Goal: Information Seeking & Learning: Check status

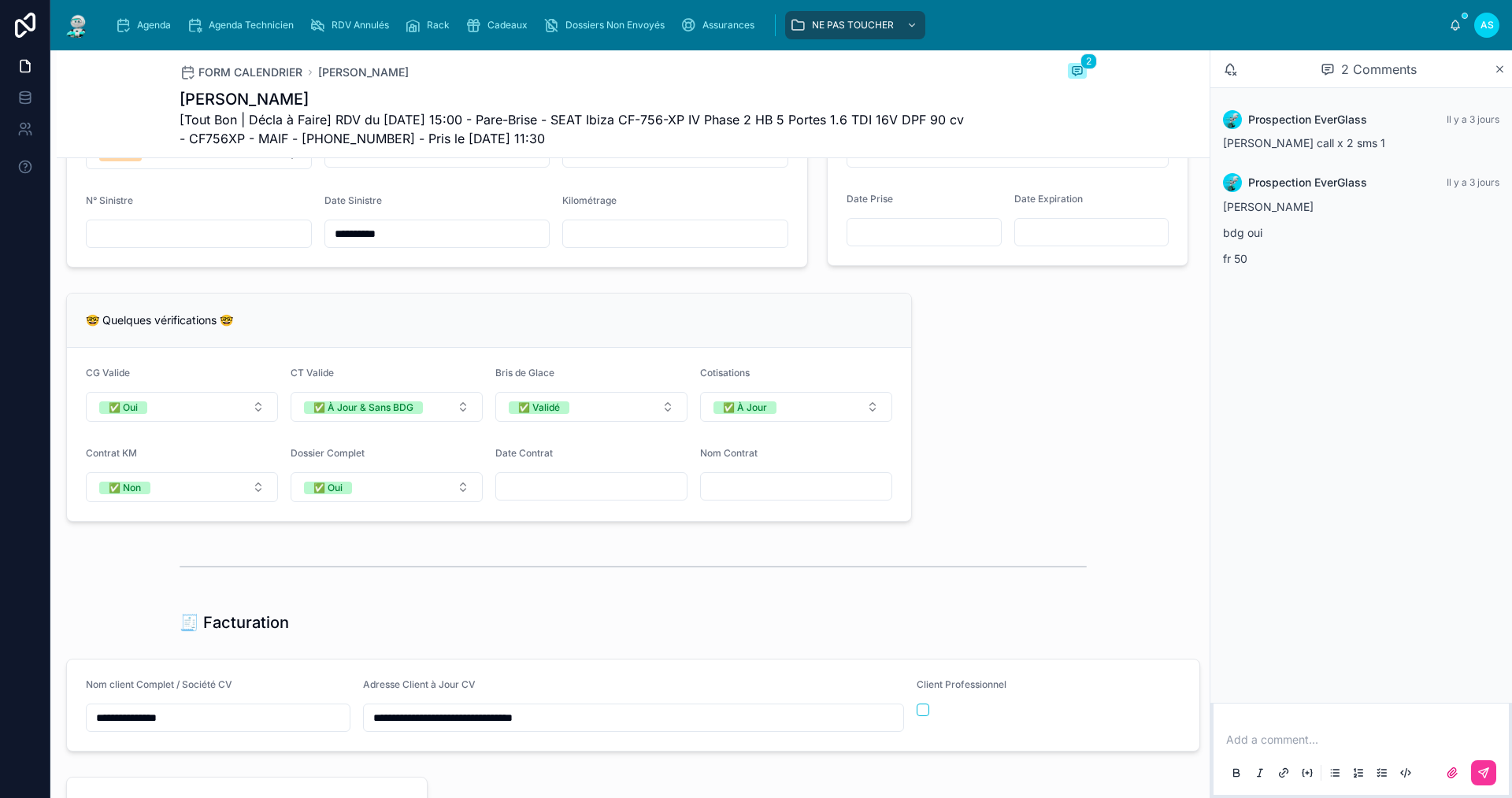
scroll to position [923, 0]
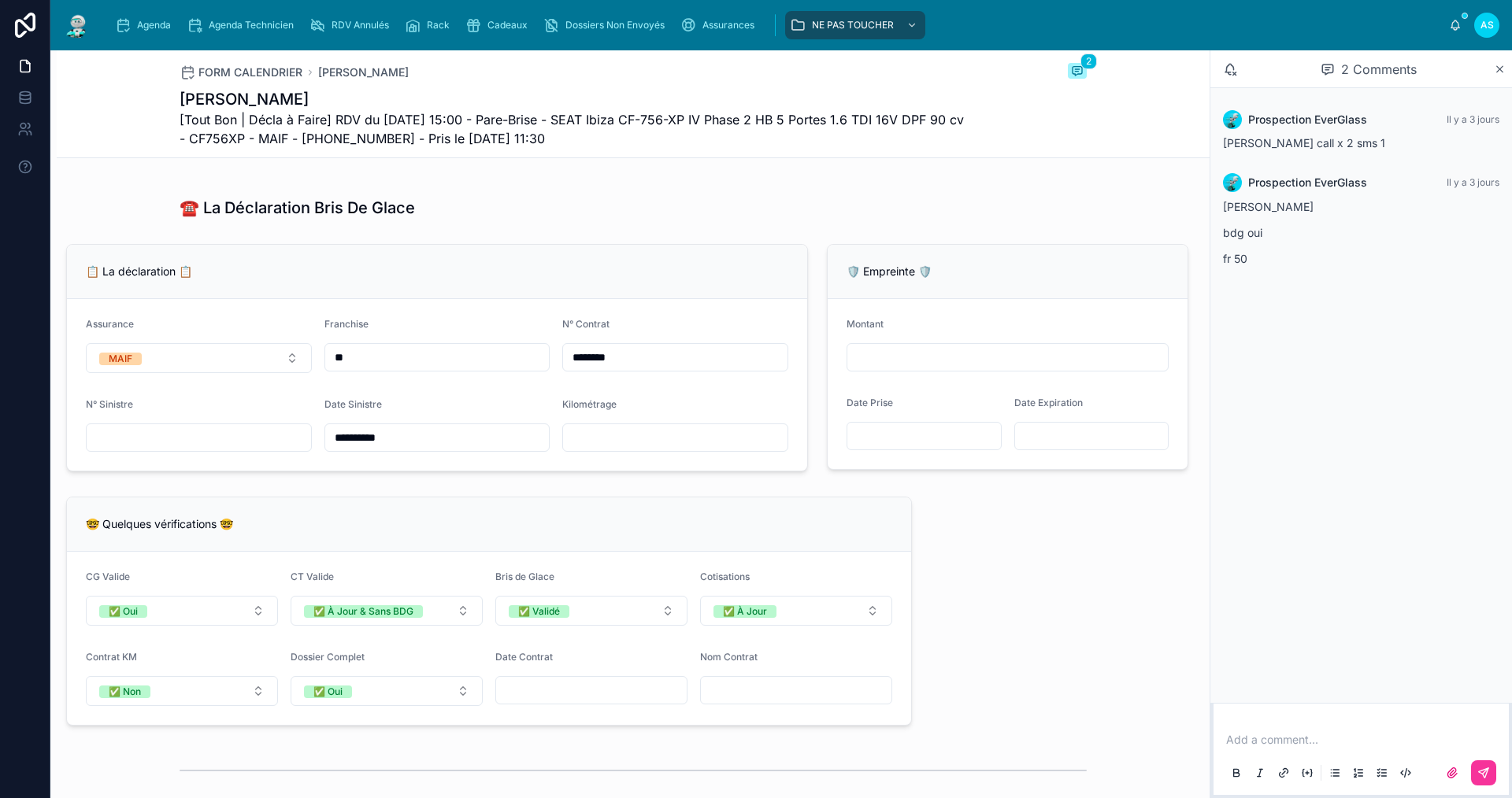
click at [648, 448] on input "text" at bounding box center [674, 437] width 224 height 22
type input "******"
click at [240, 444] on input "text" at bounding box center [199, 437] width 224 height 22
paste input "**********"
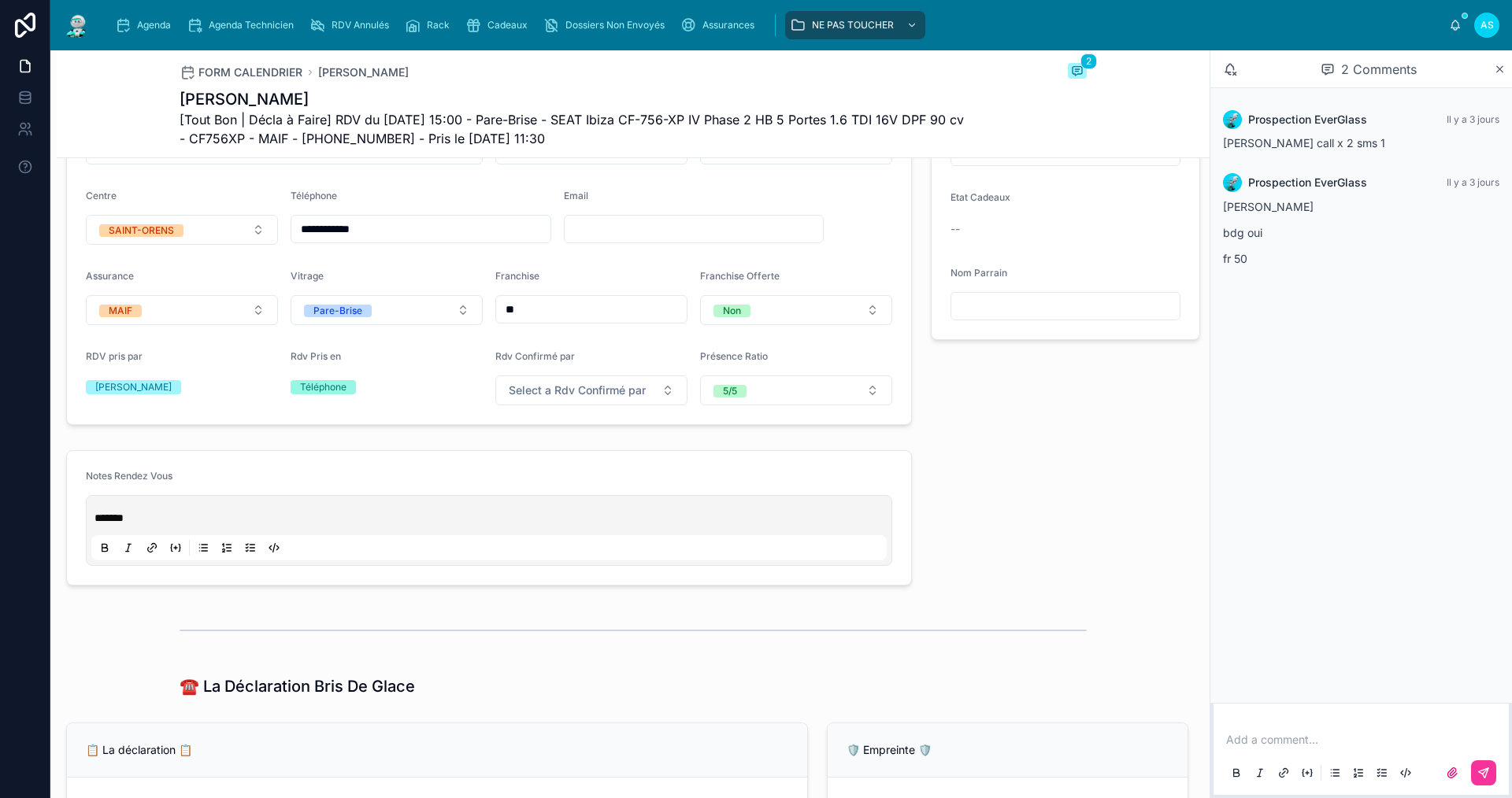
scroll to position [57, 0]
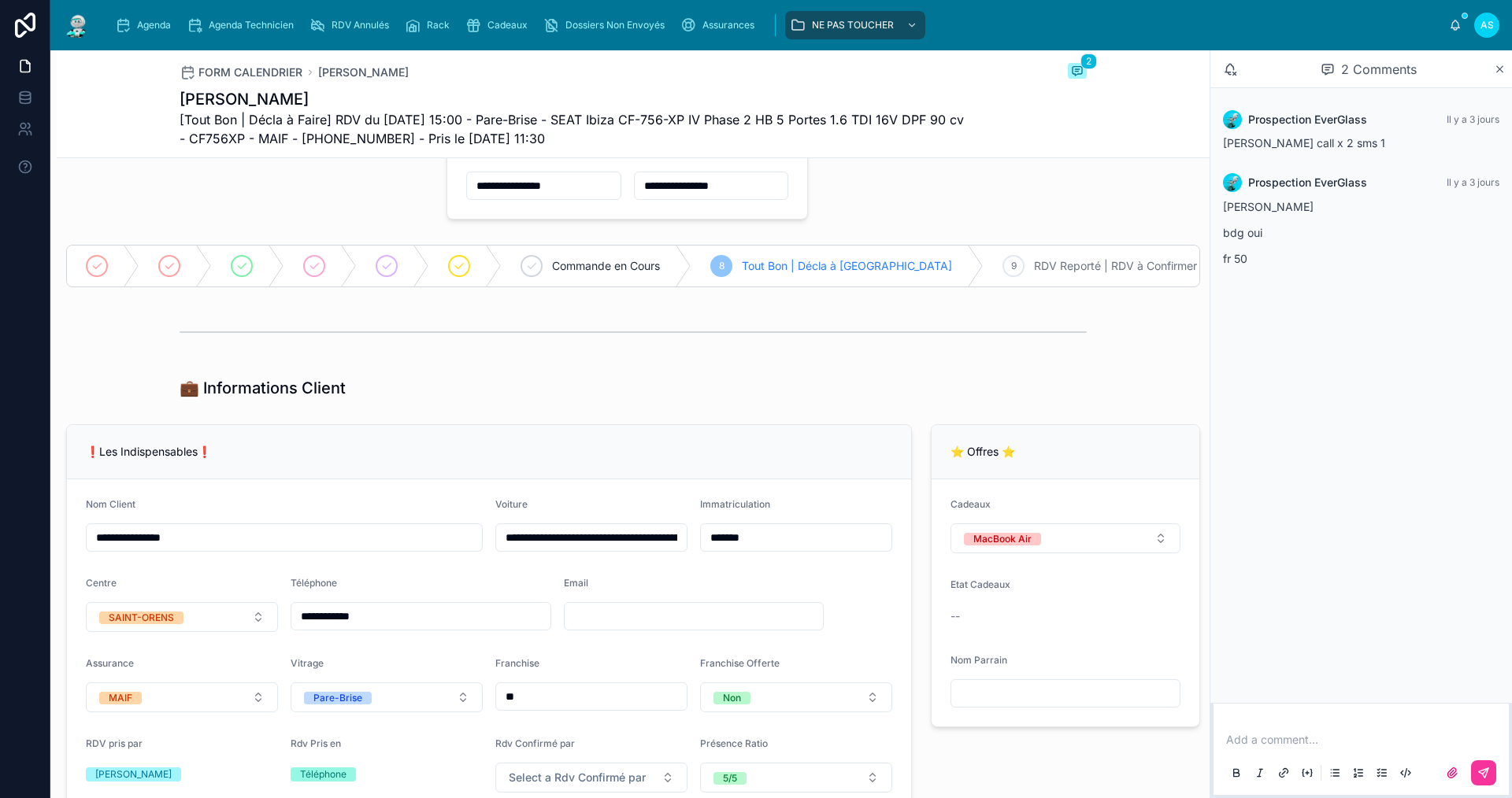
type input "**********"
click at [964, 758] on div "⭐ Offres ⭐ Cadeaux MacBook Air Etat Cadeaux -- Nom Parrain" at bounding box center [1065, 618] width 289 height 401
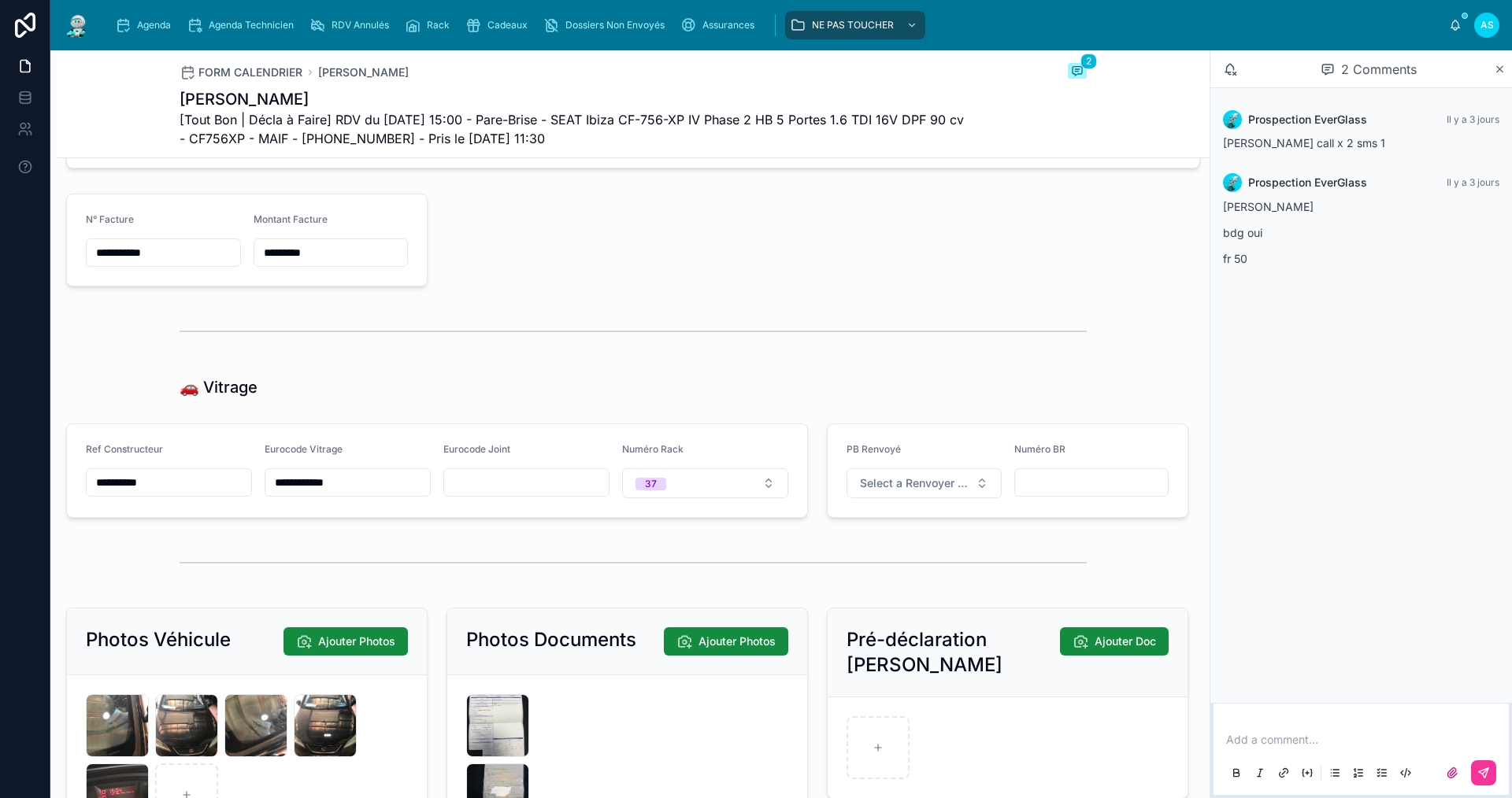
scroll to position [2228, 0]
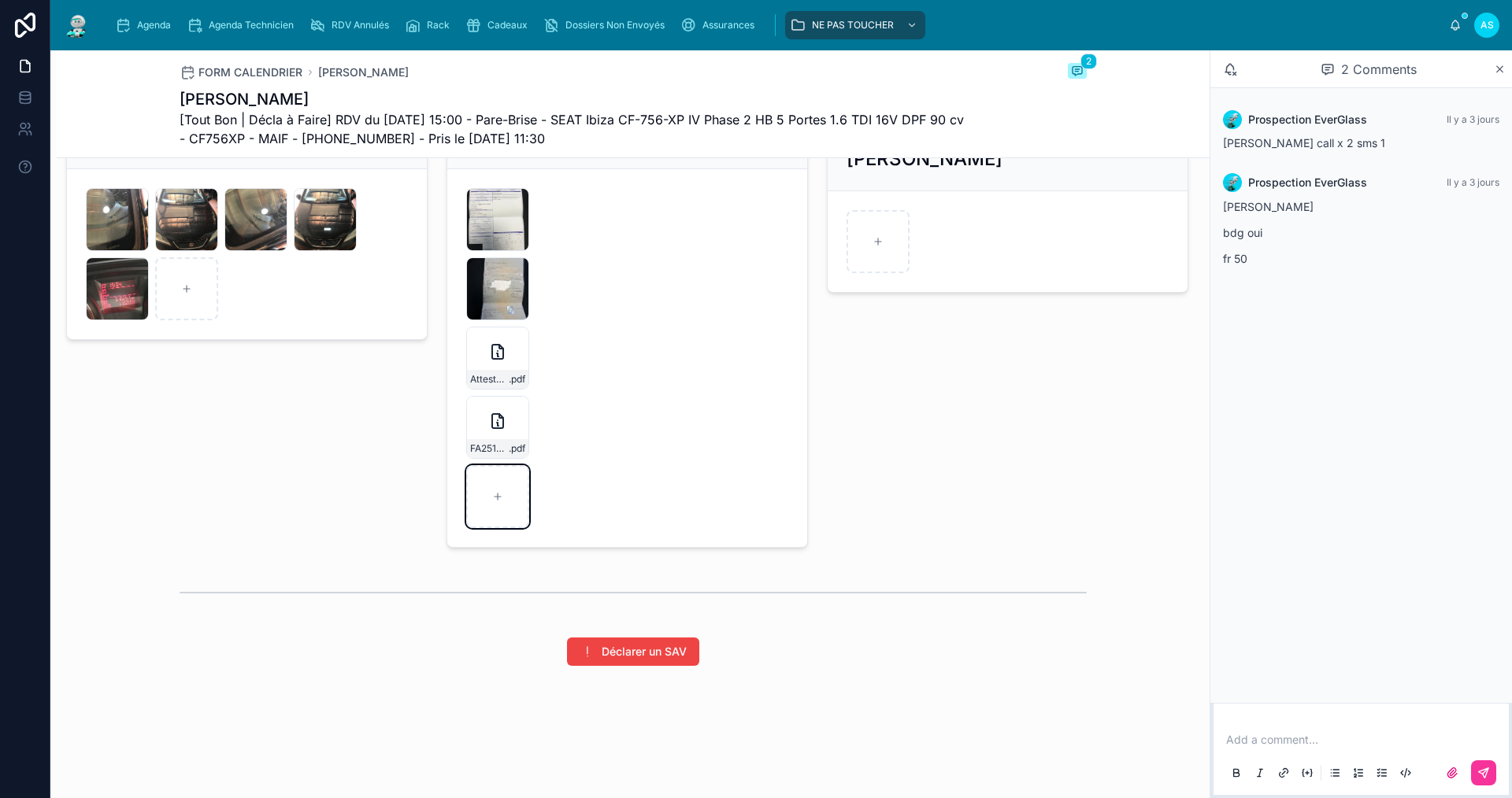
click at [498, 509] on div at bounding box center [498, 497] width 63 height 63
click at [485, 497] on div at bounding box center [498, 497] width 63 height 63
type input "**********"
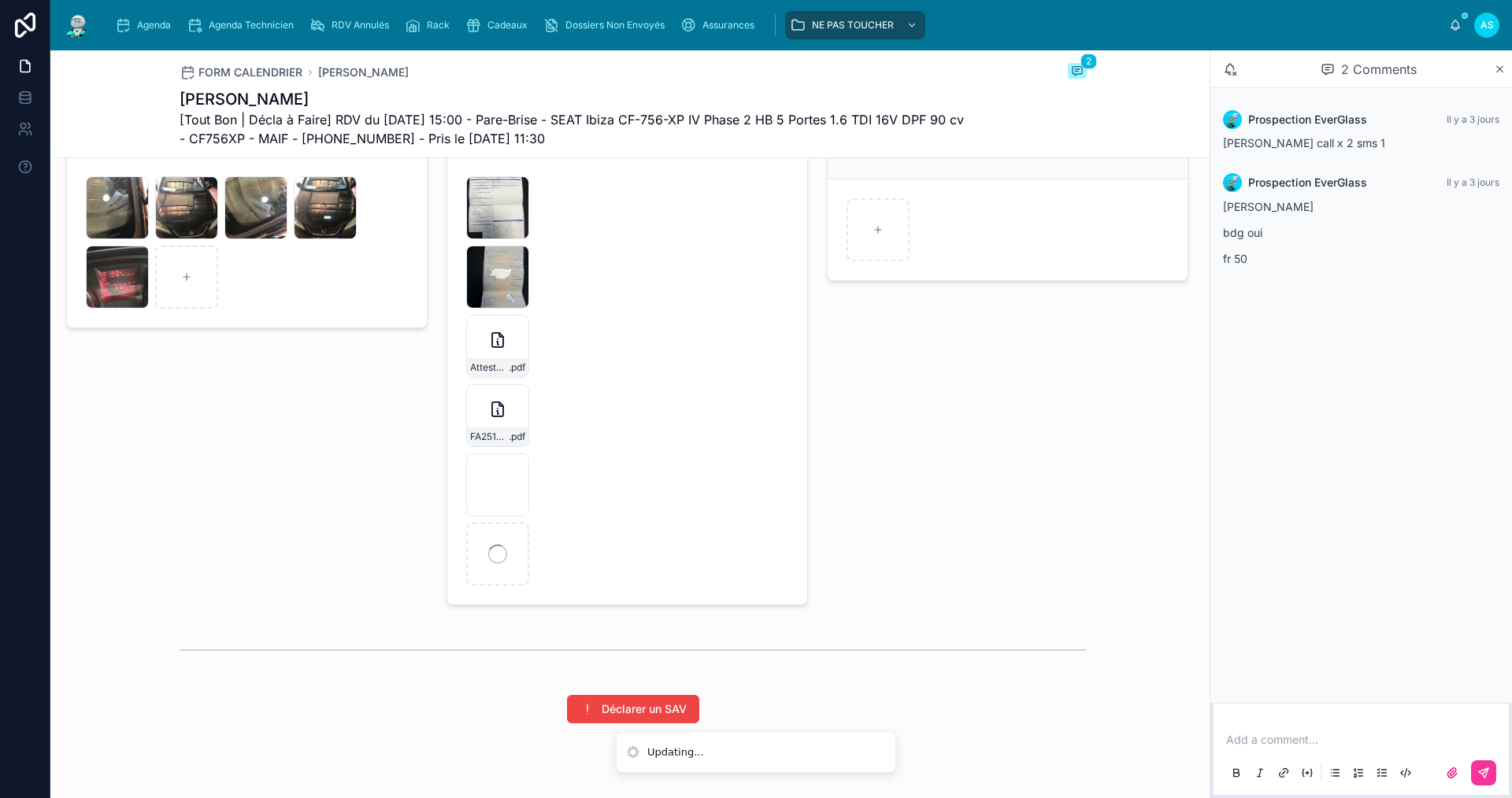
click at [156, 13] on link "Agenda" at bounding box center [145, 25] width 72 height 28
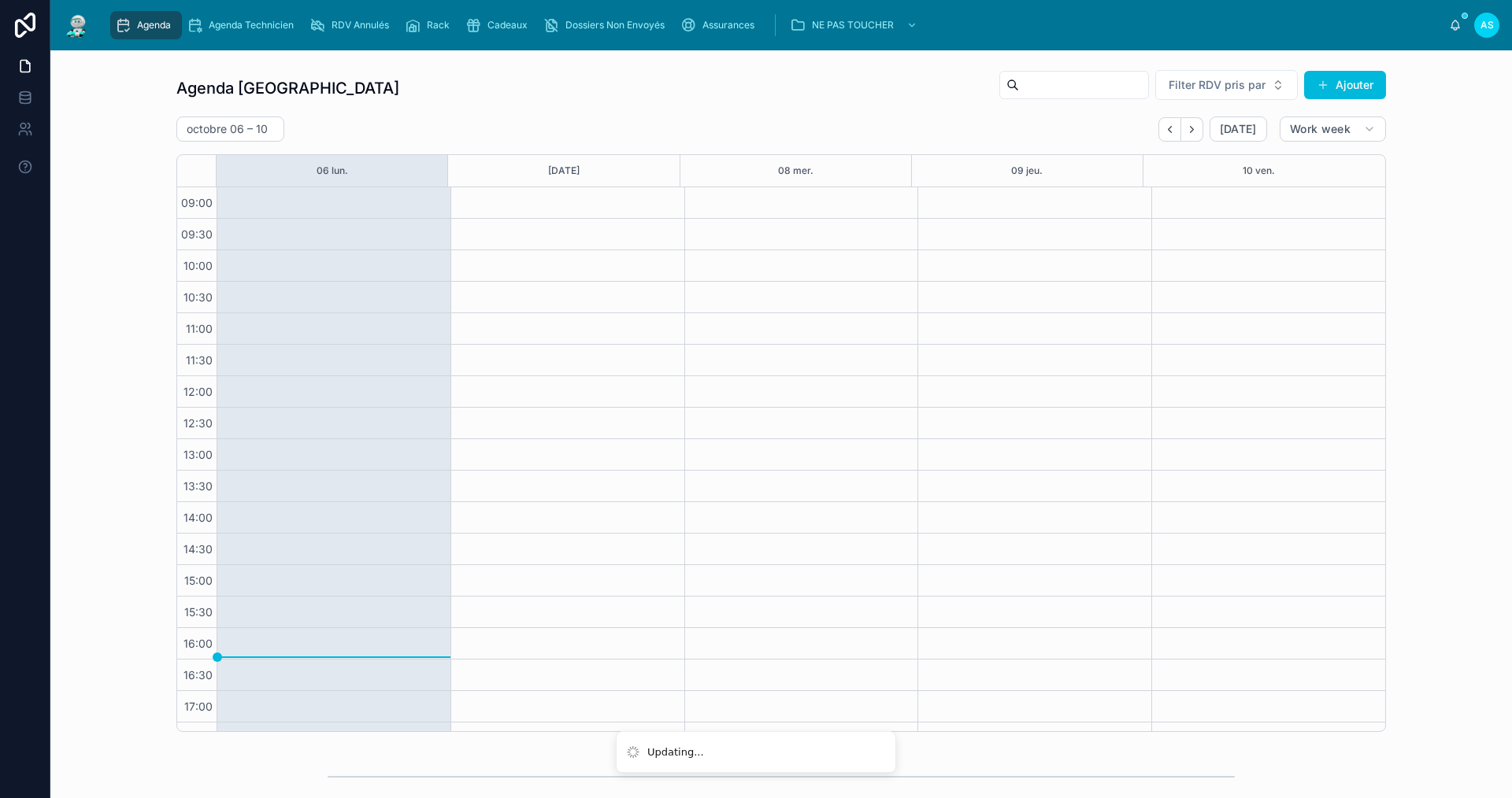
scroll to position [23, 0]
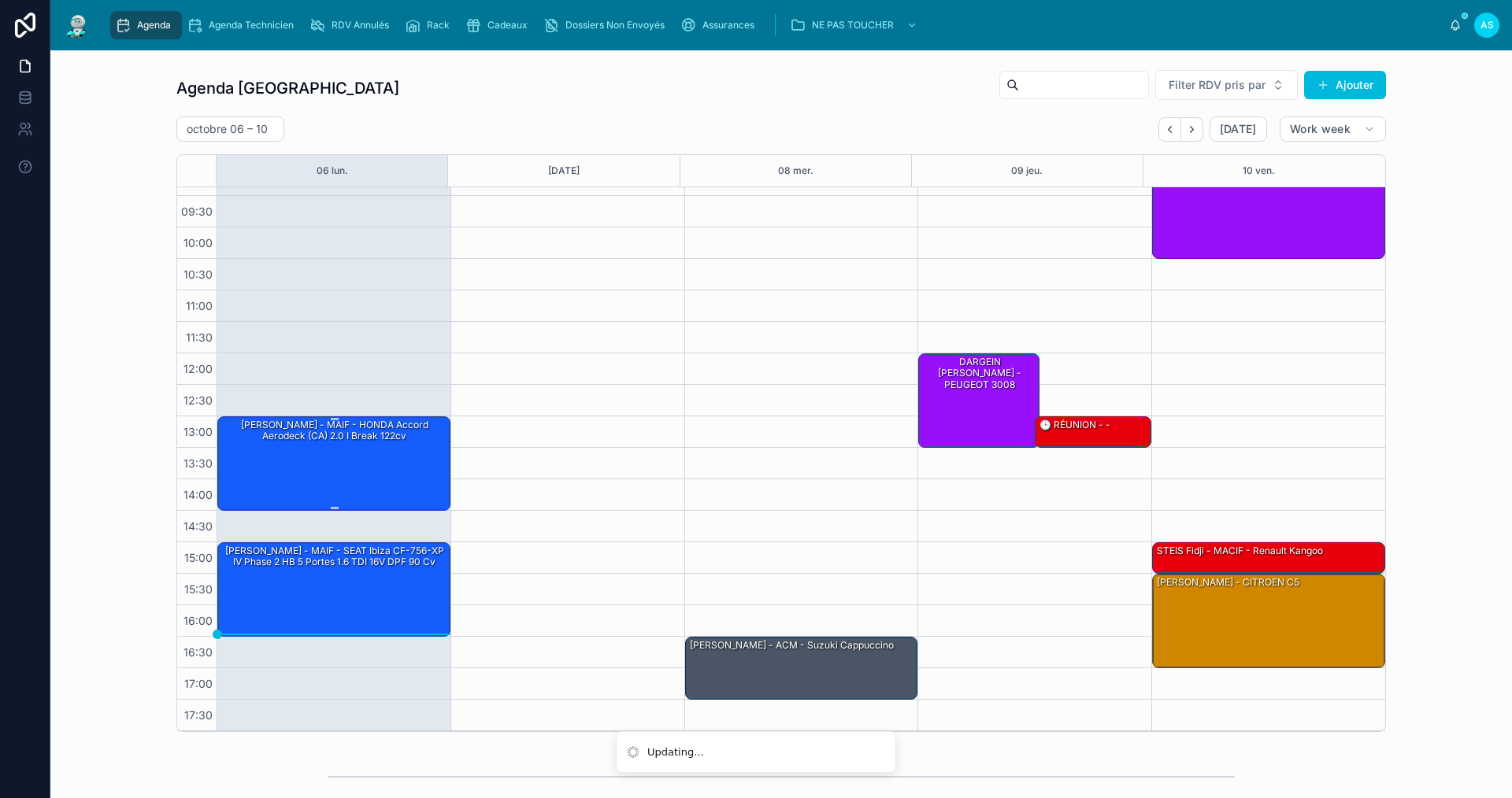
click at [265, 445] on div "[PERSON_NAME] - MAIF - HONDA Accord Aerodeck (CA) 2.0 i Break 122cv" at bounding box center [334, 463] width 228 height 92
drag, startPoint x: 289, startPoint y: 435, endPoint x: 298, endPoint y: 426, distance: 12.7
click at [290, 434] on div "[PERSON_NAME] - MAIF - HONDA Accord Aerodeck (CA) 2.0 i Break 122cv" at bounding box center [334, 431] width 228 height 26
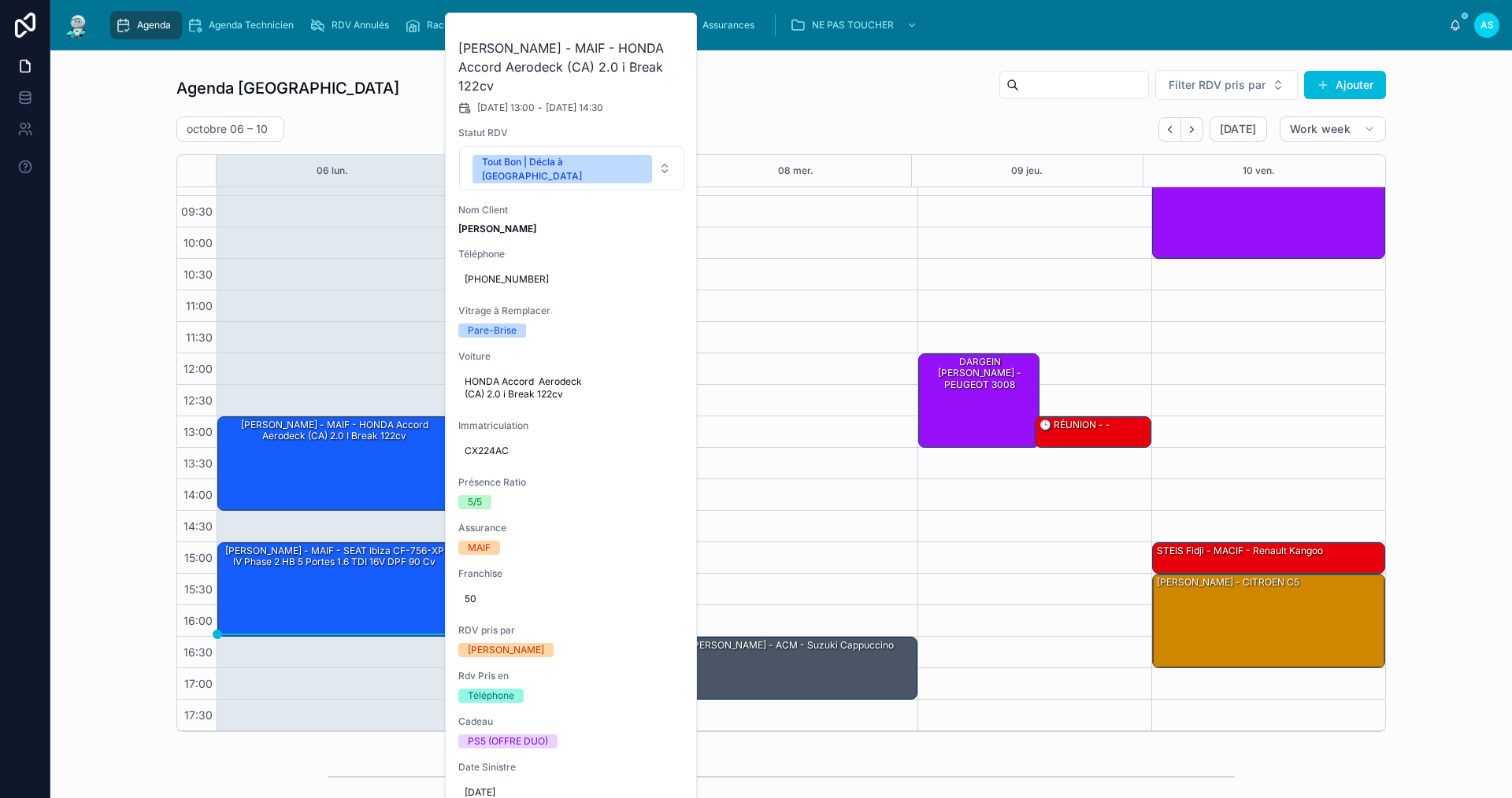
click at [0, 0] on button at bounding box center [0, 0] width 0 height 0
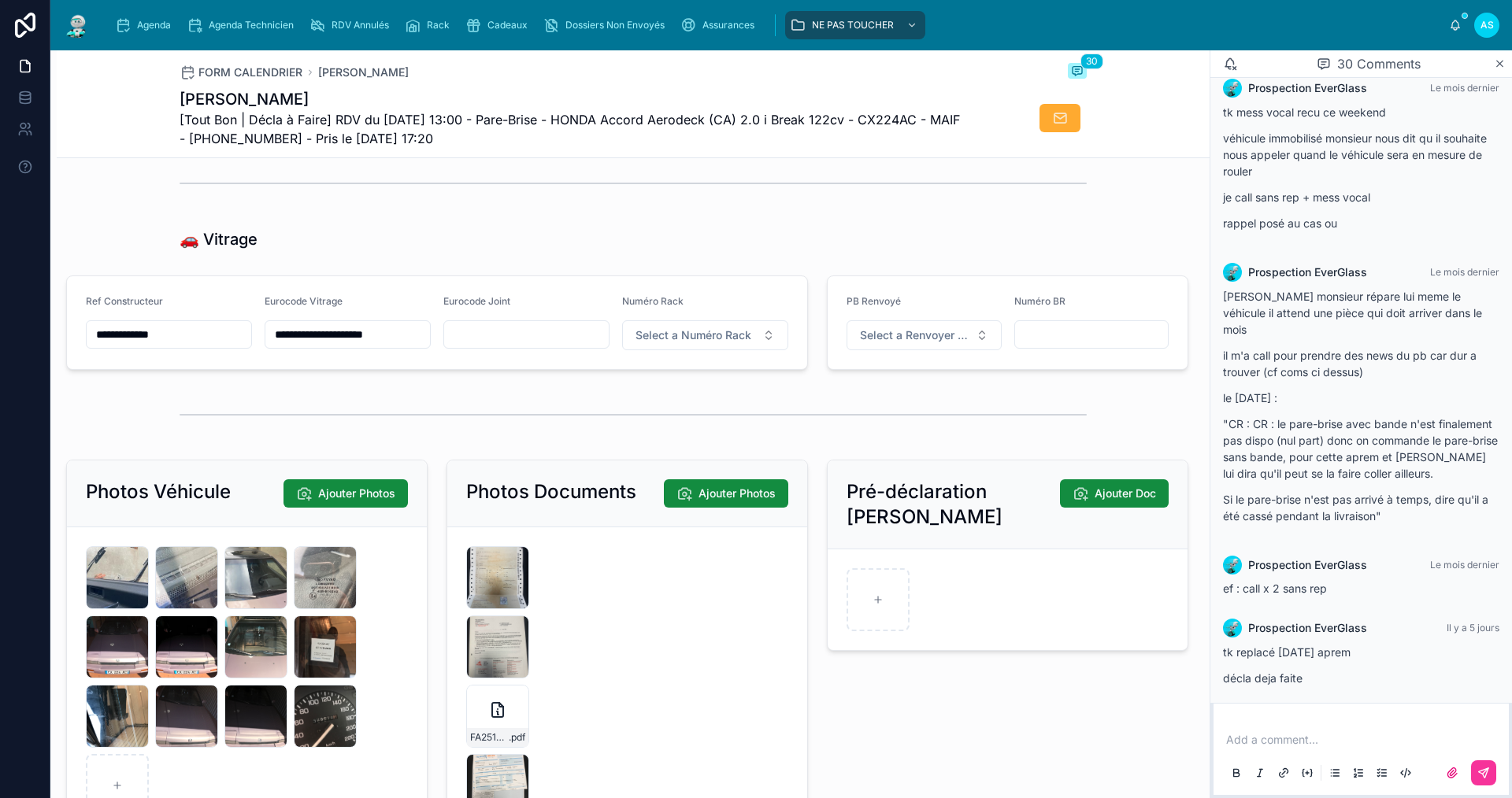
scroll to position [2283, 0]
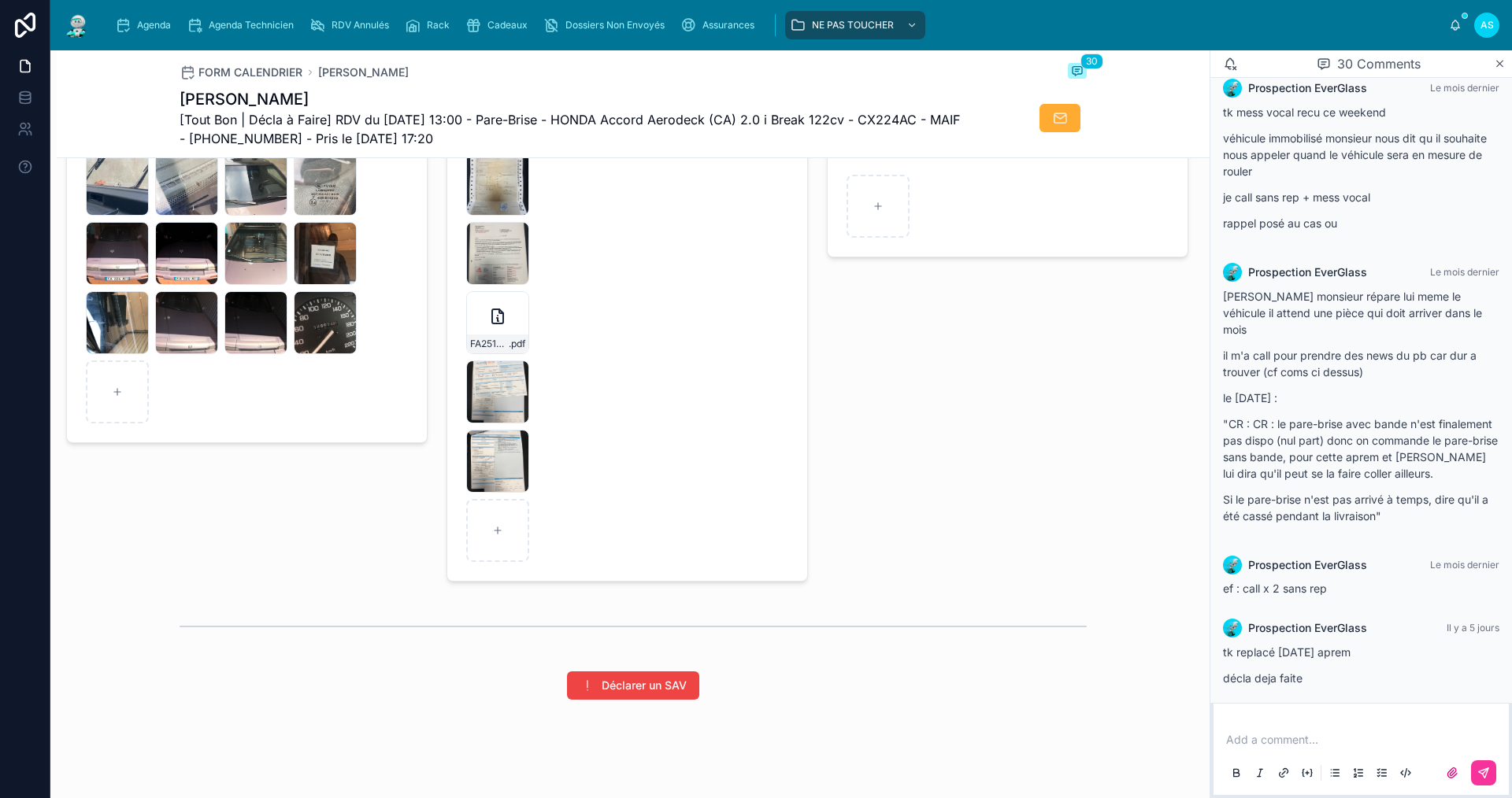
drag, startPoint x: 301, startPoint y: 96, endPoint x: 176, endPoint y: 96, distance: 125.0
click at [163, 98] on div "FORM CALENDRIER [PERSON_NAME] 30 [PERSON_NAME] [Tout Bon | Décla à Faire] RDV d…" at bounding box center [633, 104] width 1153 height 108
copy h1 "[PERSON_NAME]"
drag, startPoint x: 156, startPoint y: 10, endPoint x: 155, endPoint y: 23, distance: 13.0
click at [156, 21] on div "Agenda Agenda Technicien RDV Annulés Rack Cadeaux Dossiers Non Envoyés Assuranc…" at bounding box center [776, 25] width 1345 height 35
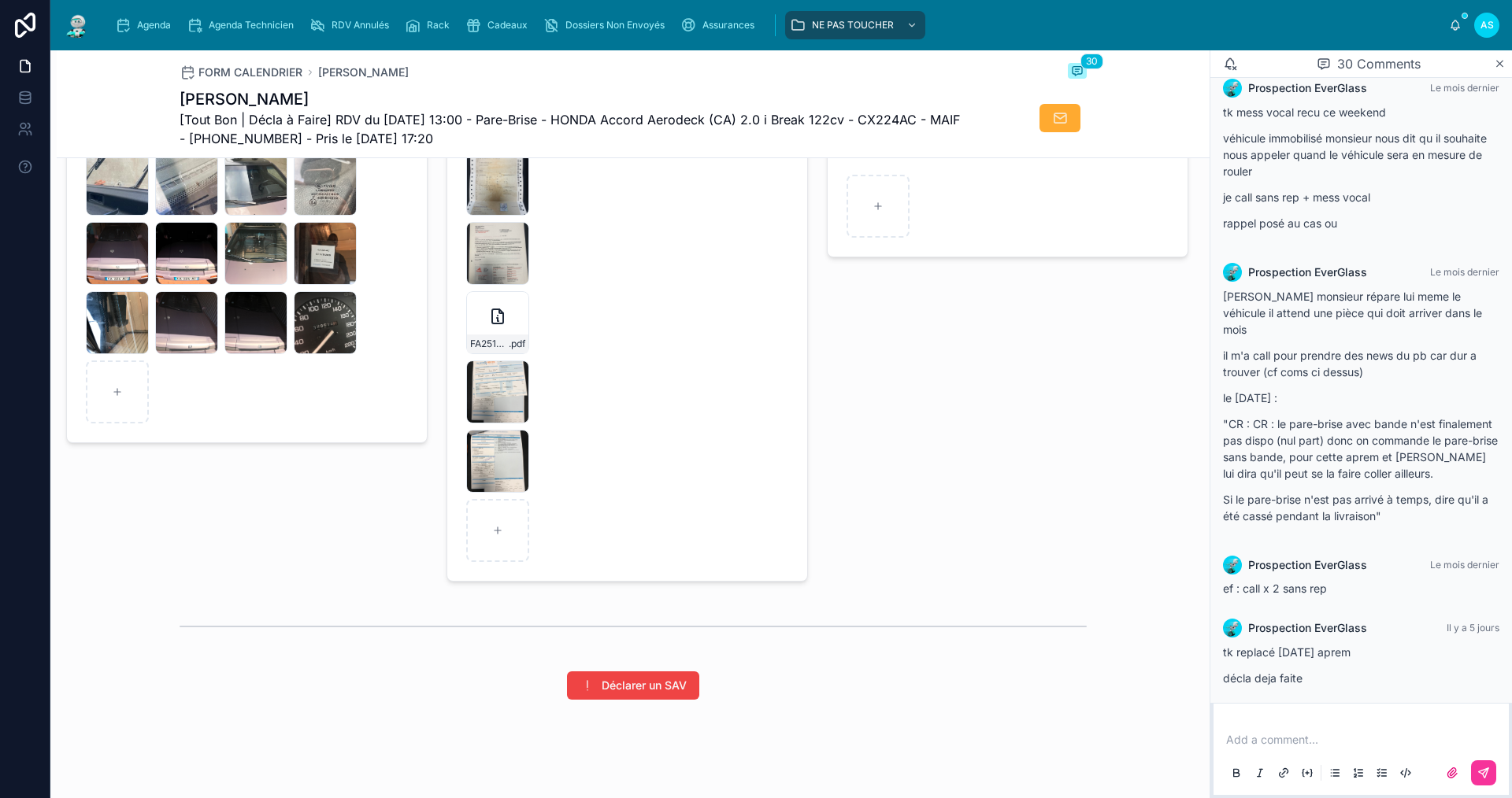
click at [154, 23] on span "Agenda" at bounding box center [154, 26] width 34 height 13
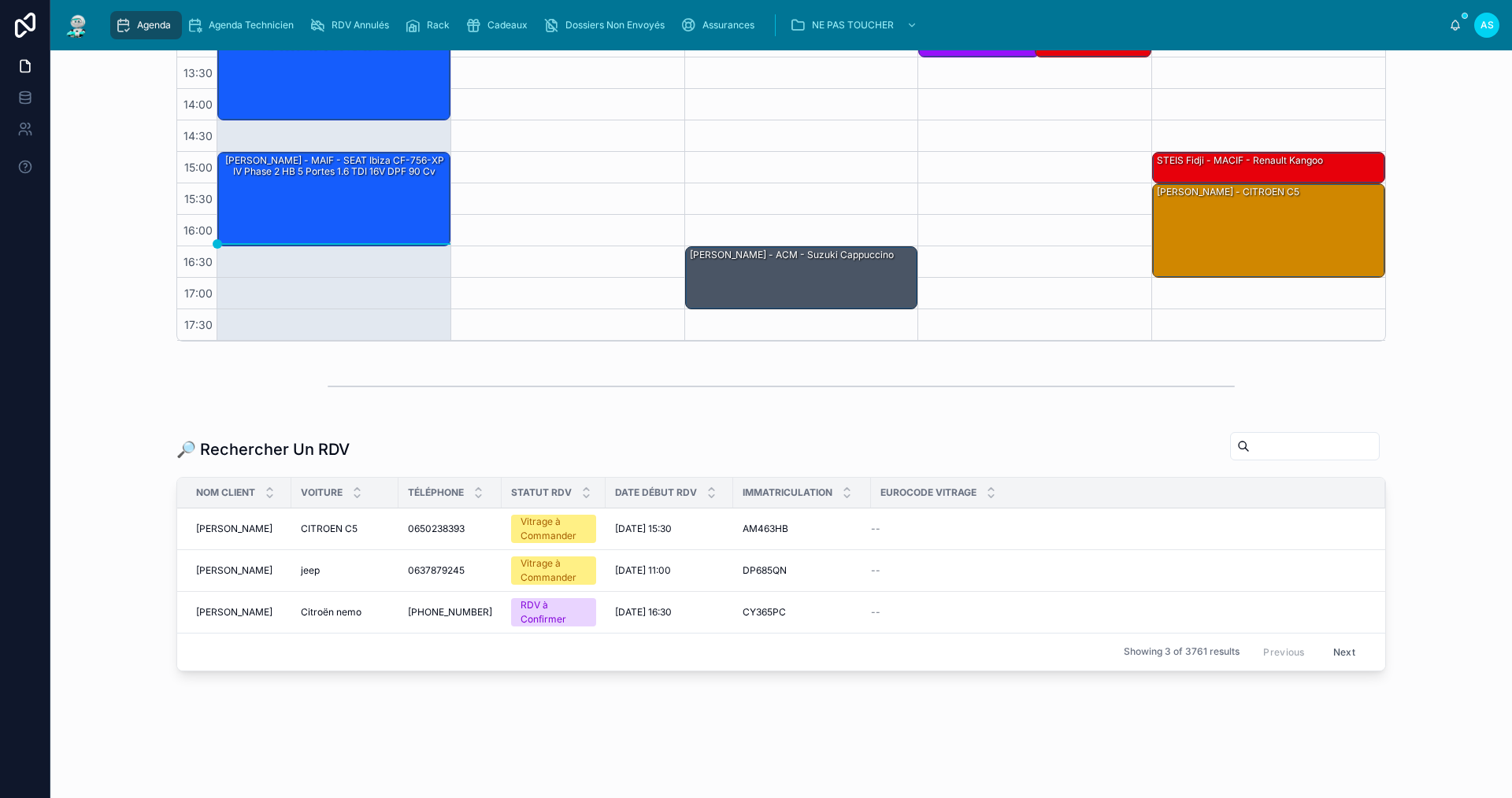
scroll to position [394, 0]
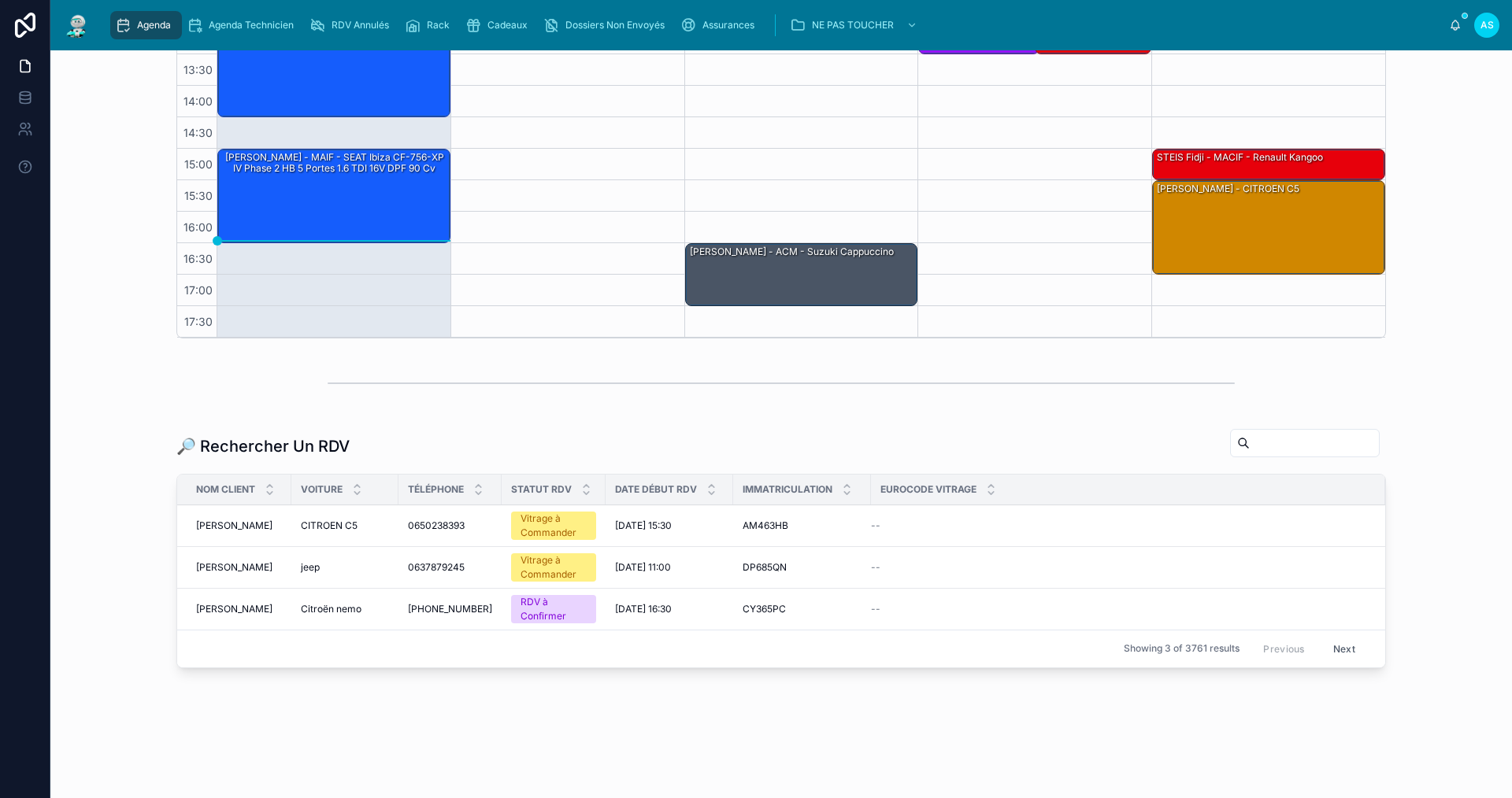
click at [1250, 448] on input "text" at bounding box center [1314, 443] width 129 height 22
paste input "**********"
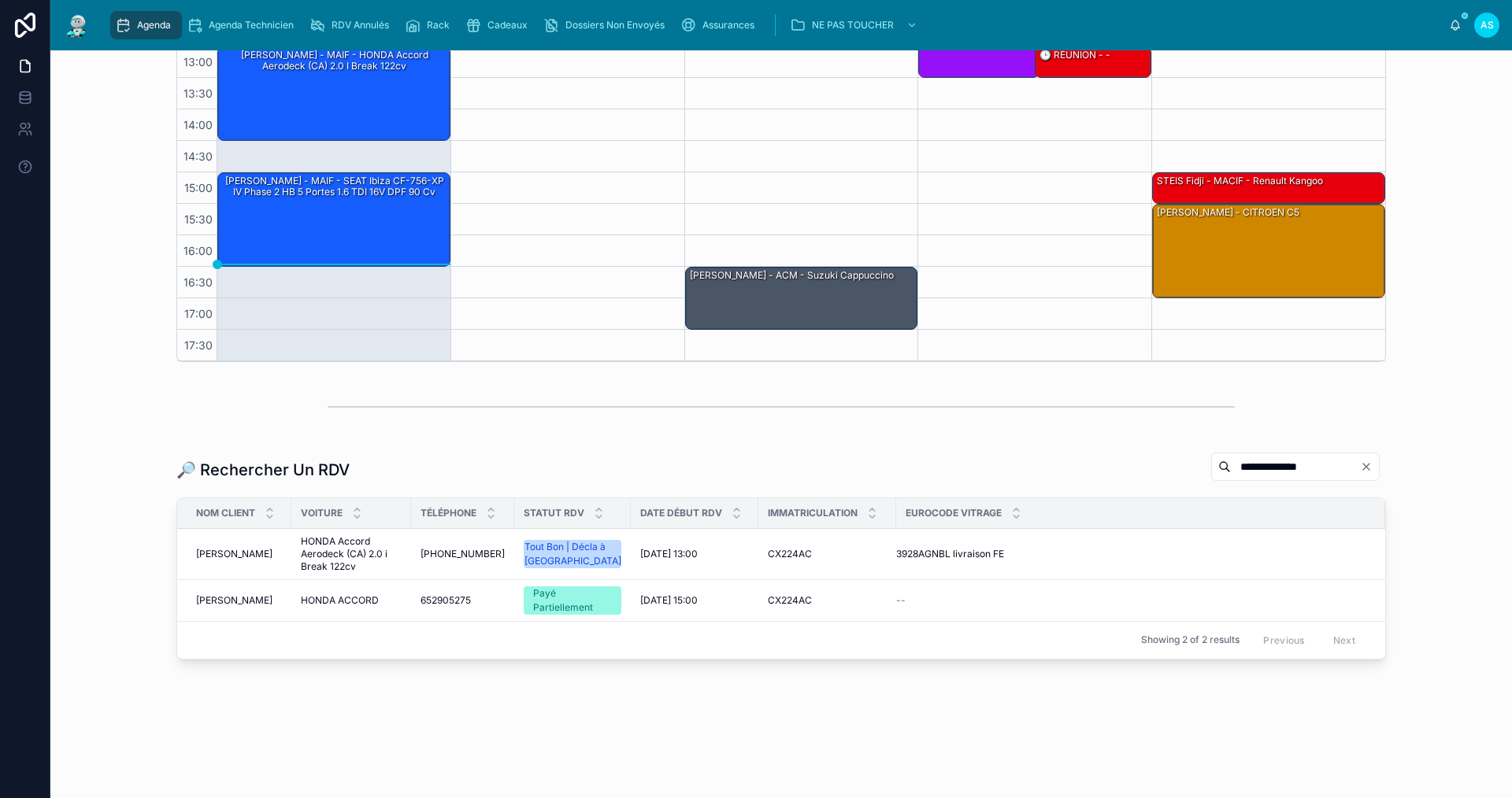
scroll to position [370, 0]
type input "**********"
click at [366, 599] on span "HONDA ACCORD" at bounding box center [339, 601] width 78 height 13
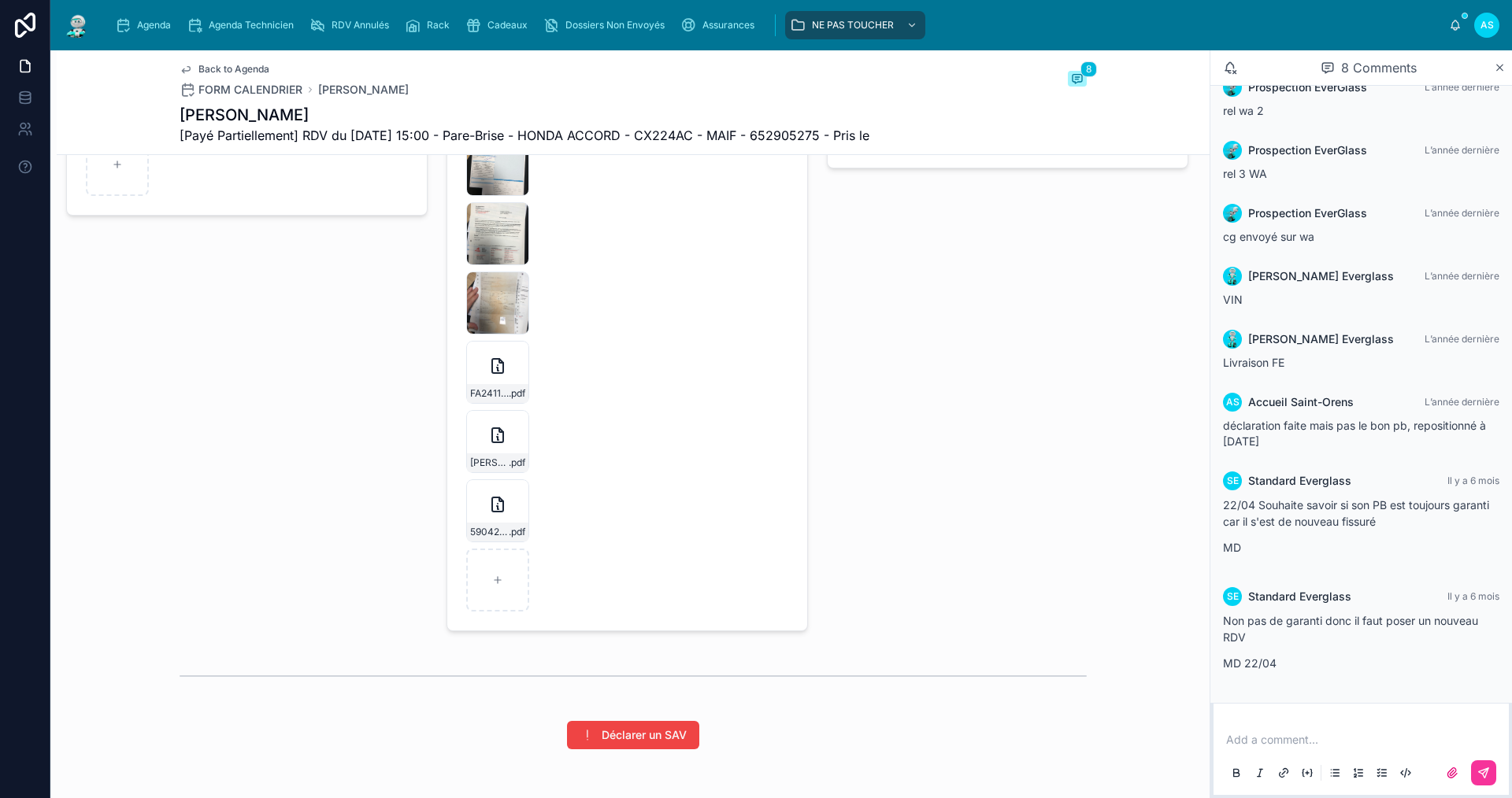
scroll to position [2873, 0]
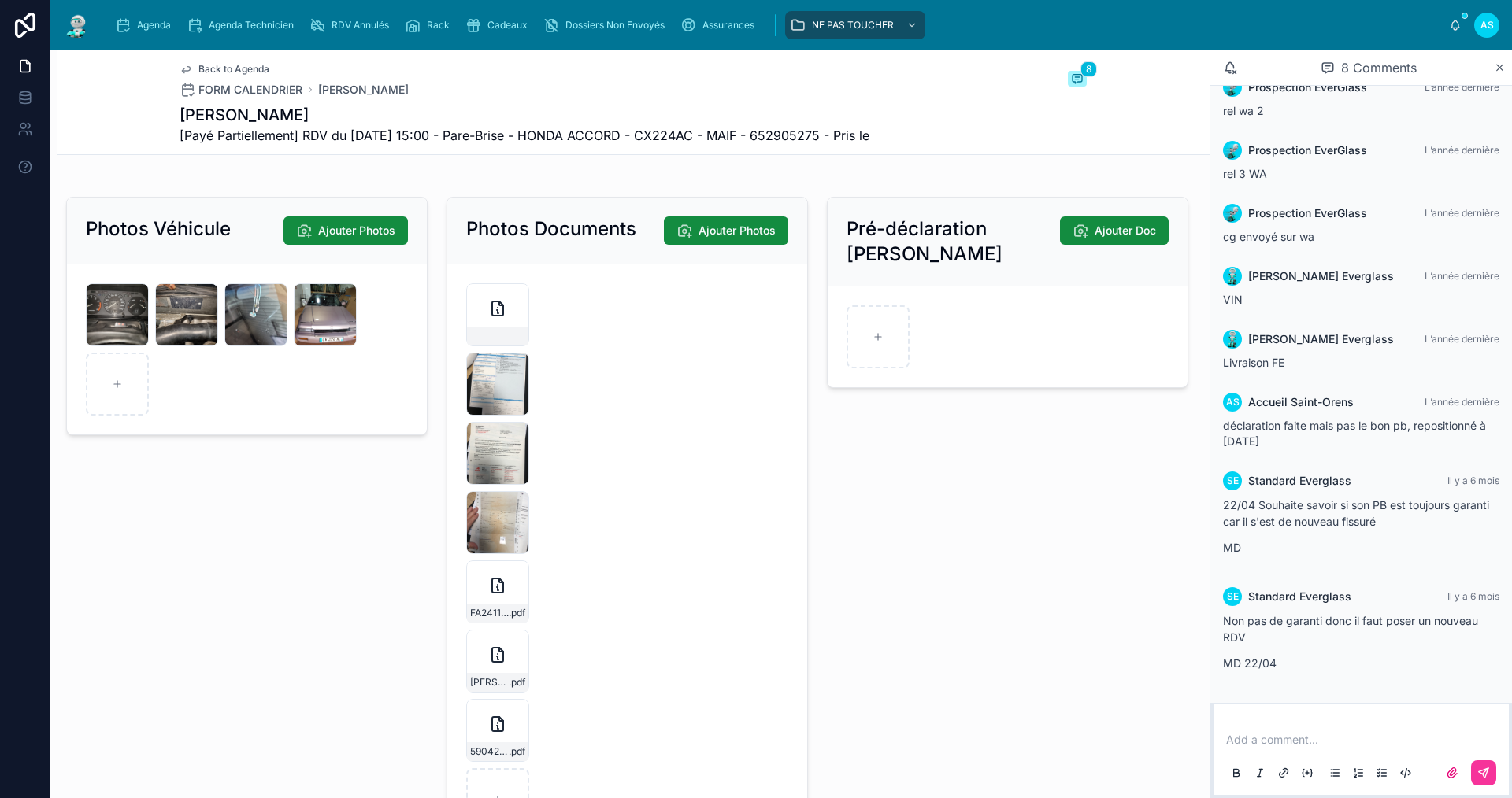
click at [498, 334] on div at bounding box center [498, 315] width 63 height 63
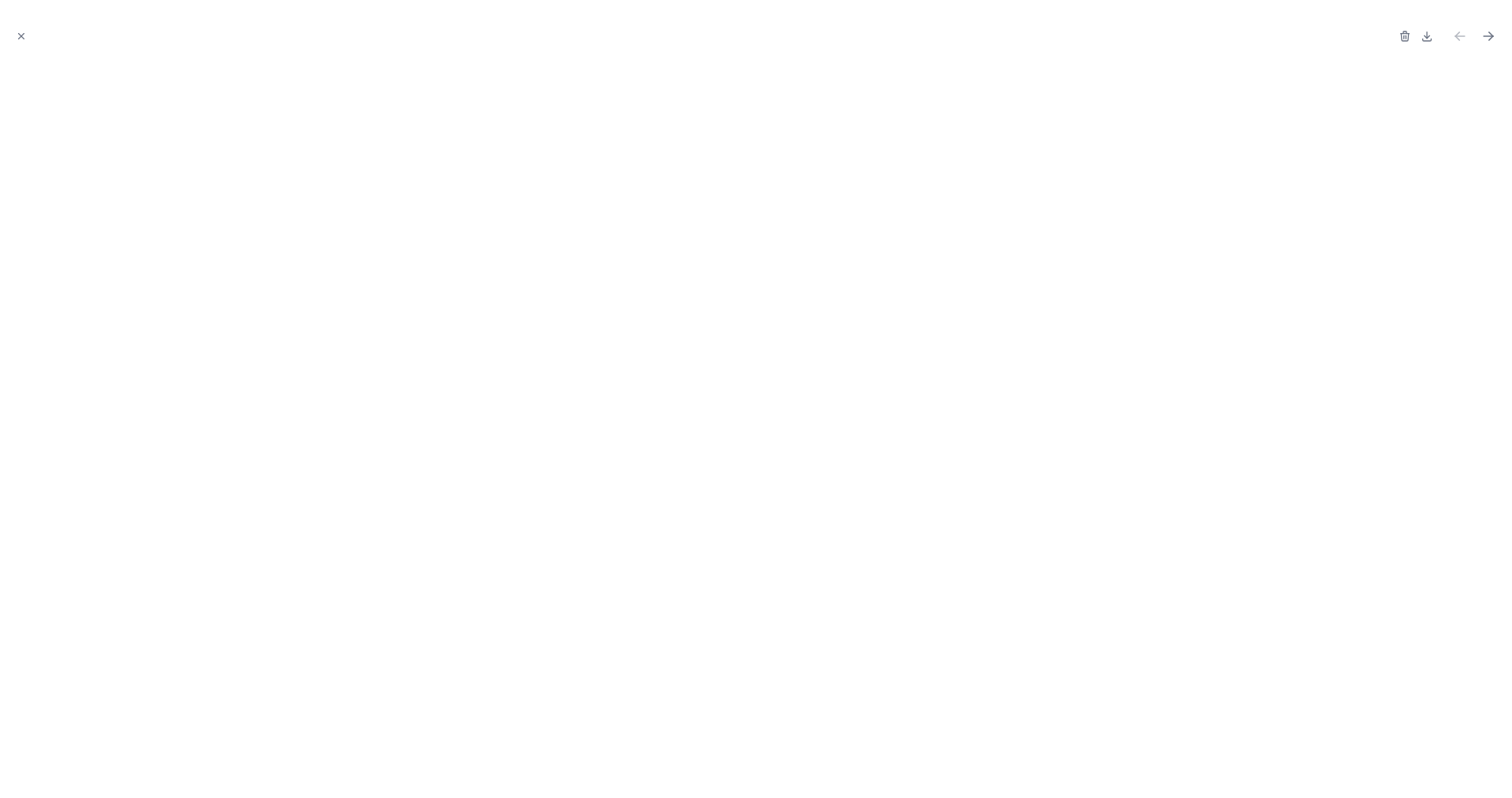
click at [20, 31] on icon "Close modal" at bounding box center [22, 36] width 11 height 11
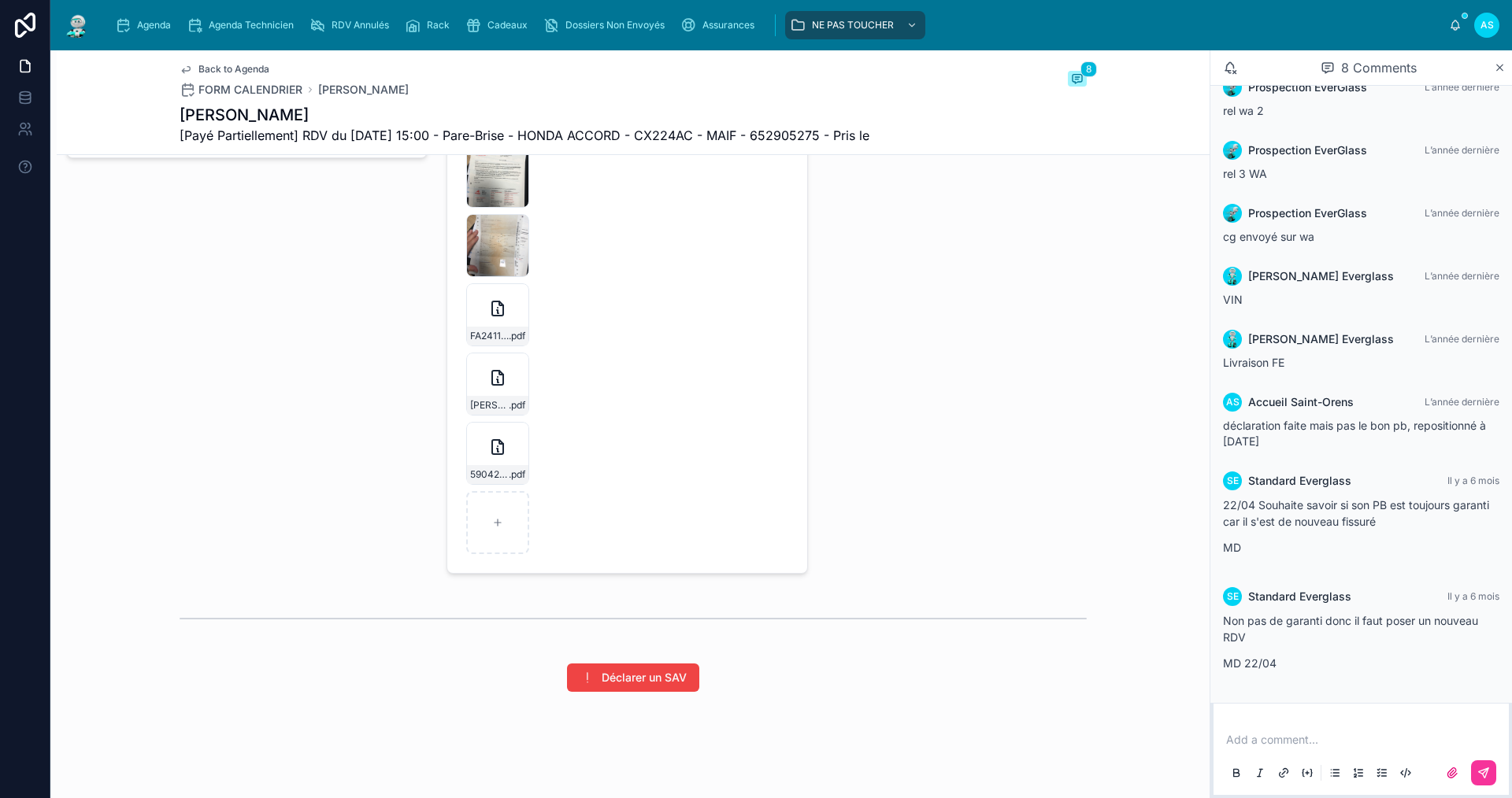
scroll to position [3188, 0]
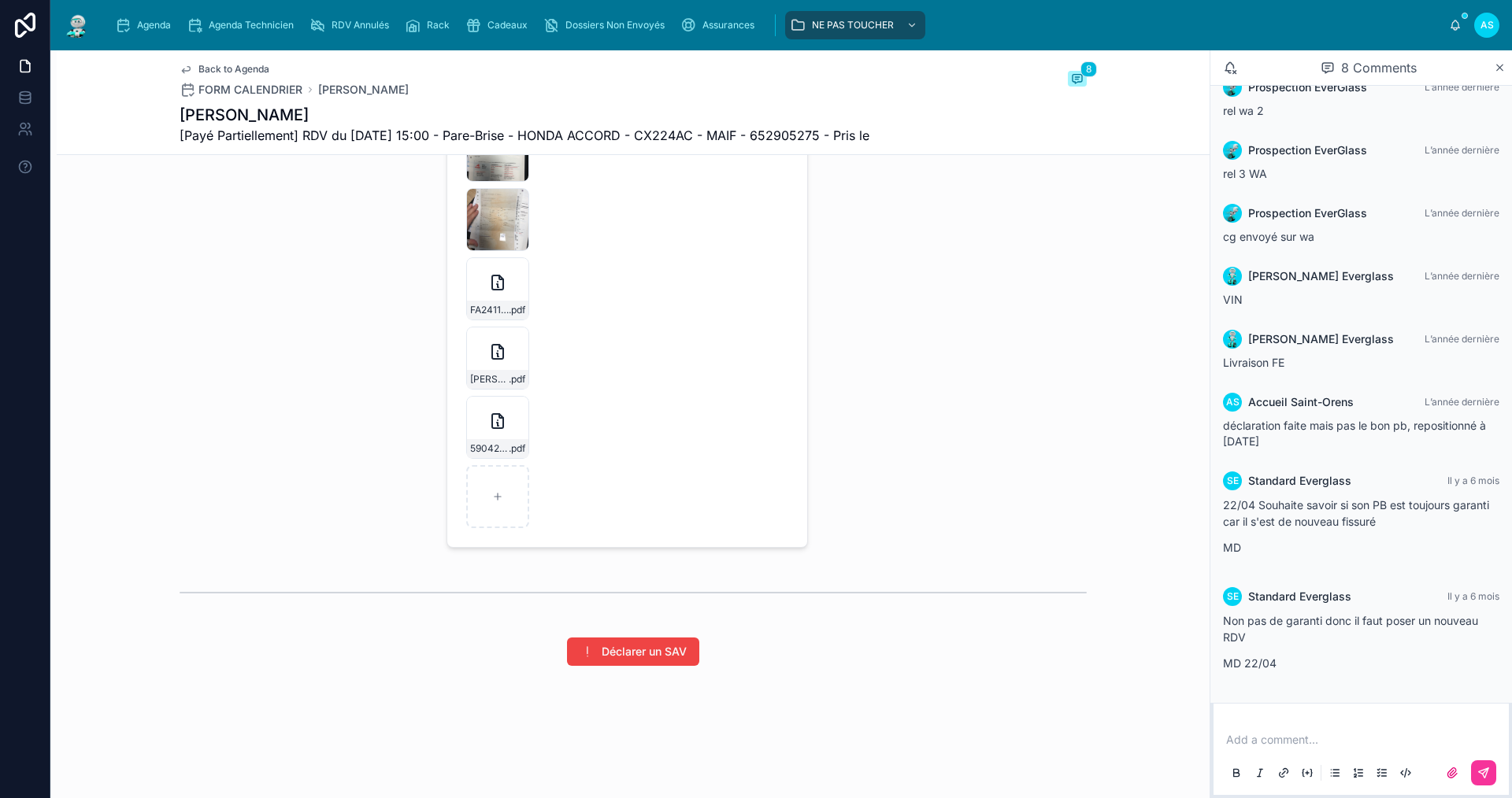
click at [138, 27] on span "Agenda" at bounding box center [154, 26] width 34 height 13
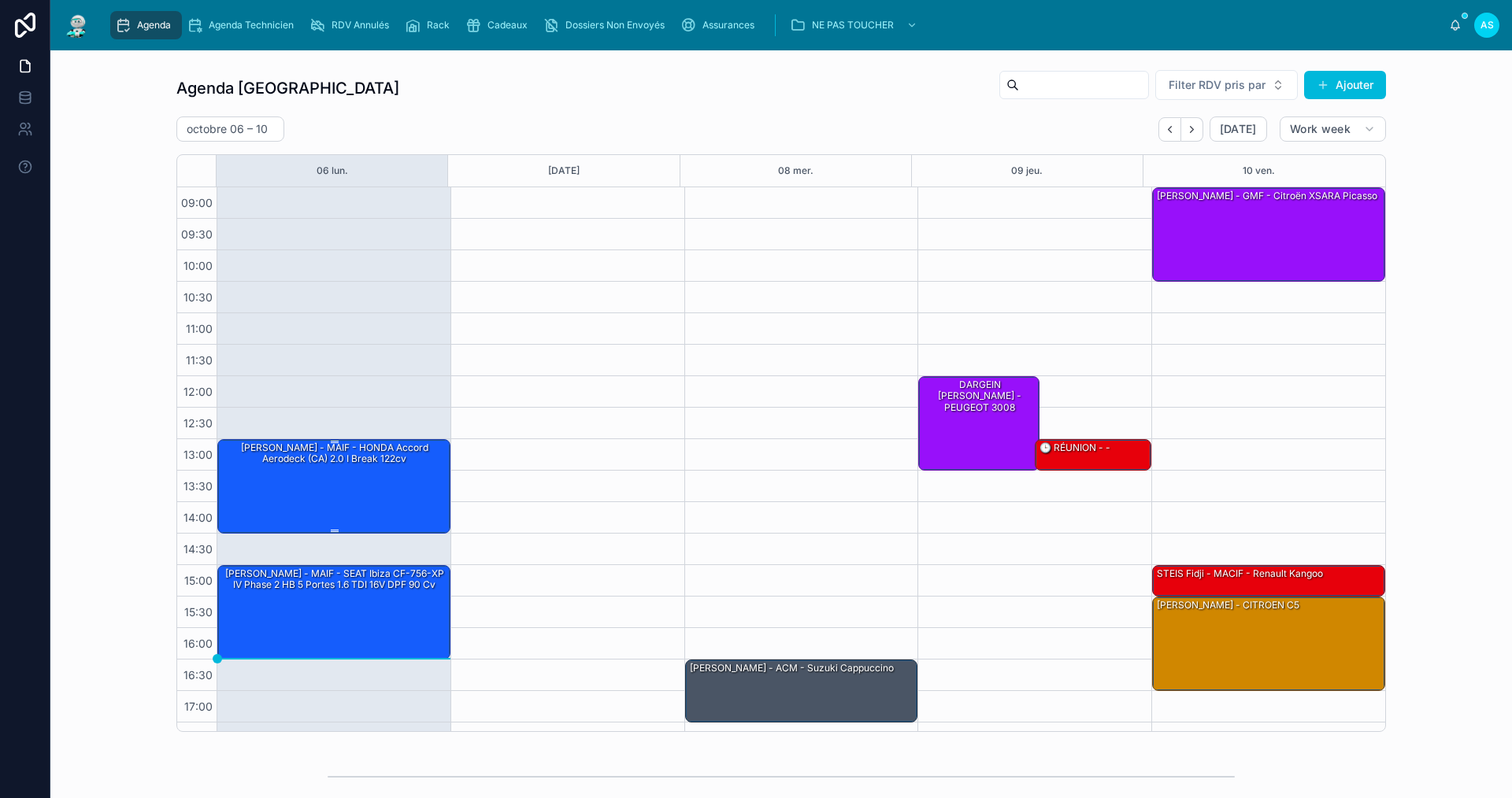
scroll to position [23, 0]
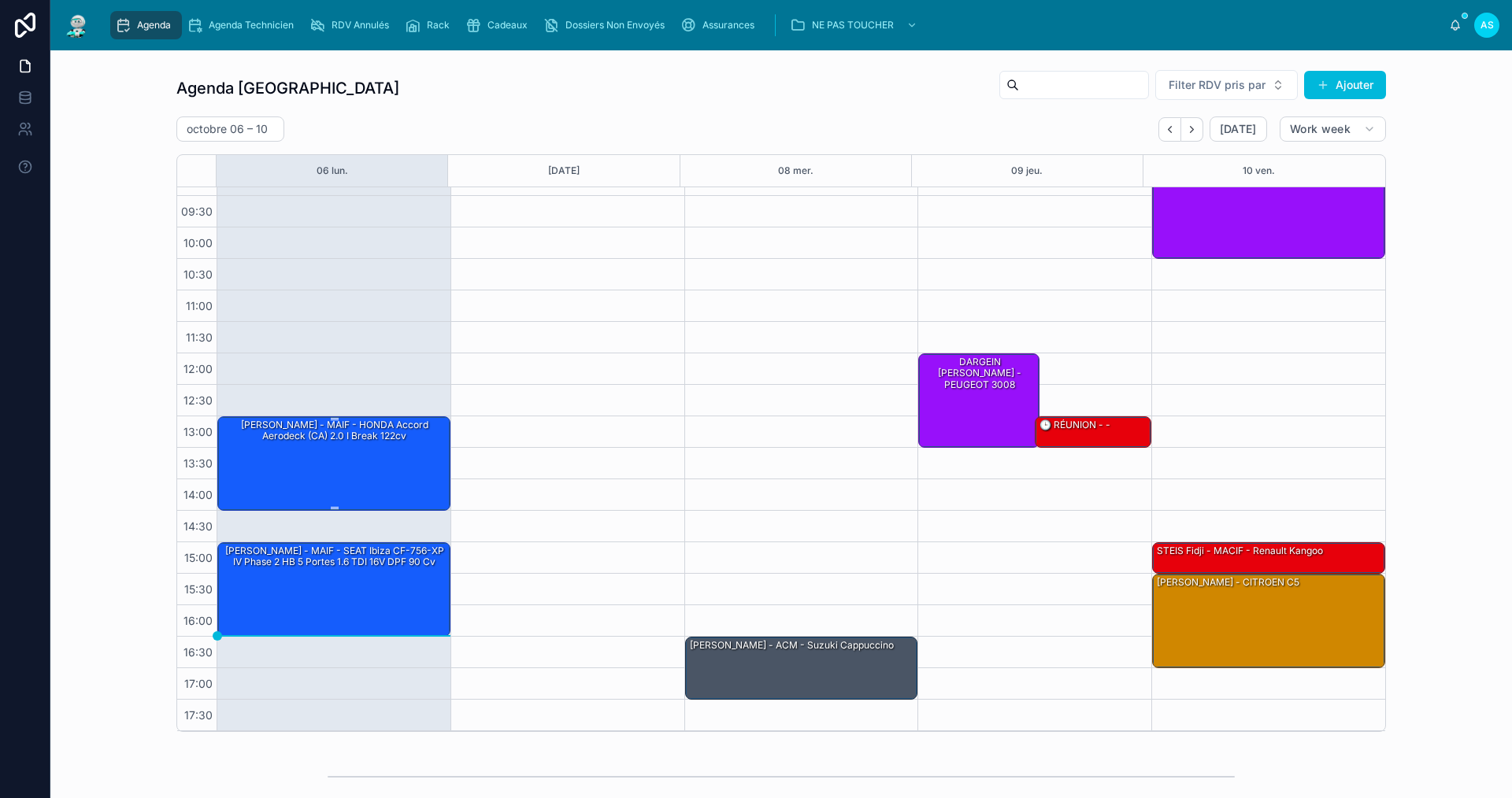
click at [293, 425] on div "[PERSON_NAME] - MAIF - HONDA Accord Aerodeck (CA) 2.0 i Break 122cv" at bounding box center [334, 431] width 228 height 26
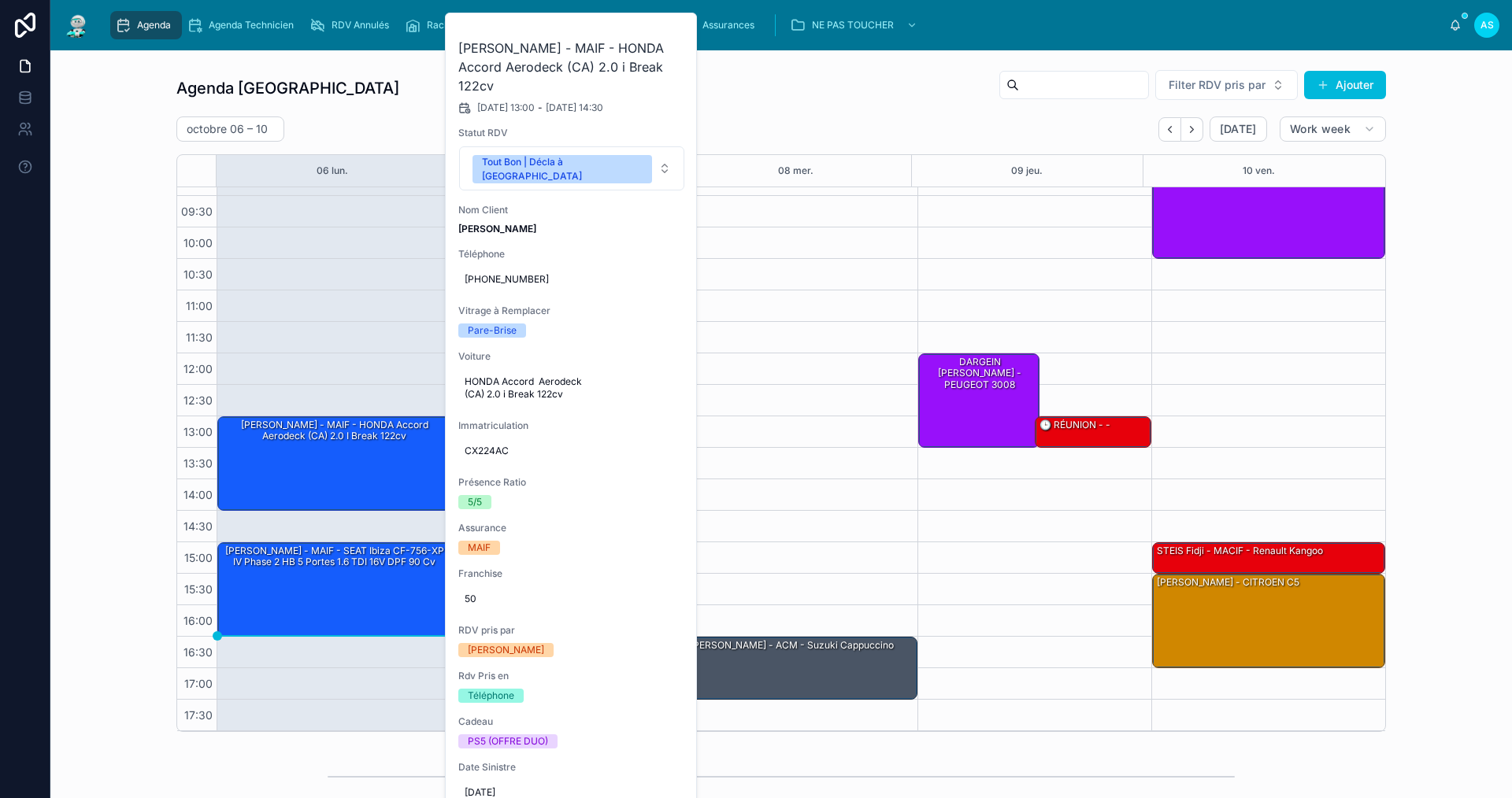
drag, startPoint x: 675, startPoint y: 36, endPoint x: 676, endPoint y: 46, distance: 10.0
click at [0, 0] on icon at bounding box center [0, 0] width 0 height 0
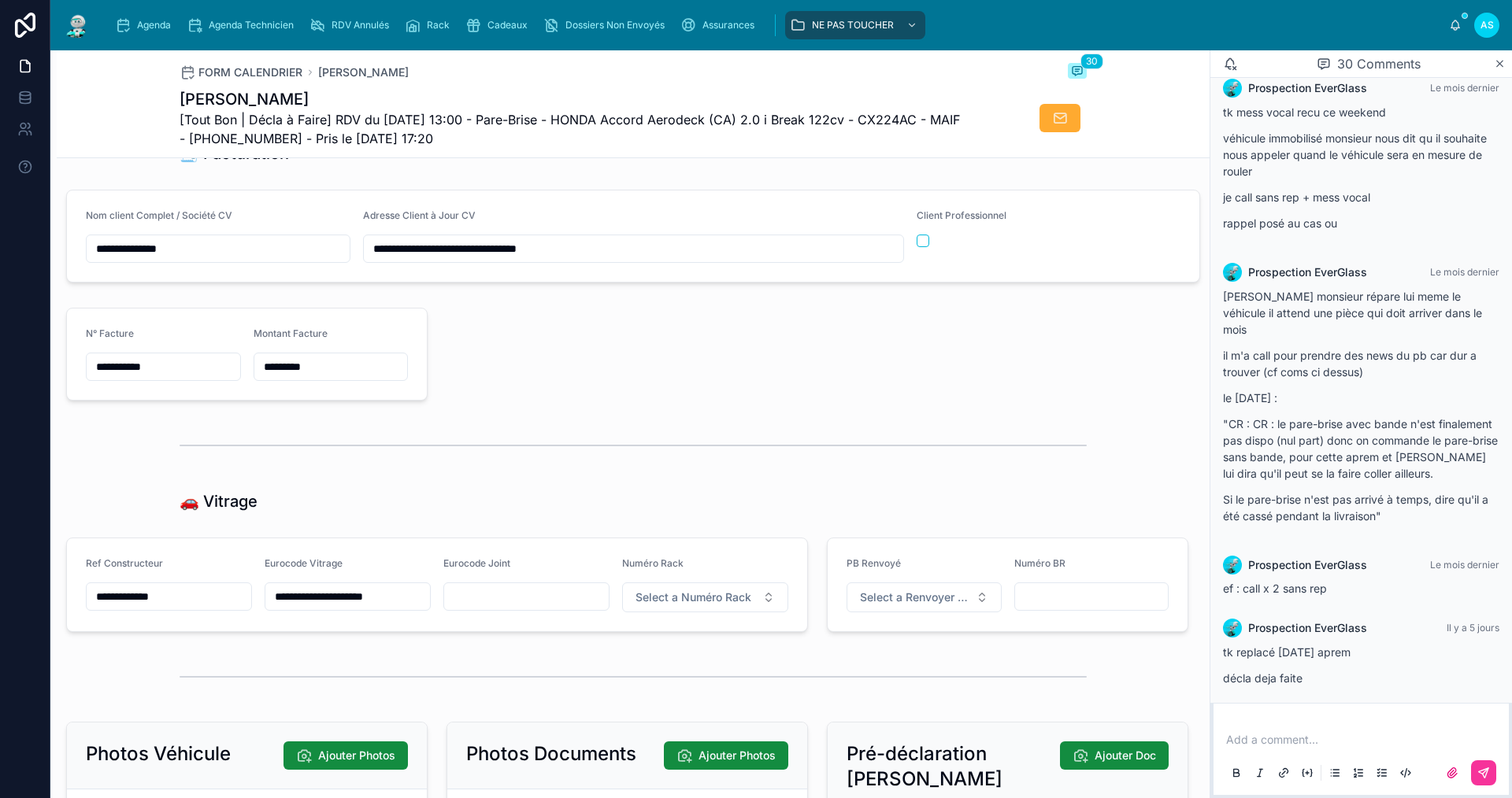
scroll to position [2329, 0]
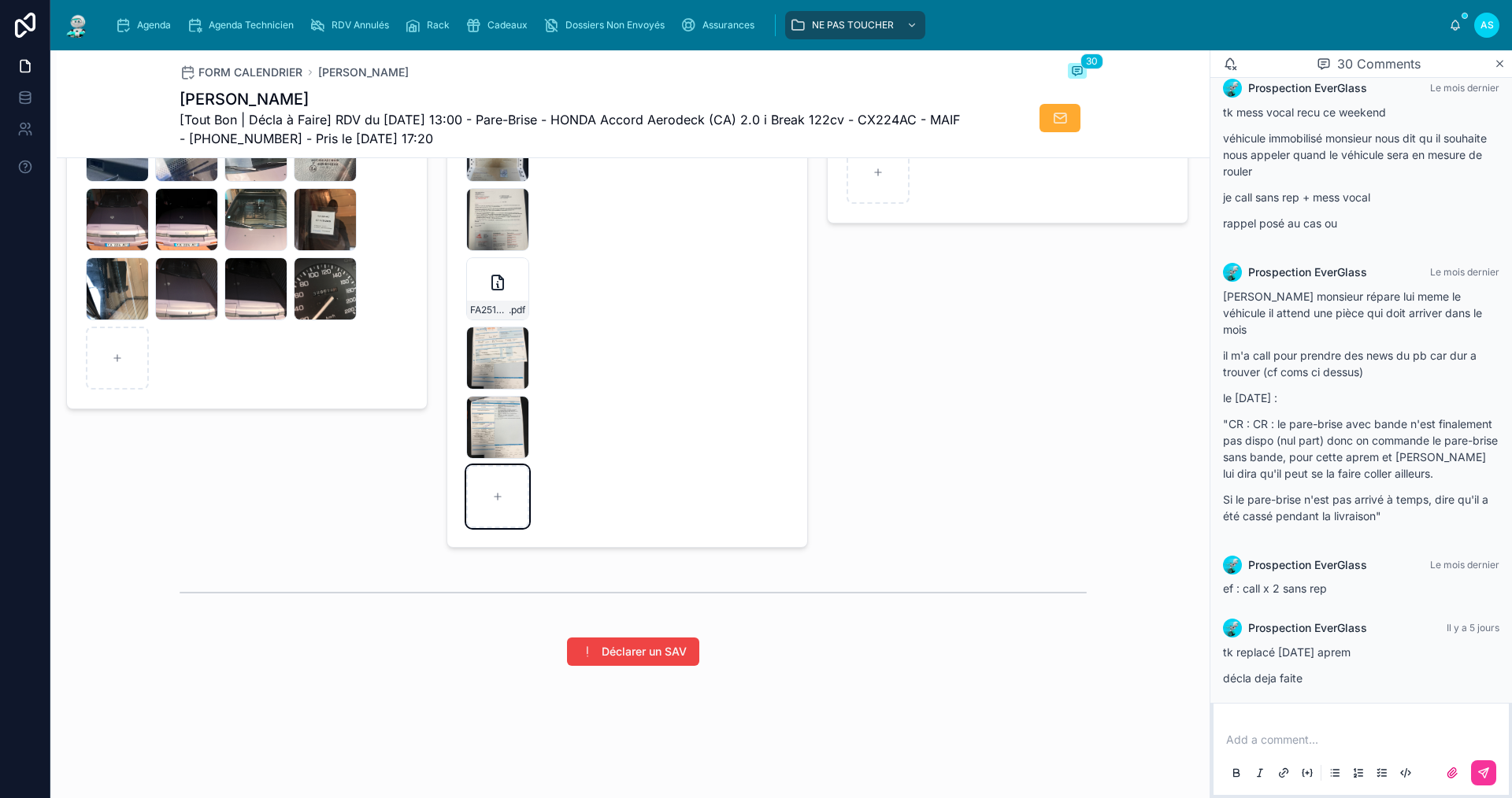
click at [521, 499] on div at bounding box center [498, 497] width 63 height 63
type input "**********"
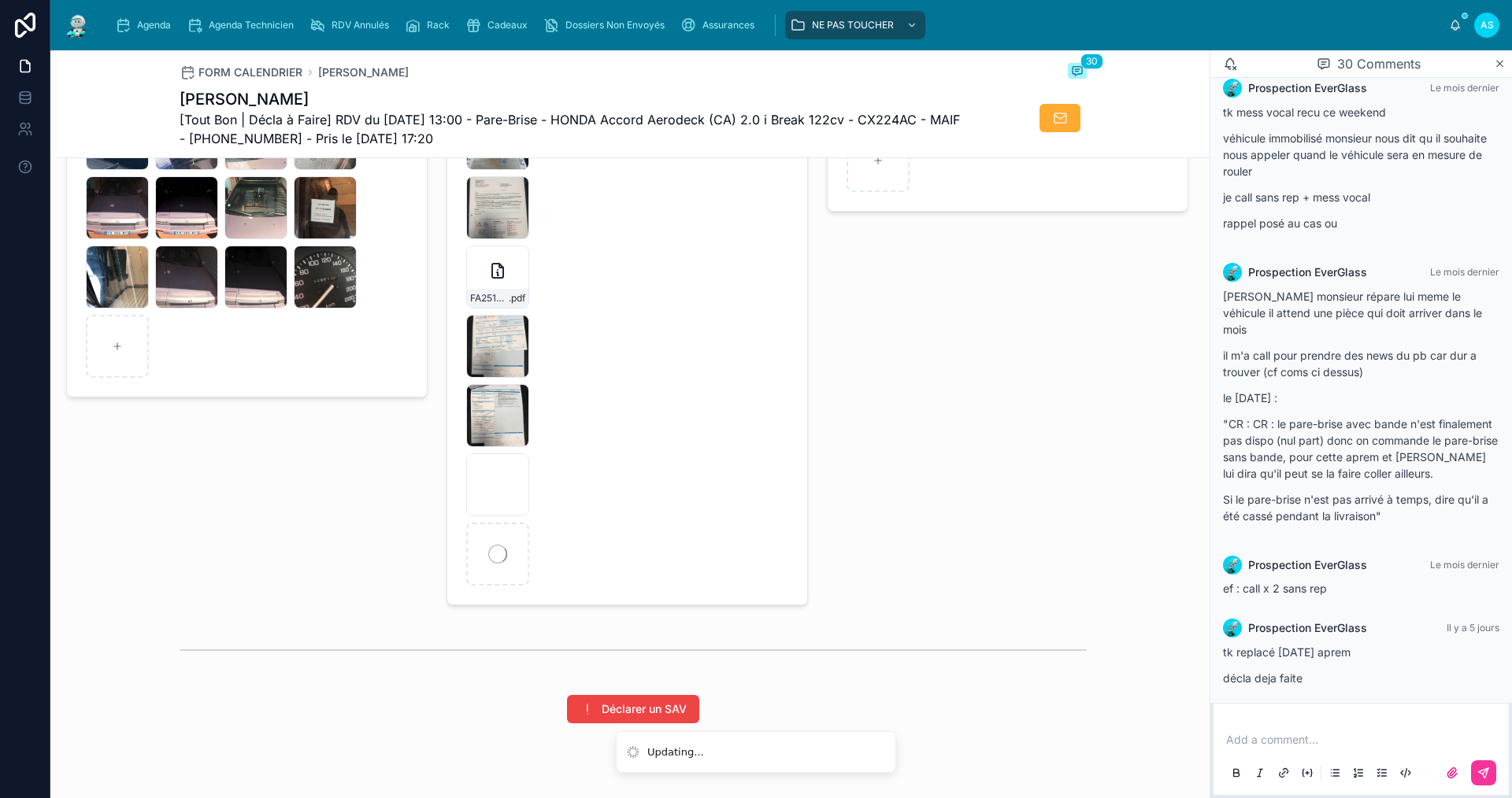
click at [141, 17] on div "Agenda" at bounding box center [145, 25] width 62 height 25
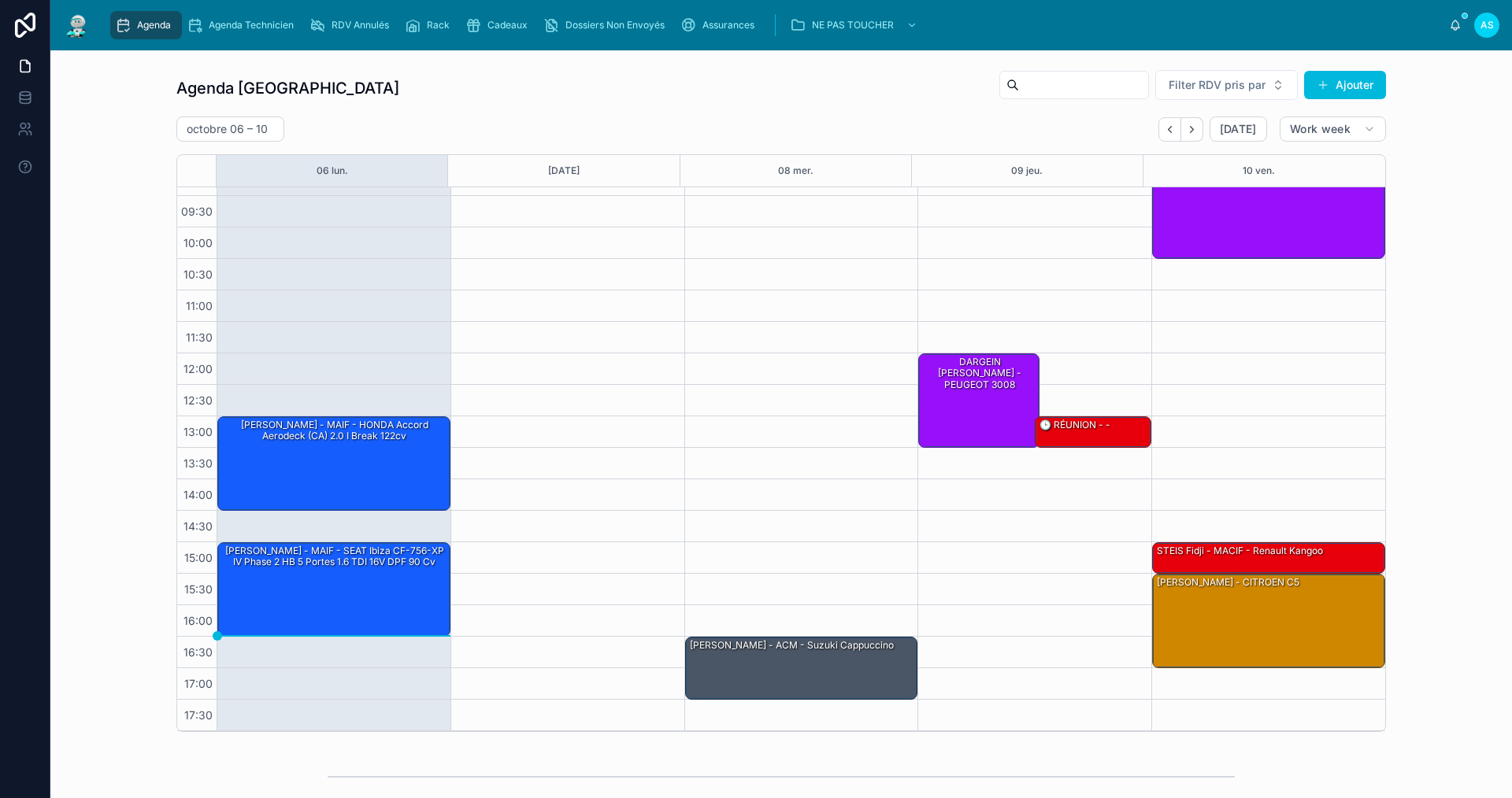
click at [1188, 135] on button "Next" at bounding box center [1191, 129] width 22 height 24
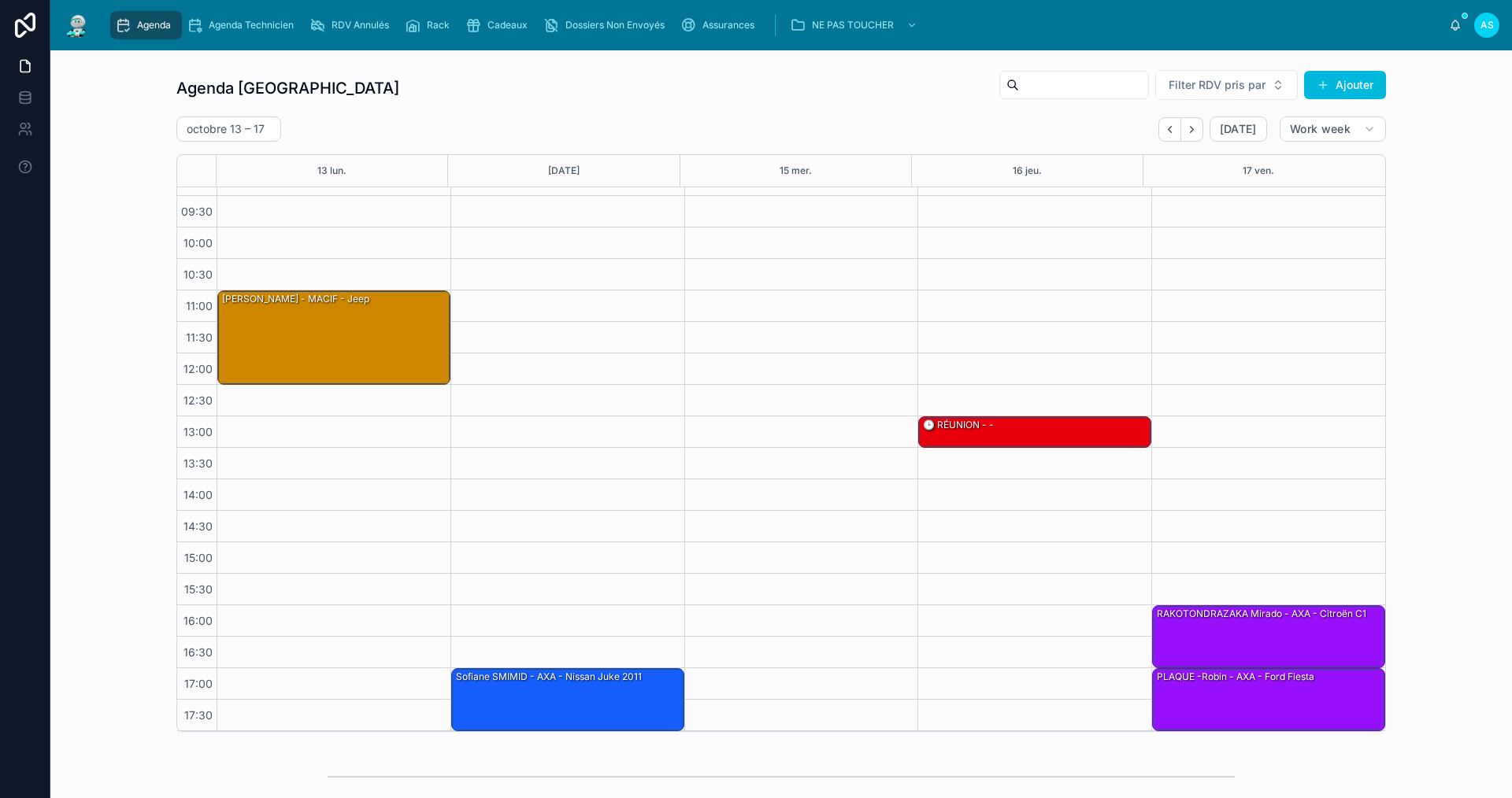
click at [1170, 135] on icon "Back" at bounding box center [1170, 129] width 12 height 12
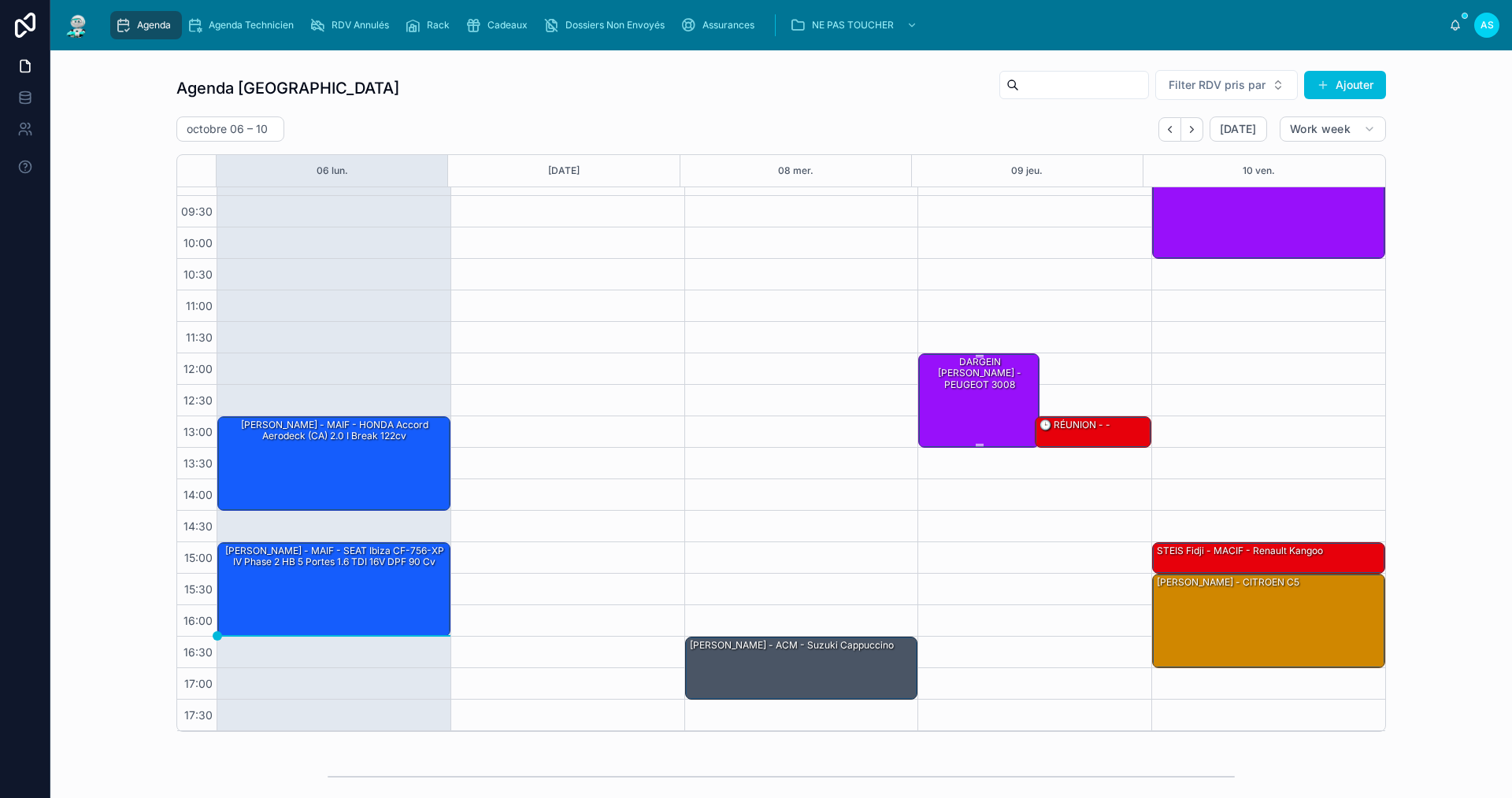
click at [978, 387] on div "DARGEIN [PERSON_NAME] - PEUGEOT 3008" at bounding box center [979, 400] width 117 height 92
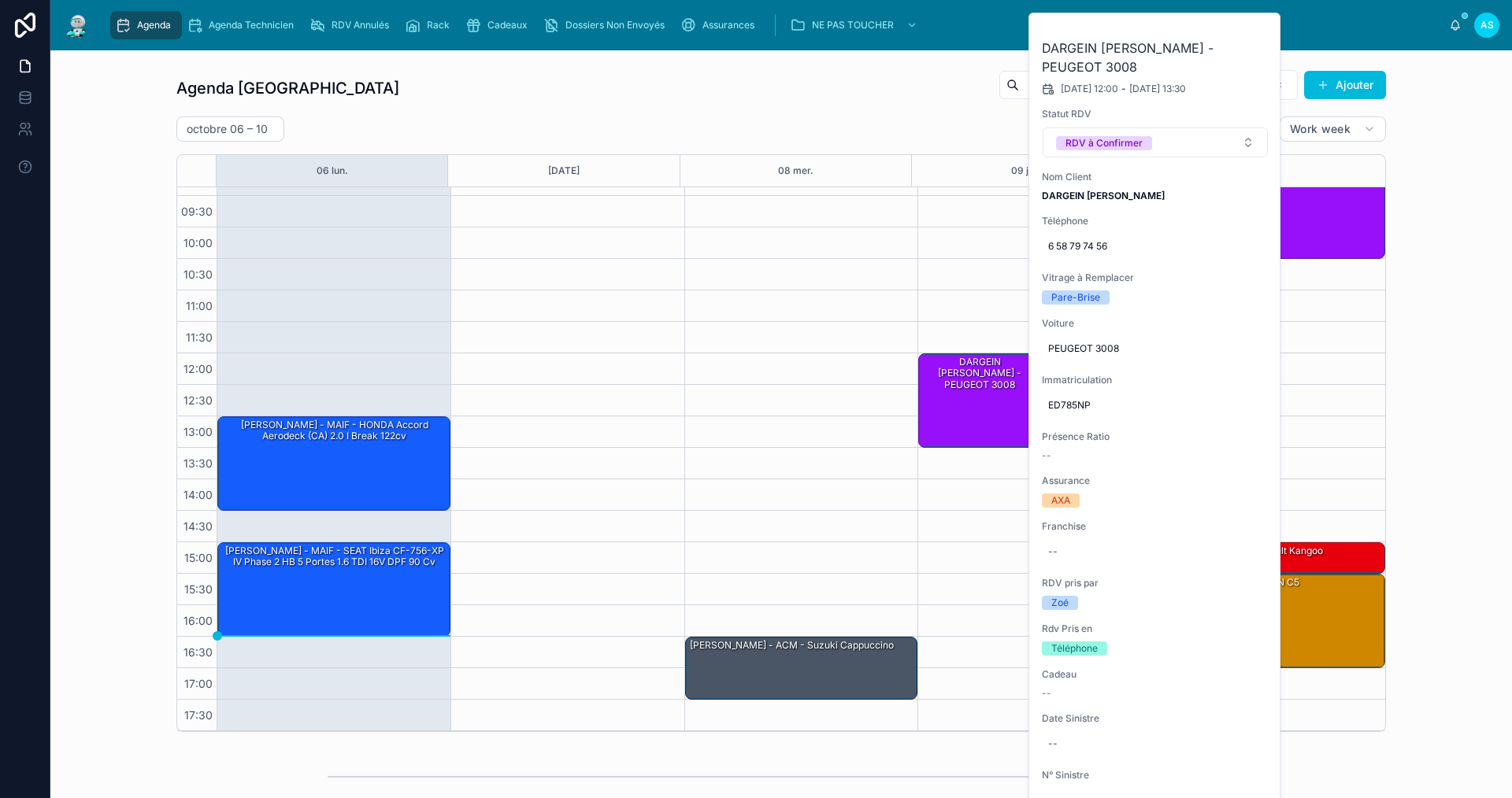
click at [0, 0] on icon at bounding box center [0, 0] width 0 height 0
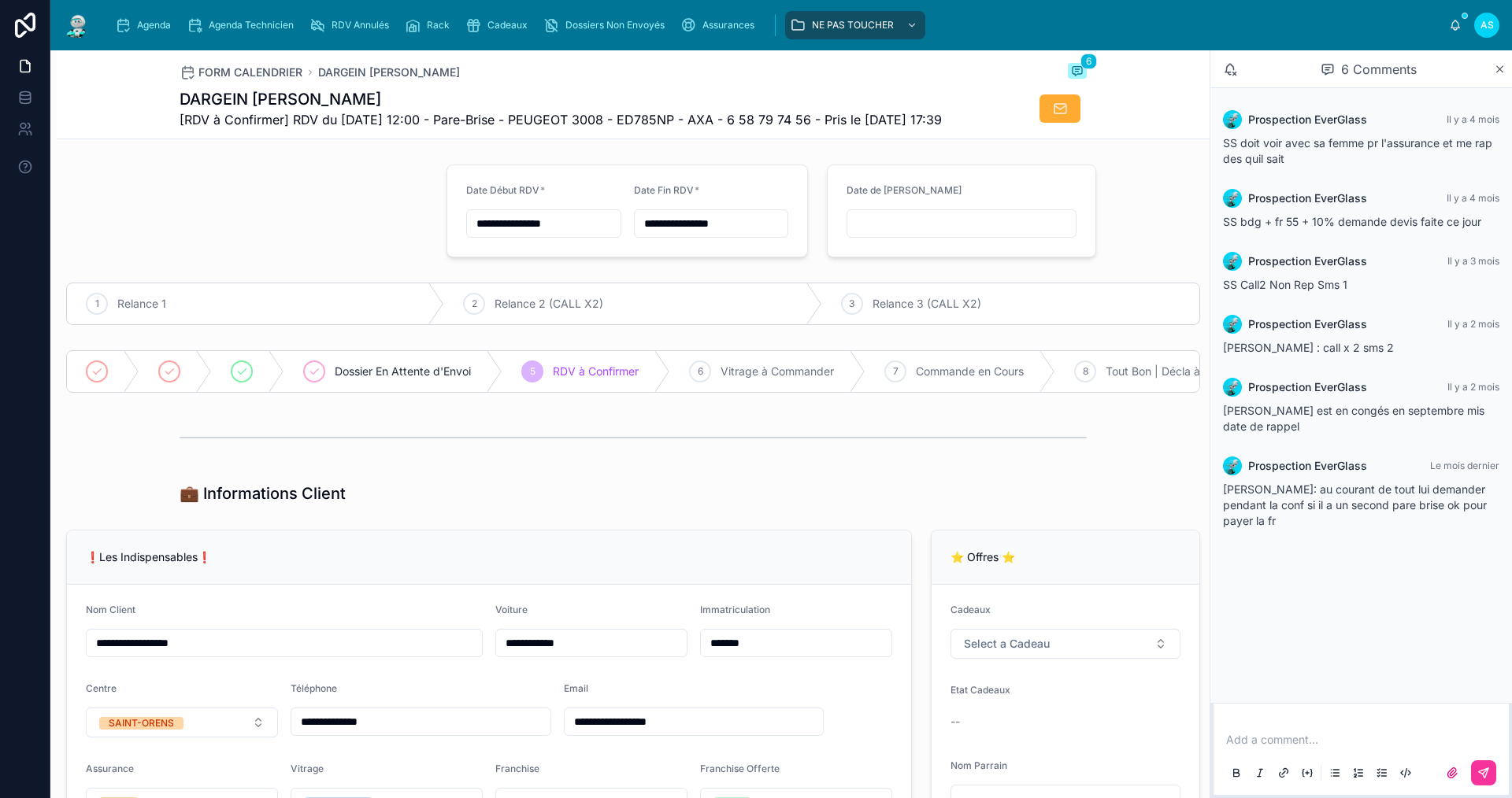
click at [126, 32] on icon "scrollable content" at bounding box center [123, 26] width 16 height 16
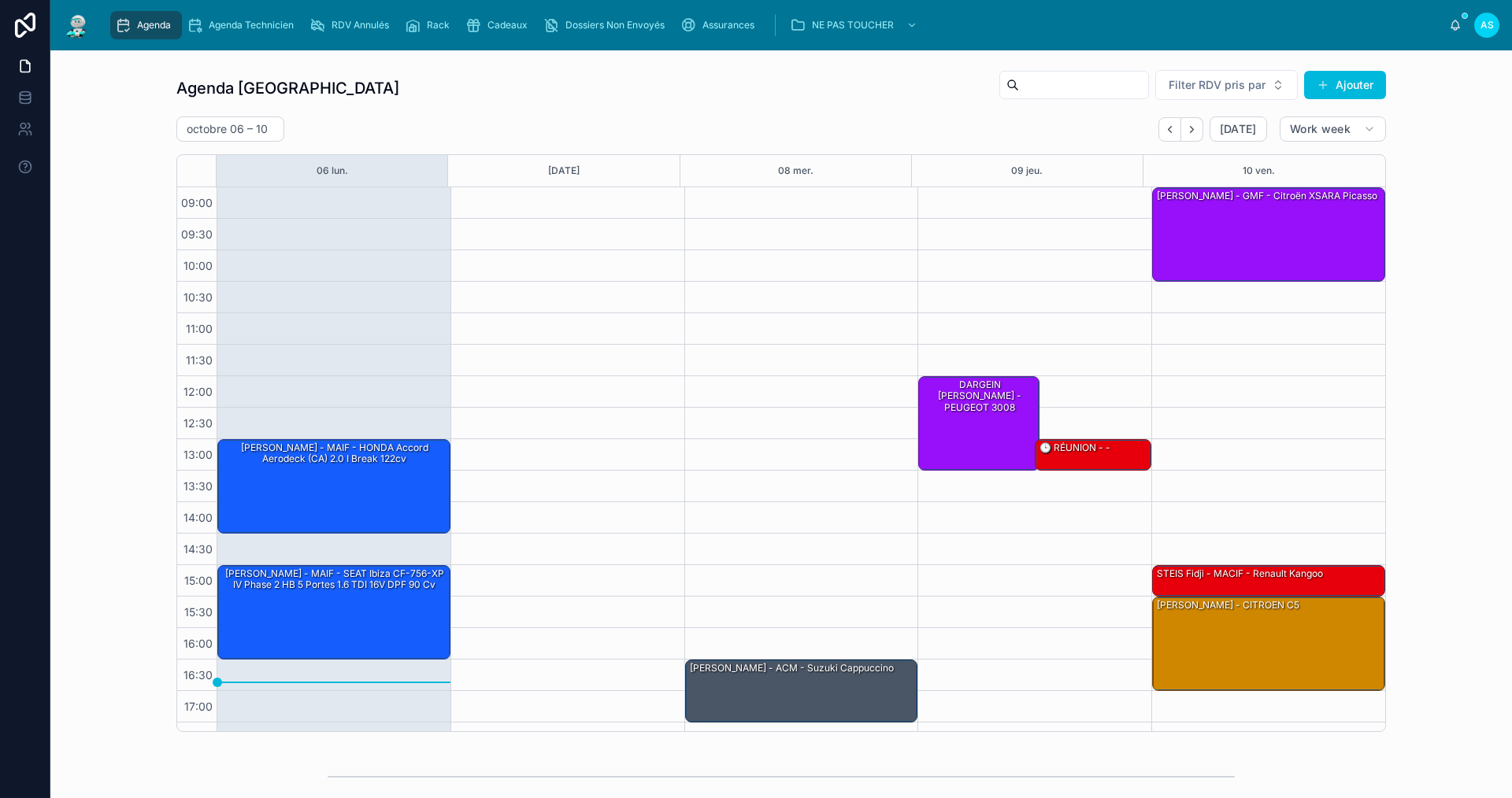
click at [1190, 134] on icon "Next" at bounding box center [1191, 129] width 12 height 12
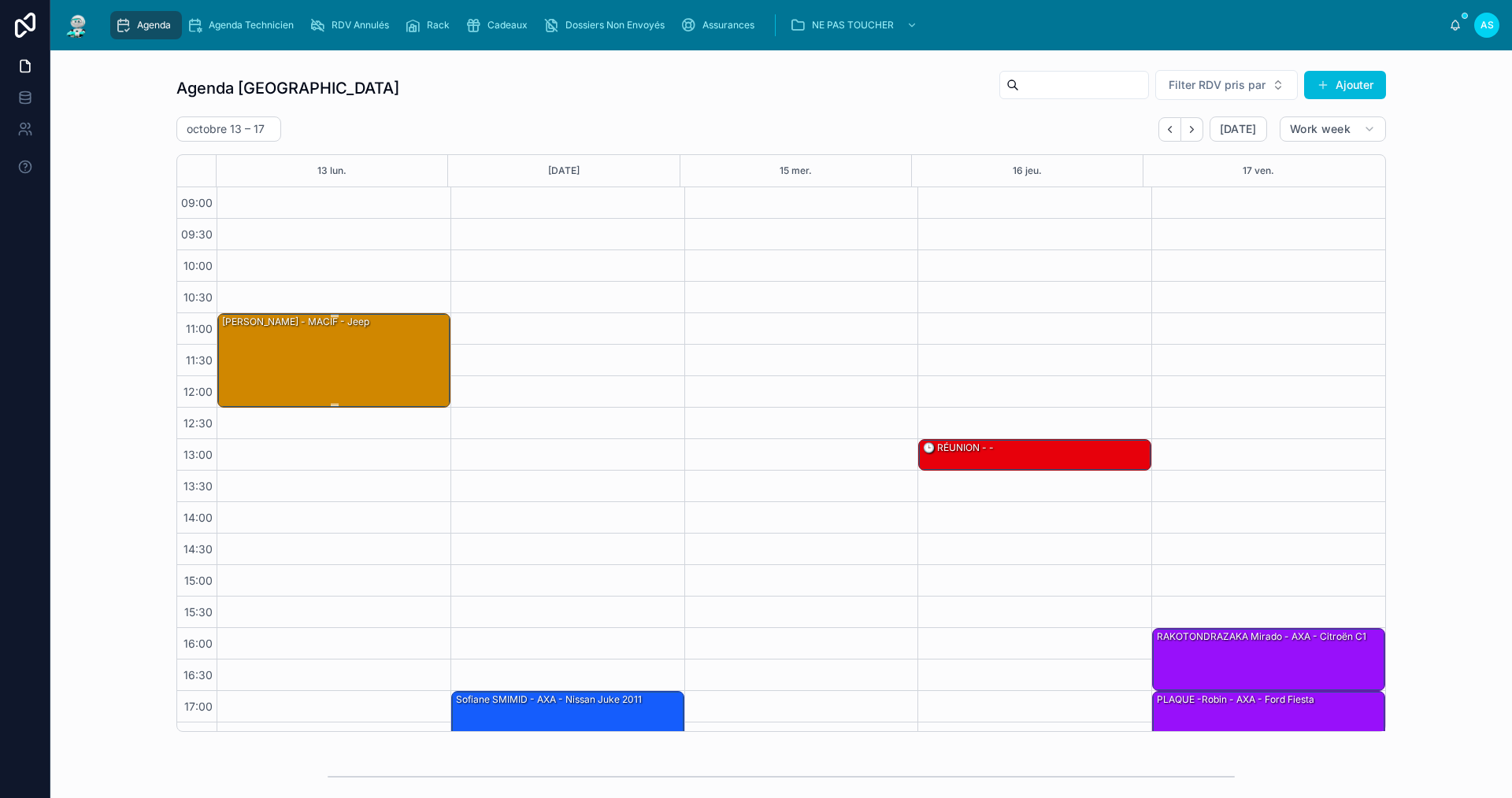
click at [371, 341] on div "[PERSON_NAME] - MACIF - jeep" at bounding box center [334, 360] width 228 height 92
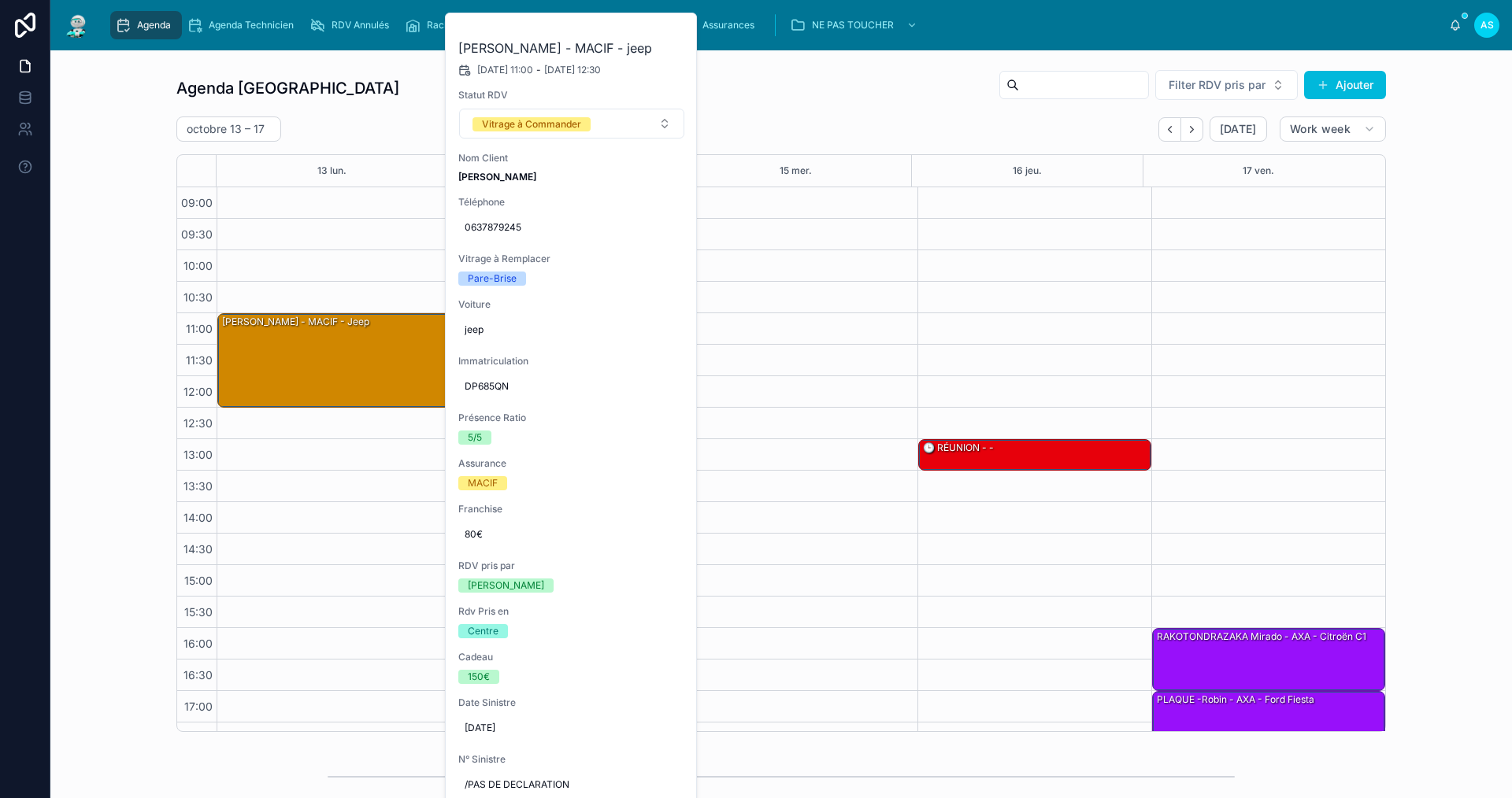
click at [0, 0] on icon at bounding box center [0, 0] width 0 height 0
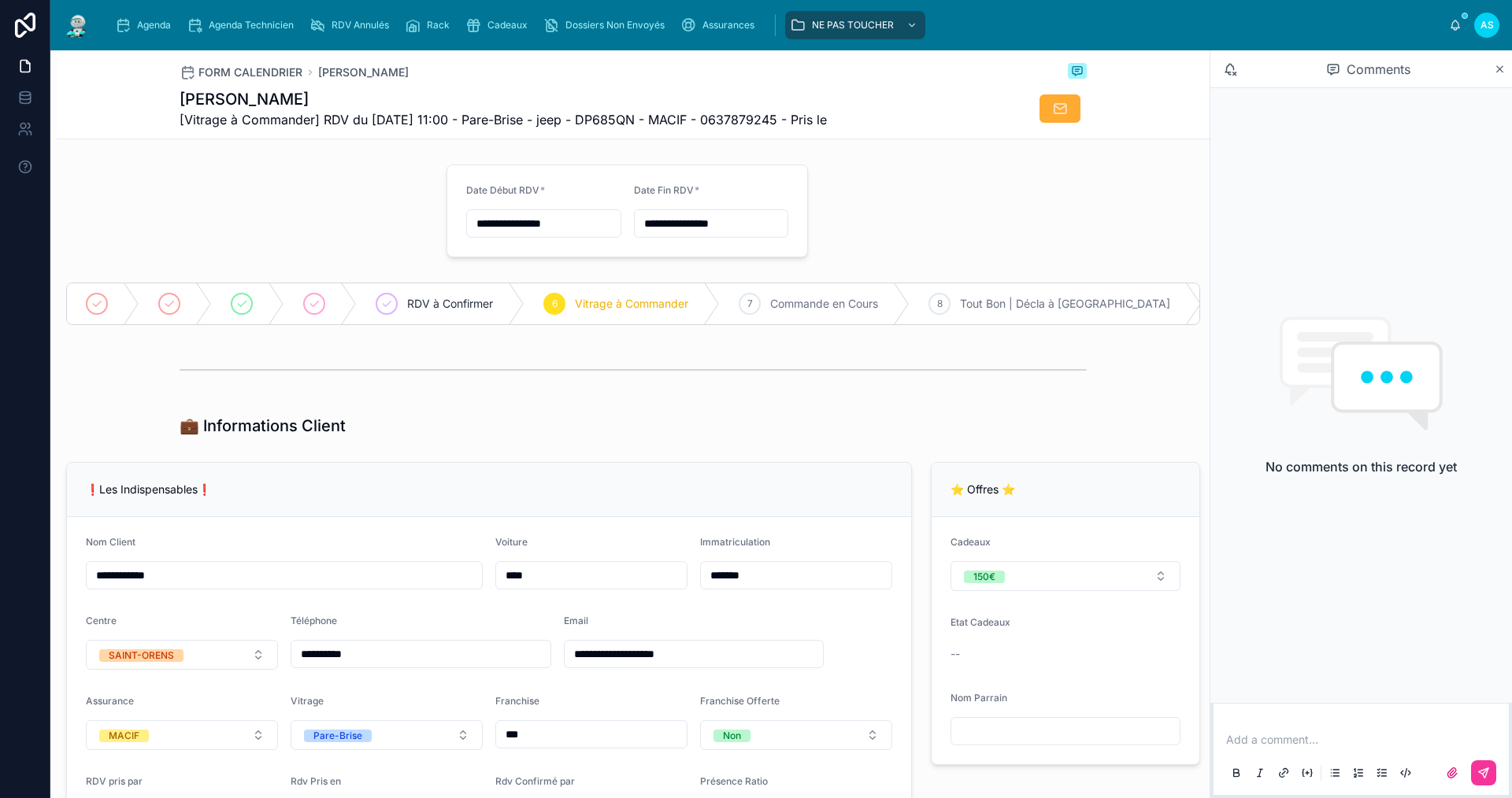
click at [496, 226] on input "**********" at bounding box center [543, 223] width 154 height 22
click at [514, 386] on button "8" at bounding box center [510, 387] width 28 height 28
type input "**********"
click at [660, 227] on input "**********" at bounding box center [711, 223] width 154 height 22
click at [675, 387] on button "8" at bounding box center [675, 387] width 28 height 28
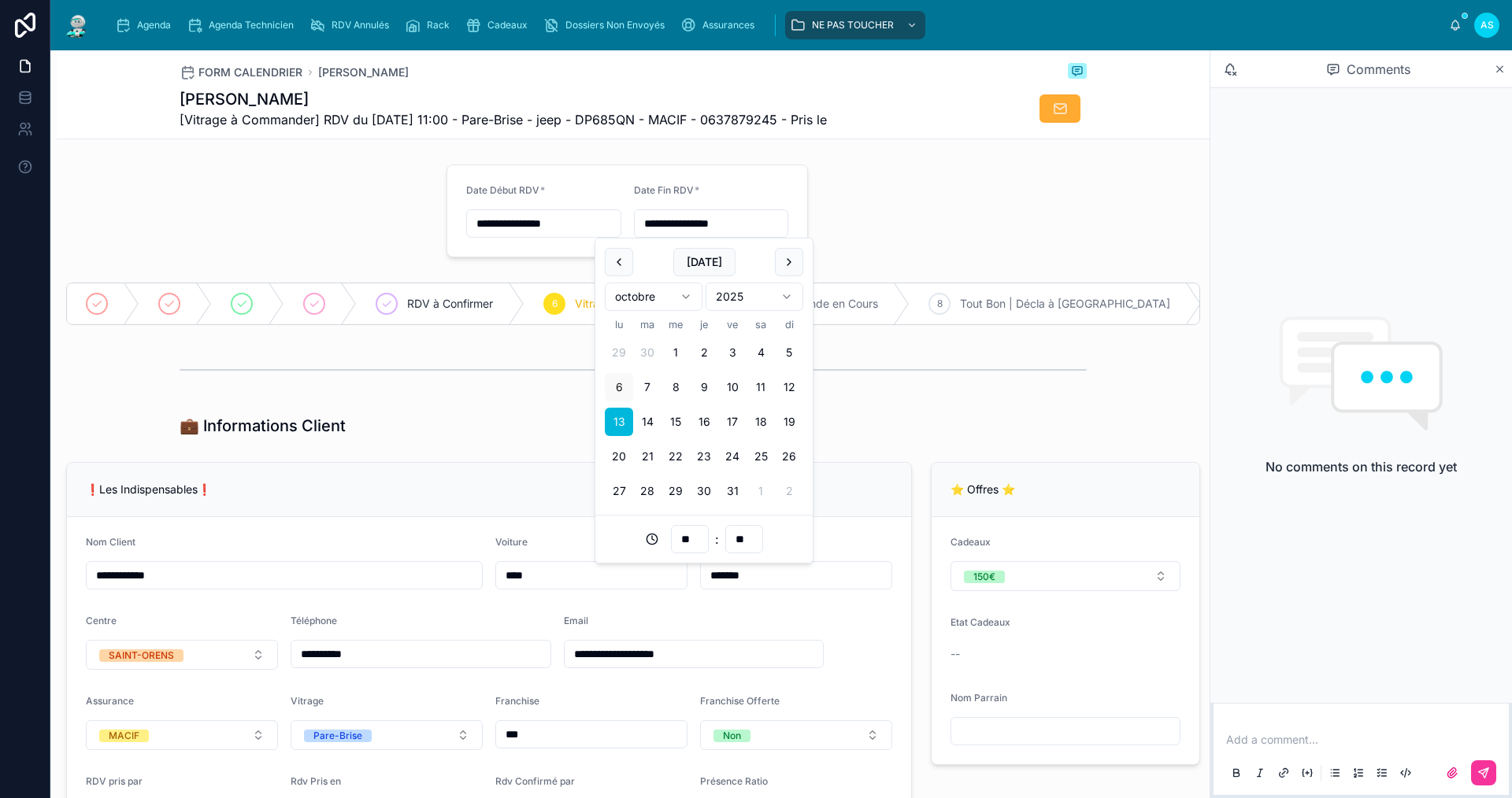
type input "**********"
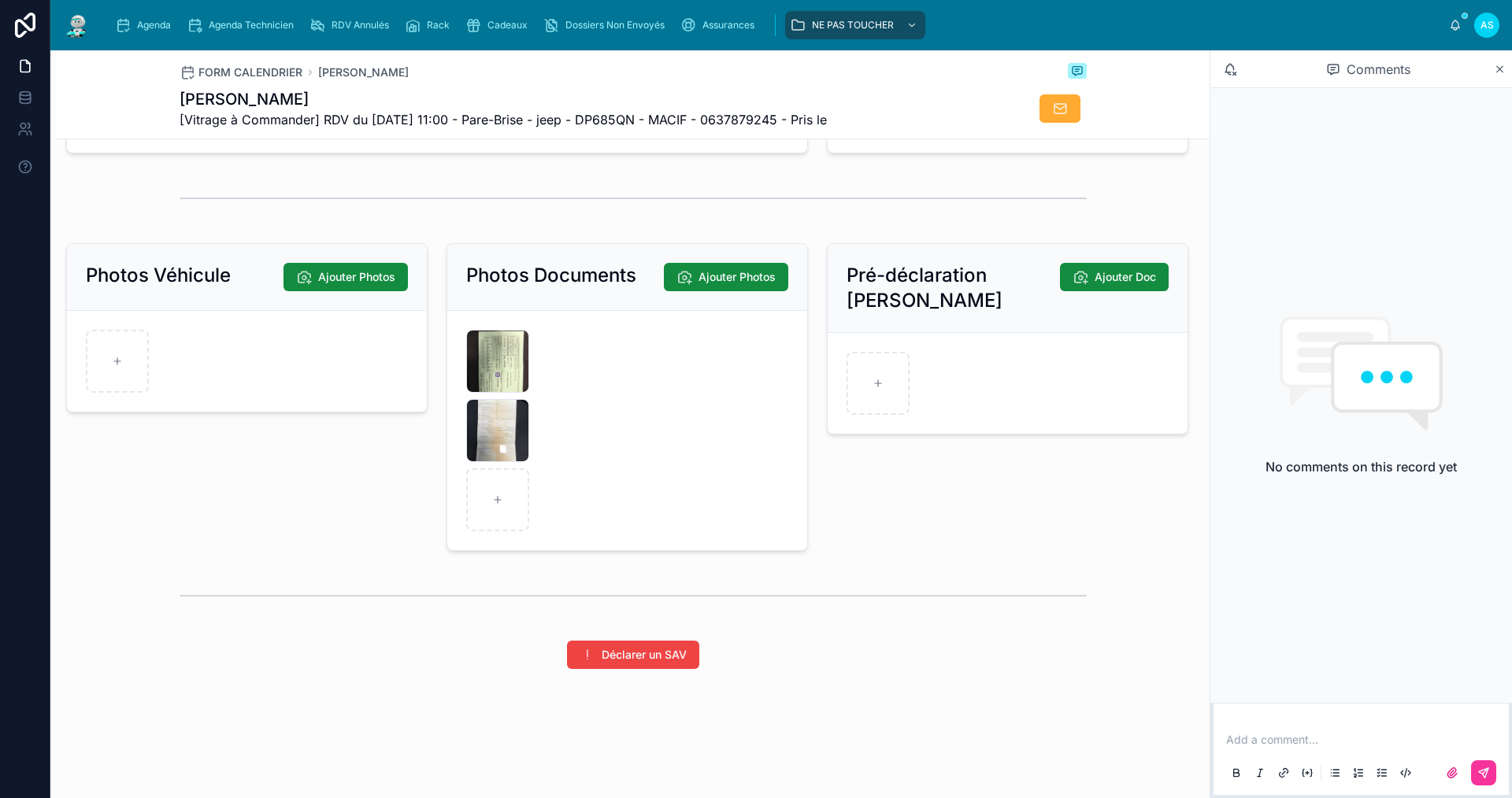
scroll to position [2070, 0]
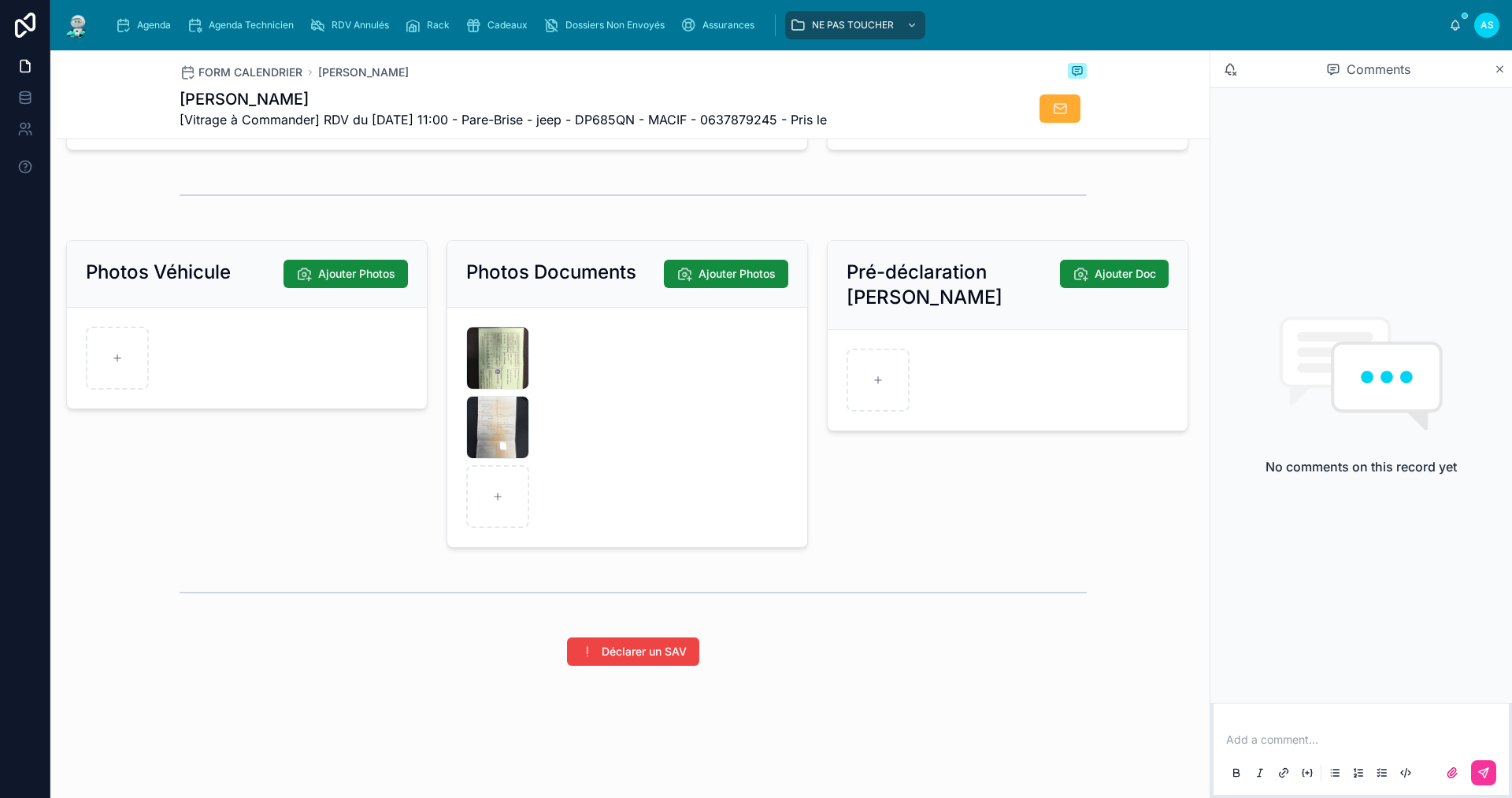
drag, startPoint x: 1501, startPoint y: 70, endPoint x: 1491, endPoint y: 72, distance: 10.2
click at [1500, 70] on icon at bounding box center [1500, 69] width 6 height 6
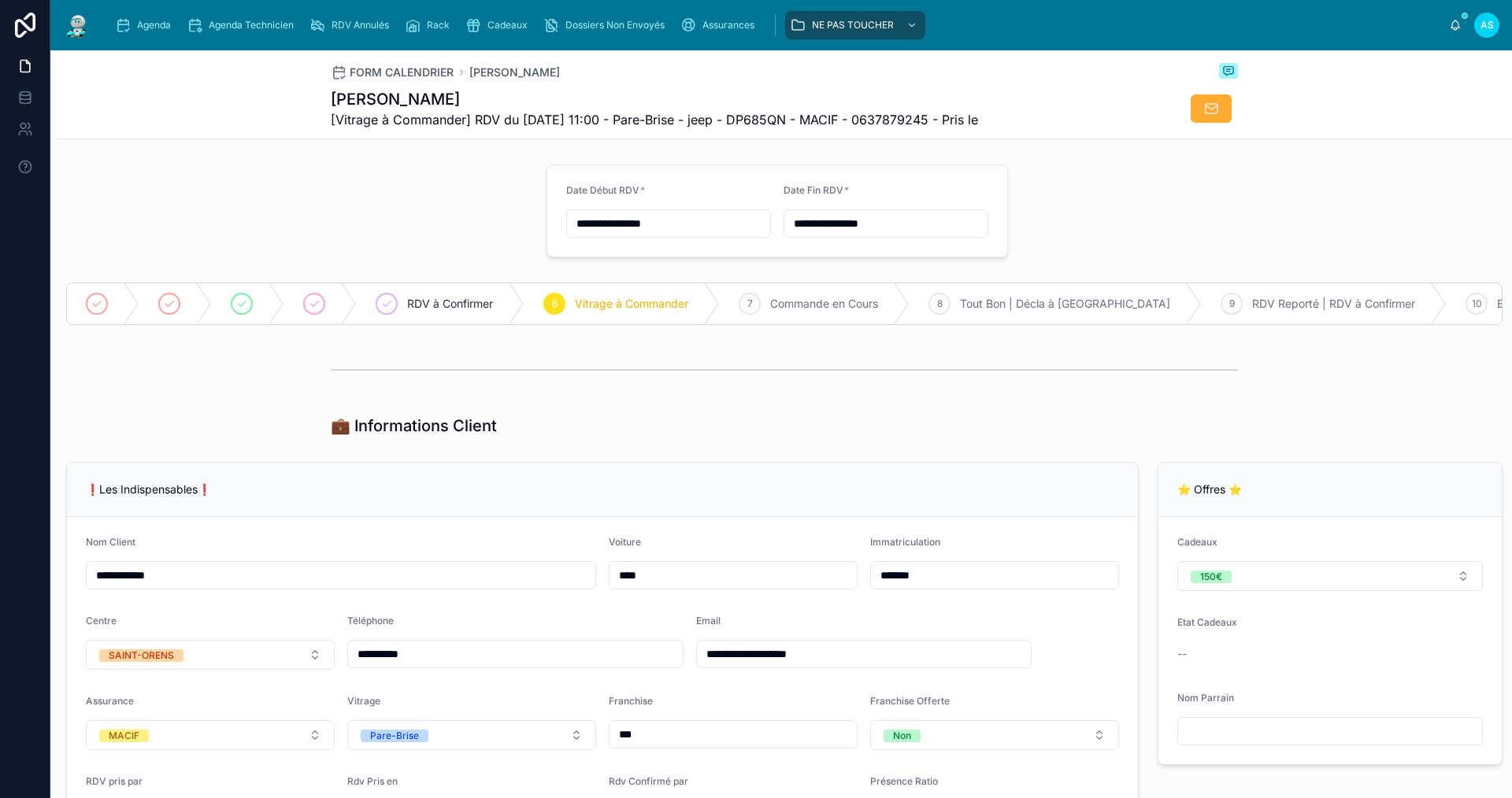
click at [160, 29] on span "Agenda" at bounding box center [154, 26] width 34 height 13
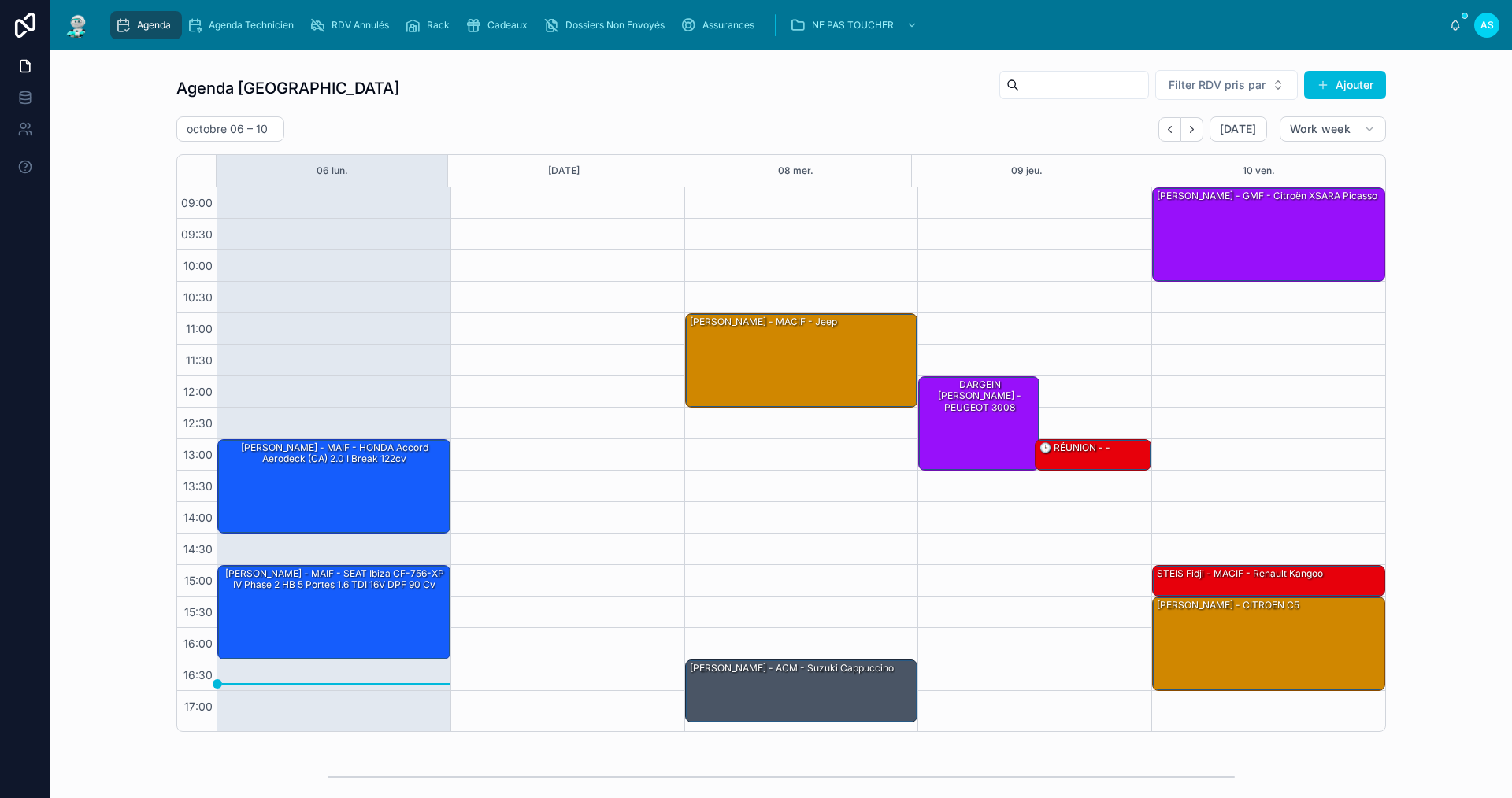
scroll to position [23, 0]
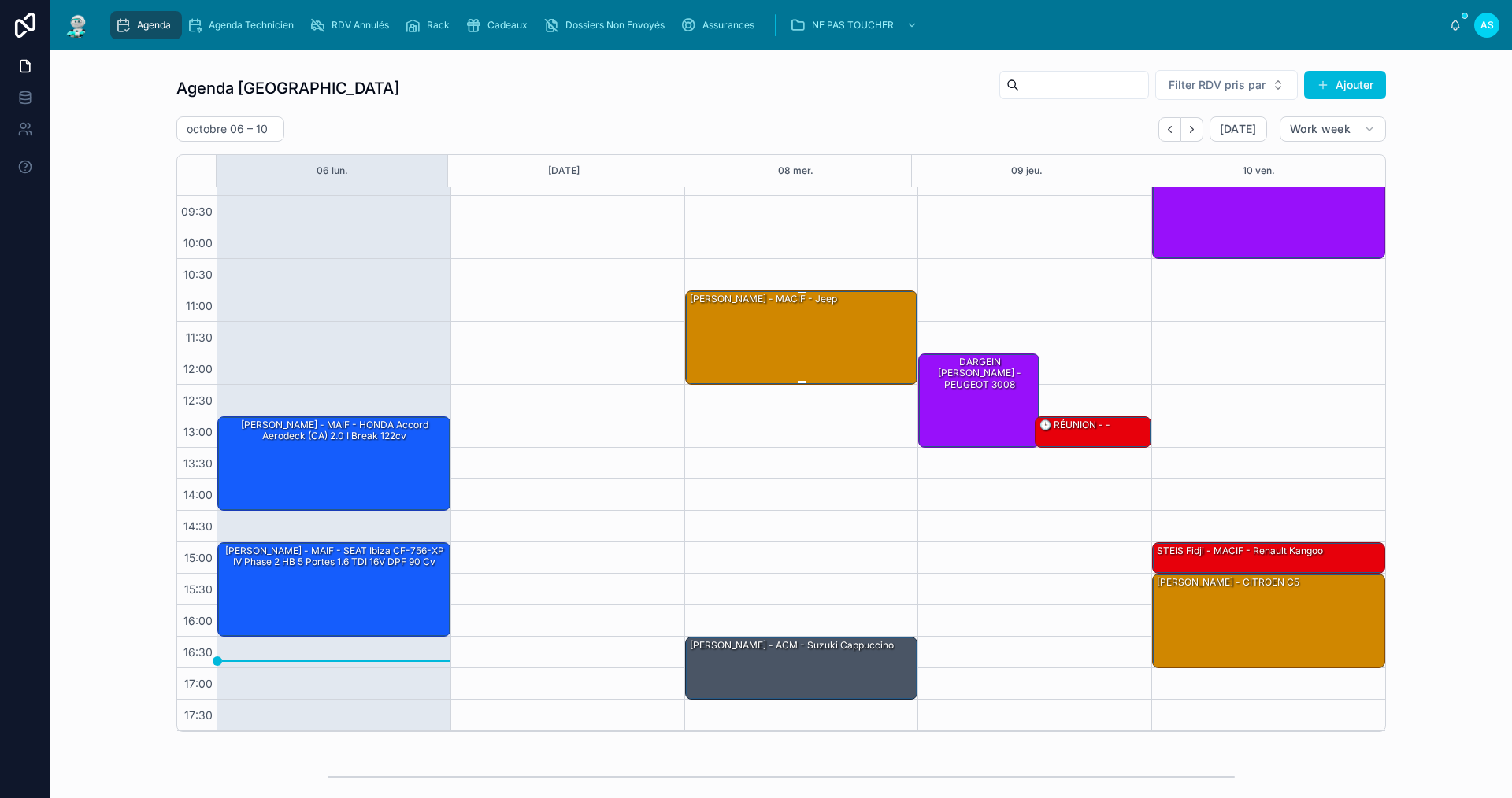
click at [710, 320] on div "[PERSON_NAME] - MACIF - jeep" at bounding box center [802, 337] width 228 height 92
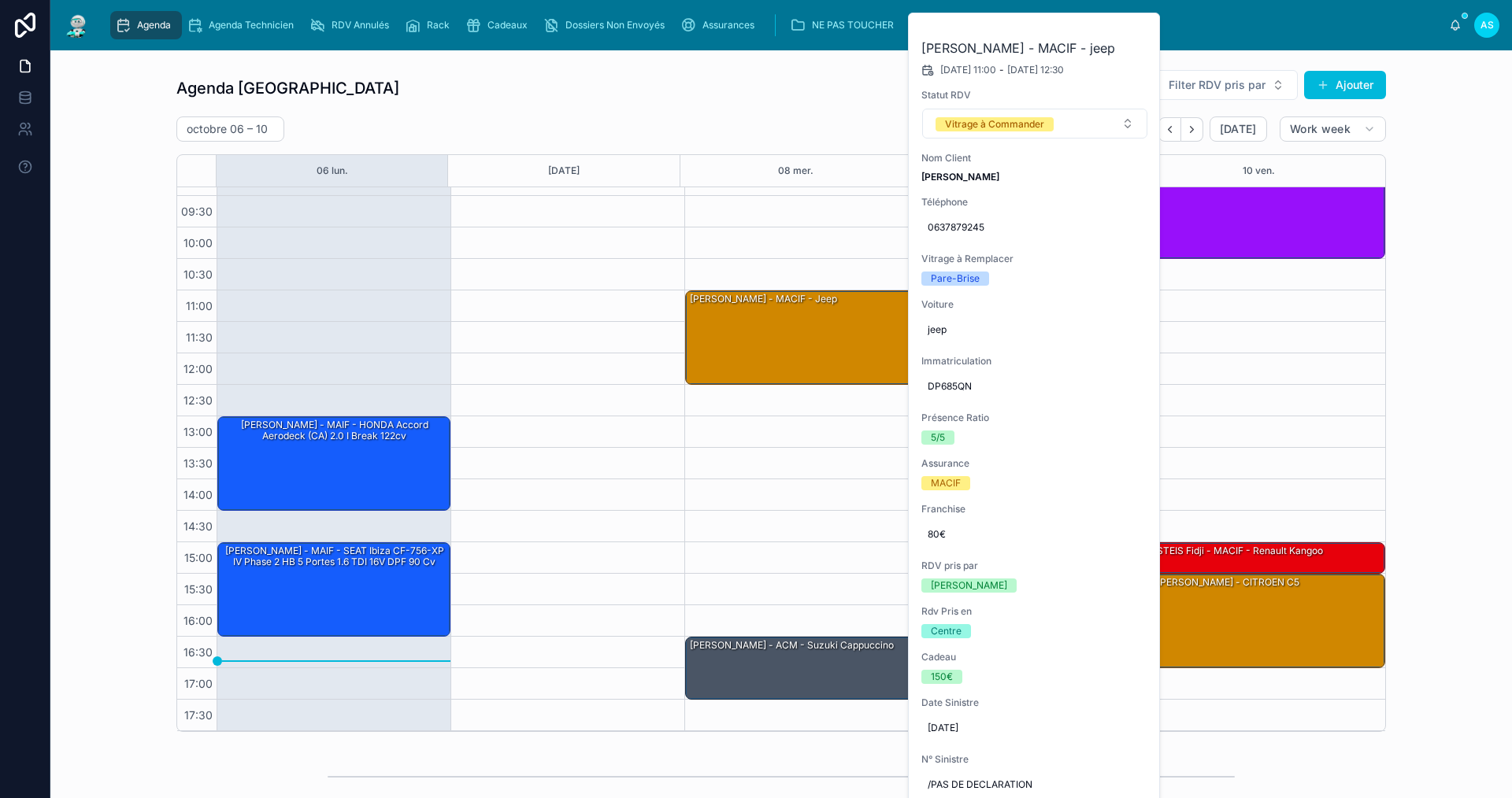
drag, startPoint x: 1125, startPoint y: 37, endPoint x: 1144, endPoint y: 39, distance: 19.1
click at [0, 0] on button at bounding box center [0, 0] width 0 height 0
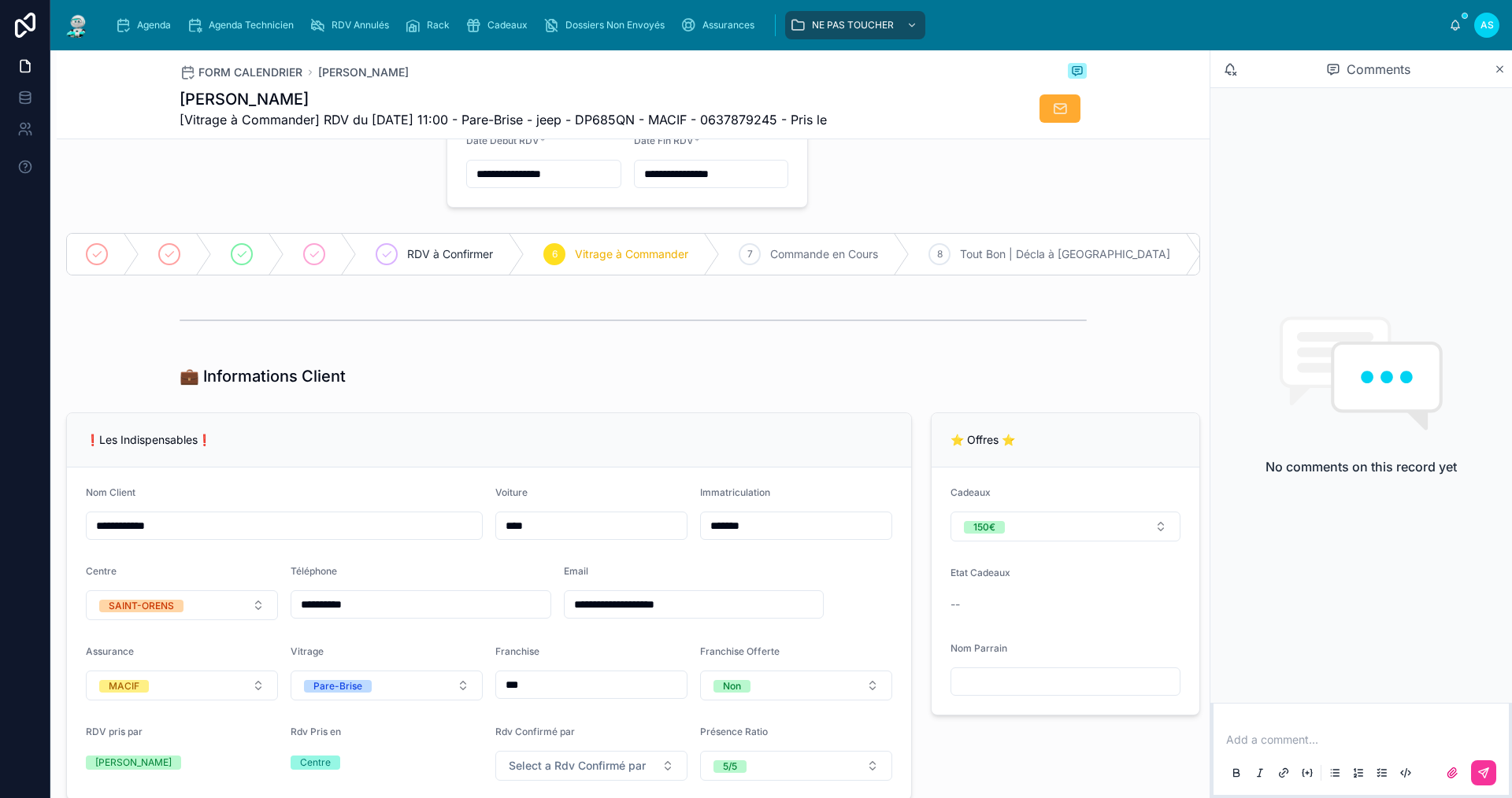
scroll to position [23, 0]
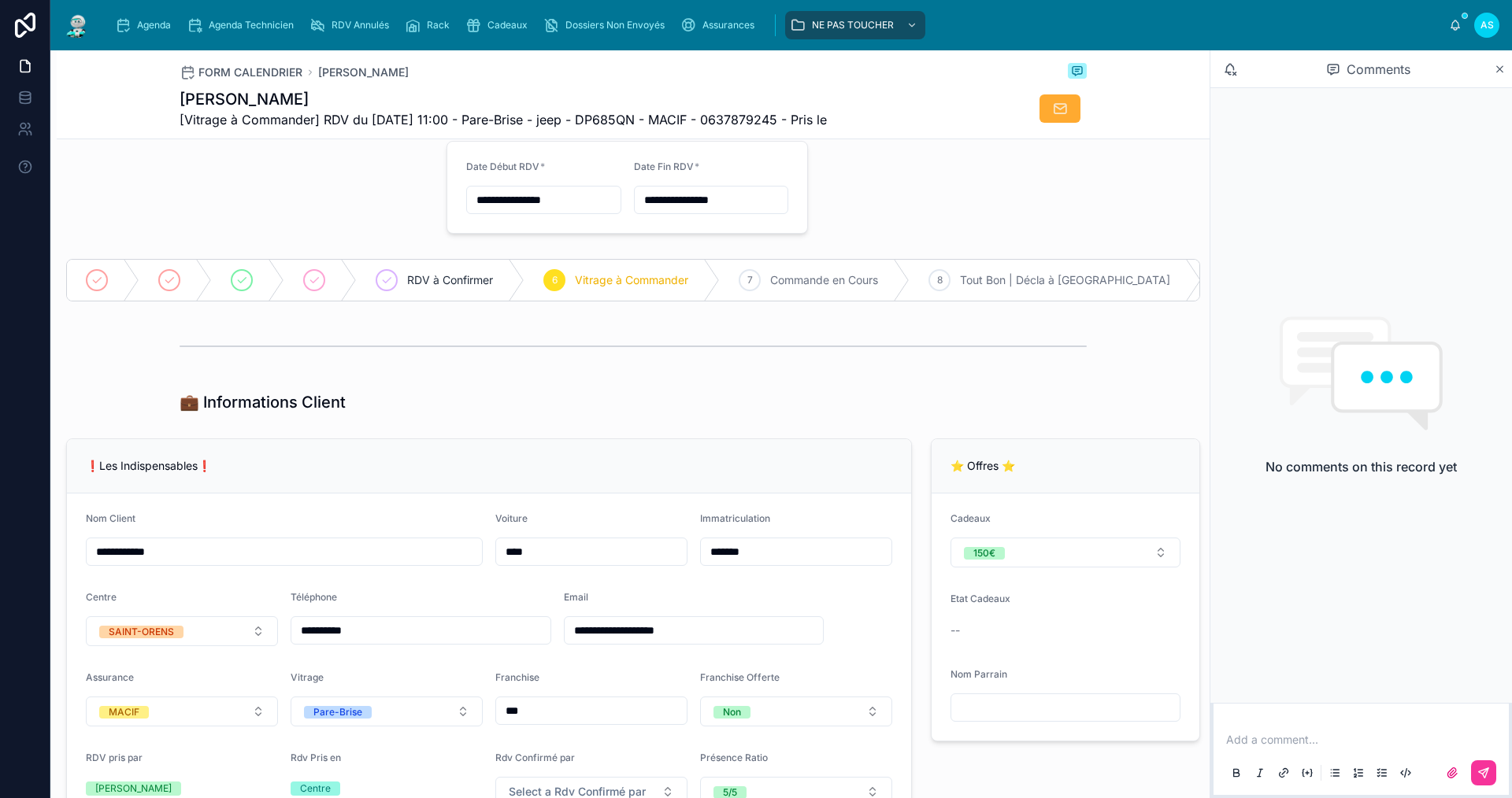
click at [126, 31] on icon "scrollable content" at bounding box center [123, 26] width 16 height 16
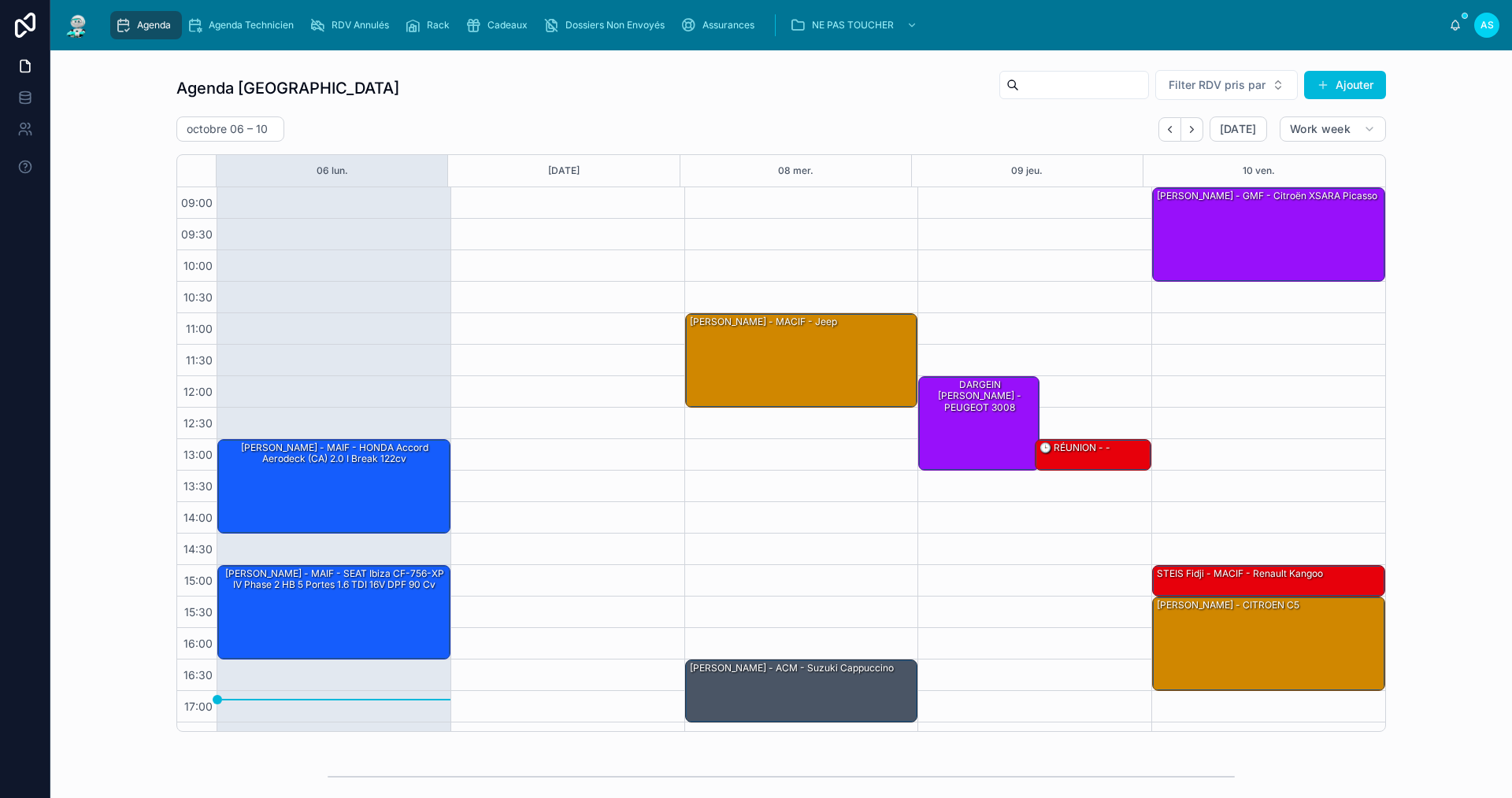
click at [509, 27] on span "Cadeaux" at bounding box center [507, 26] width 40 height 13
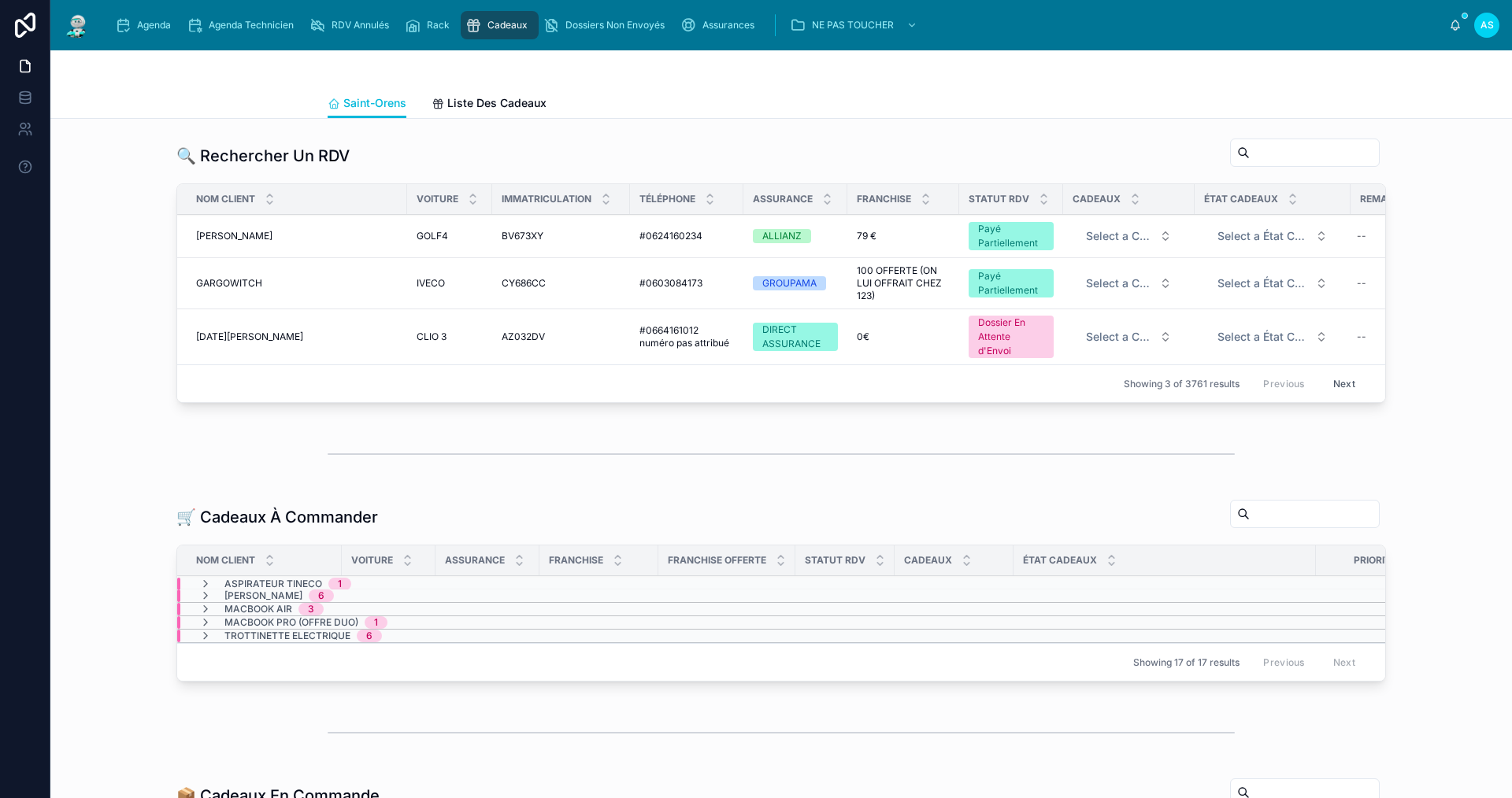
click at [242, 279] on span "GARGOWITCH" at bounding box center [229, 284] width 66 height 13
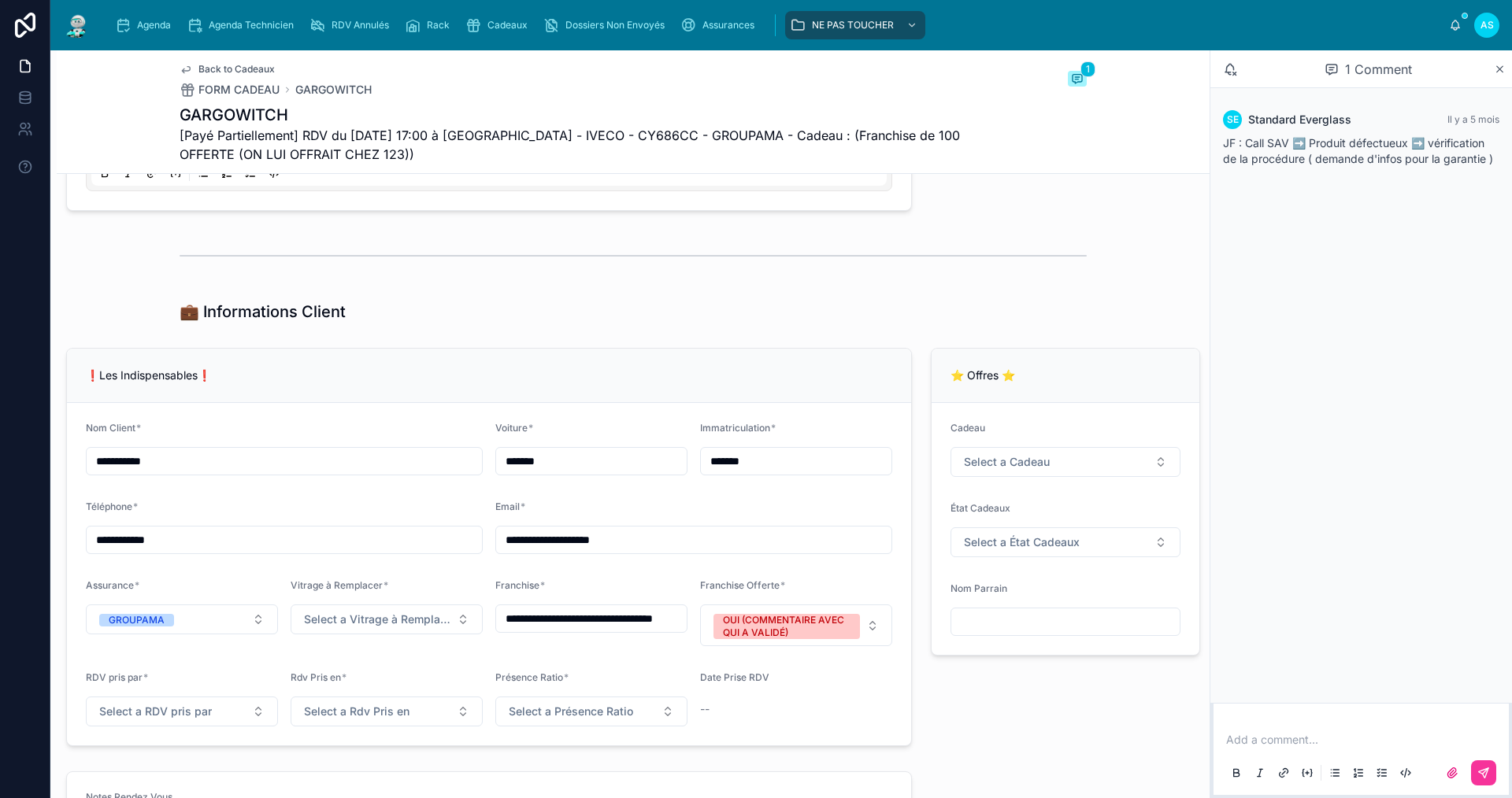
scroll to position [1023, 0]
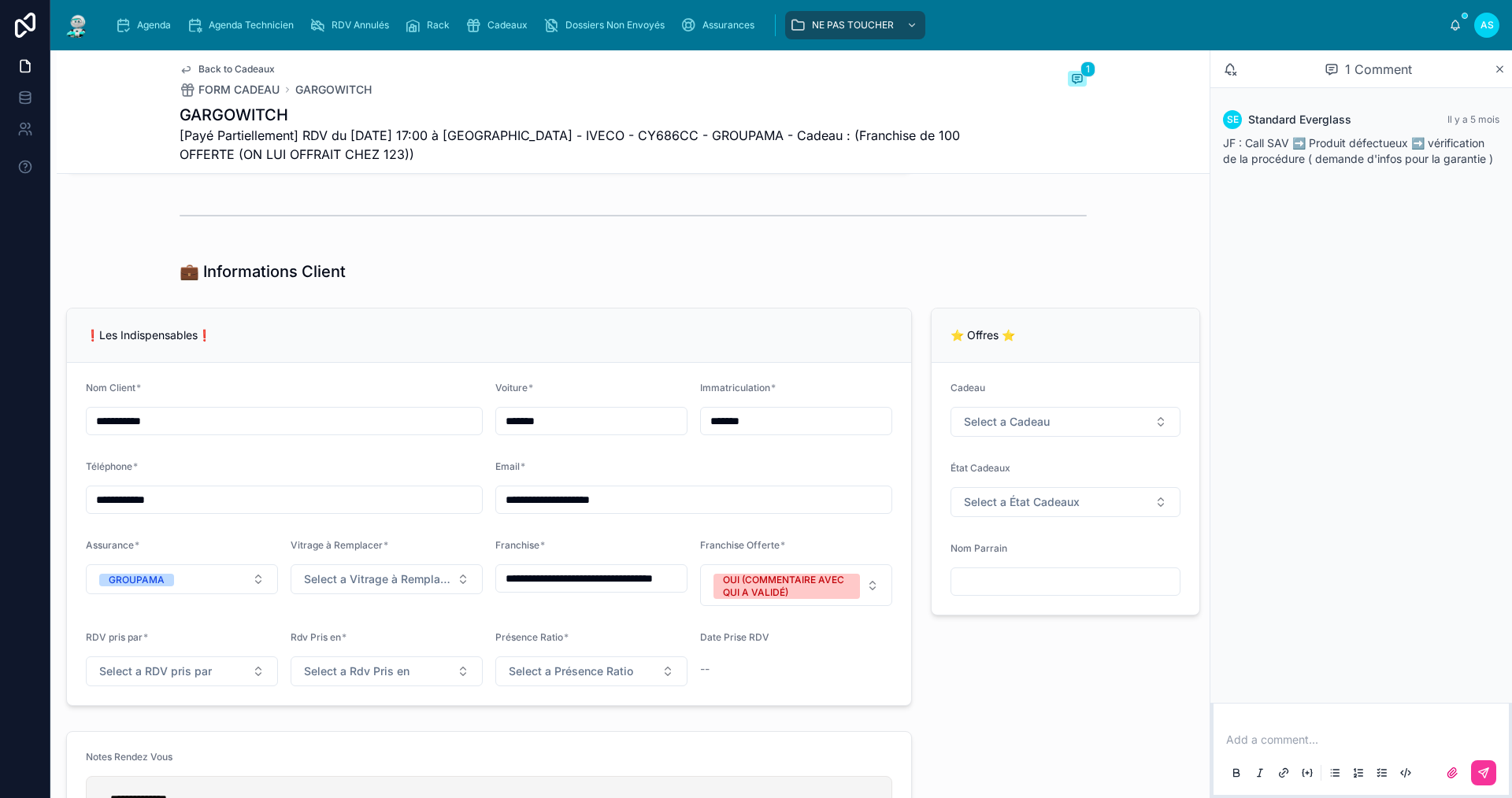
click at [145, 29] on span "Agenda" at bounding box center [154, 26] width 34 height 13
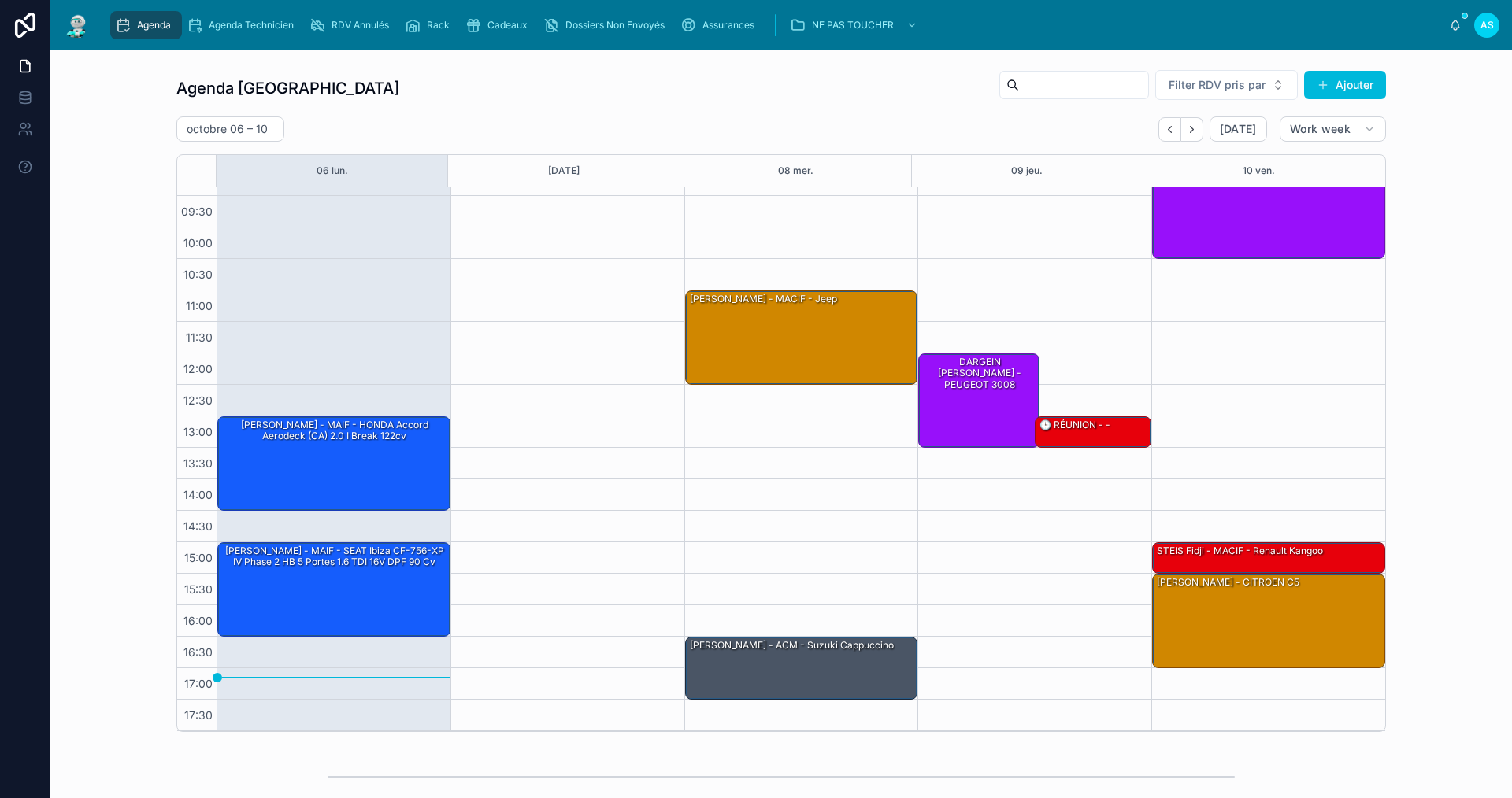
drag, startPoint x: 487, startPoint y: 34, endPoint x: 488, endPoint y: 43, distance: 9.1
click at [487, 35] on div "Cadeaux" at bounding box center [499, 25] width 68 height 25
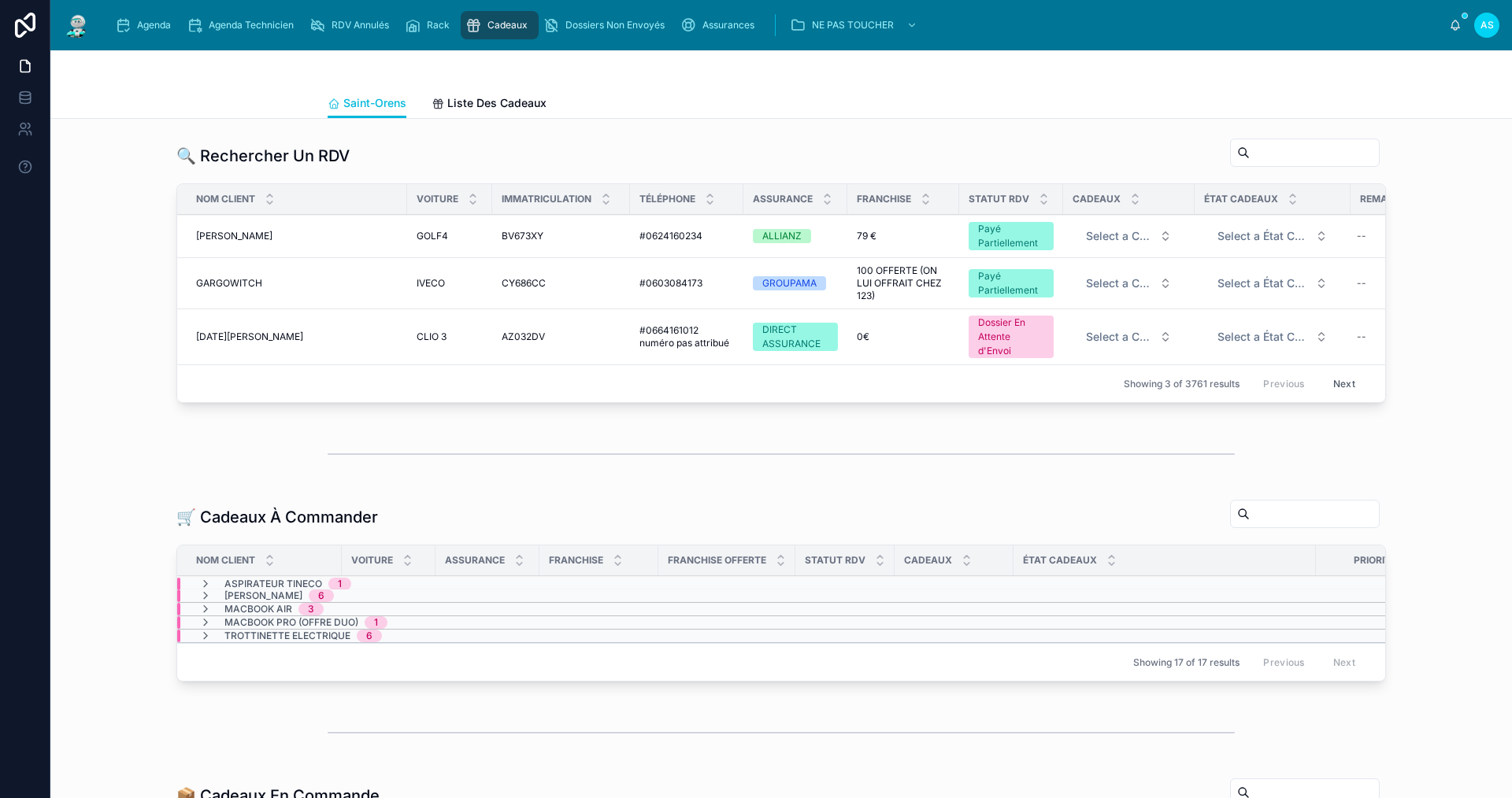
click at [1338, 383] on button "Next" at bounding box center [1344, 383] width 44 height 24
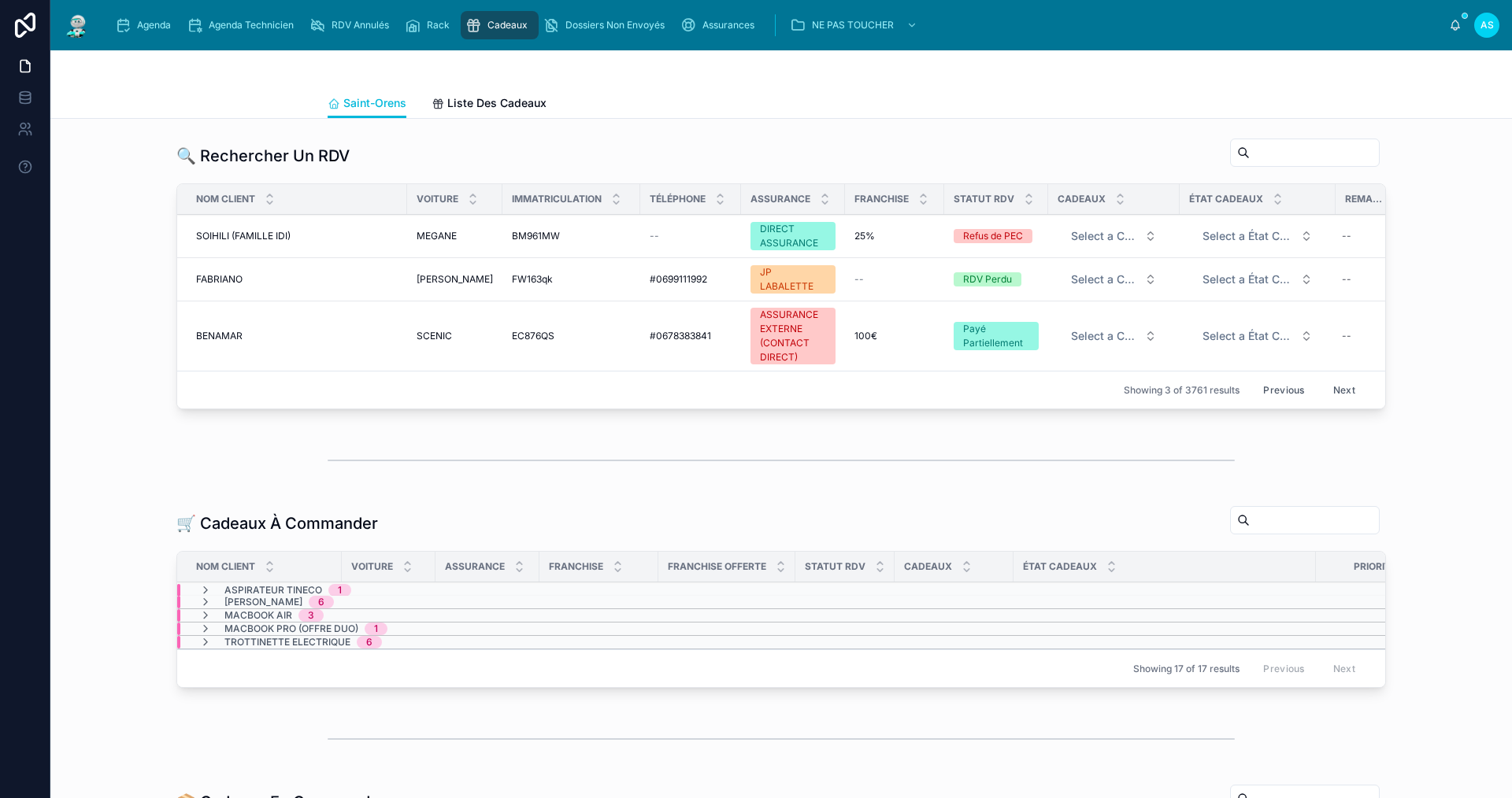
click at [674, 342] on span "#0678383841" at bounding box center [680, 336] width 61 height 13
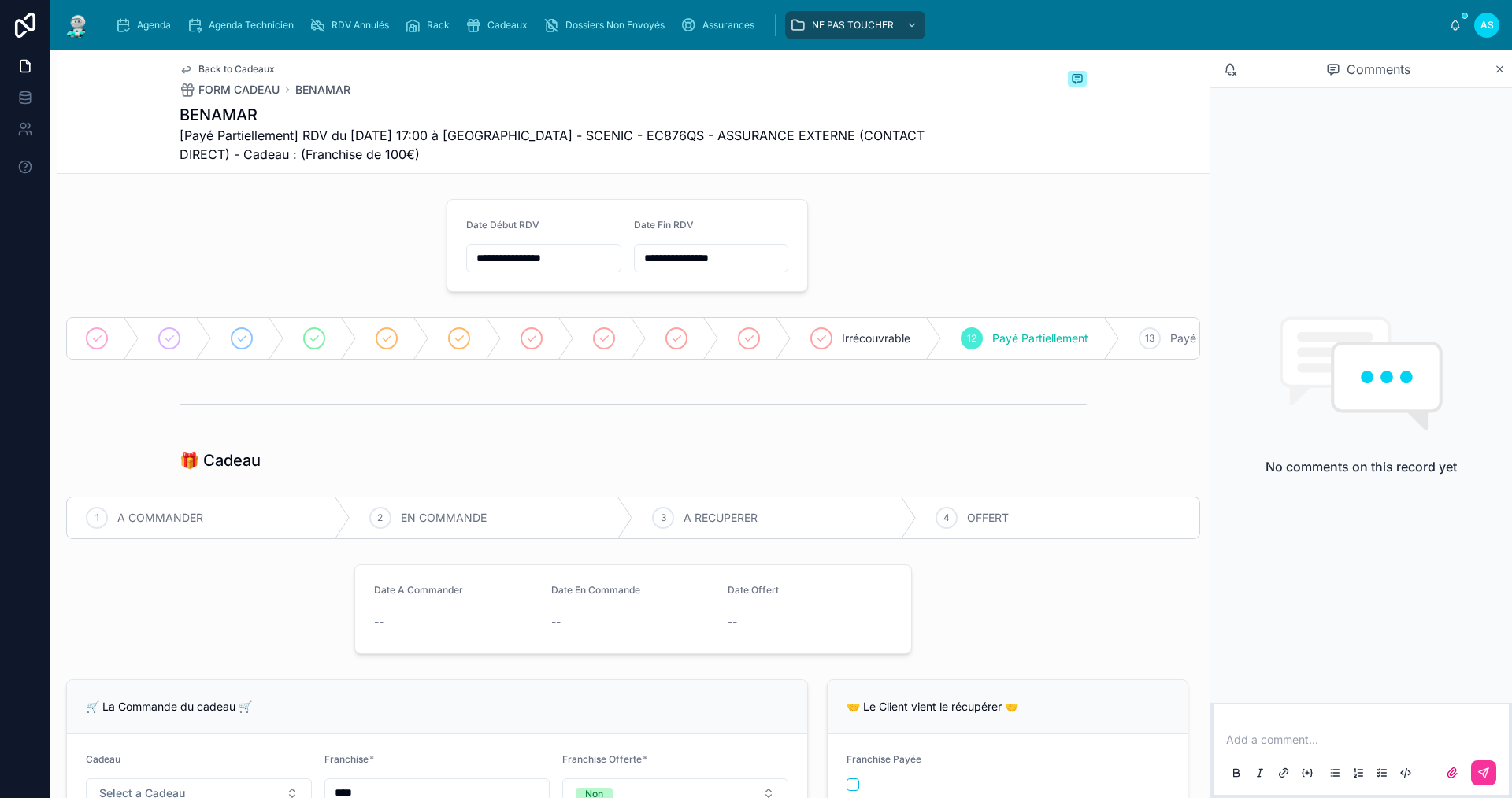
drag, startPoint x: 138, startPoint y: 34, endPoint x: 133, endPoint y: 47, distance: 13.9
click at [137, 35] on div "Agenda" at bounding box center [145, 25] width 62 height 25
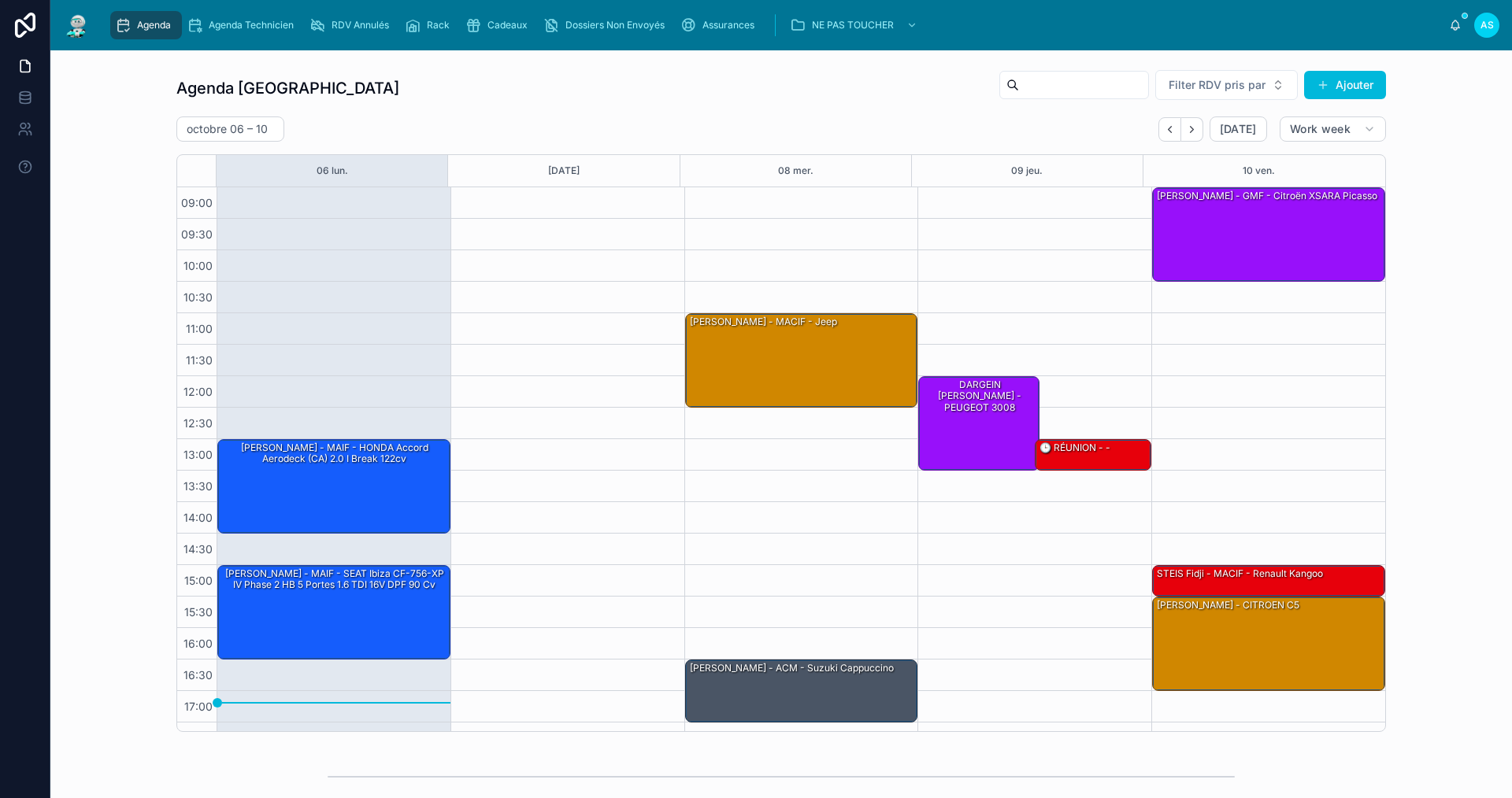
click at [166, 24] on span "Agenda" at bounding box center [154, 26] width 34 height 13
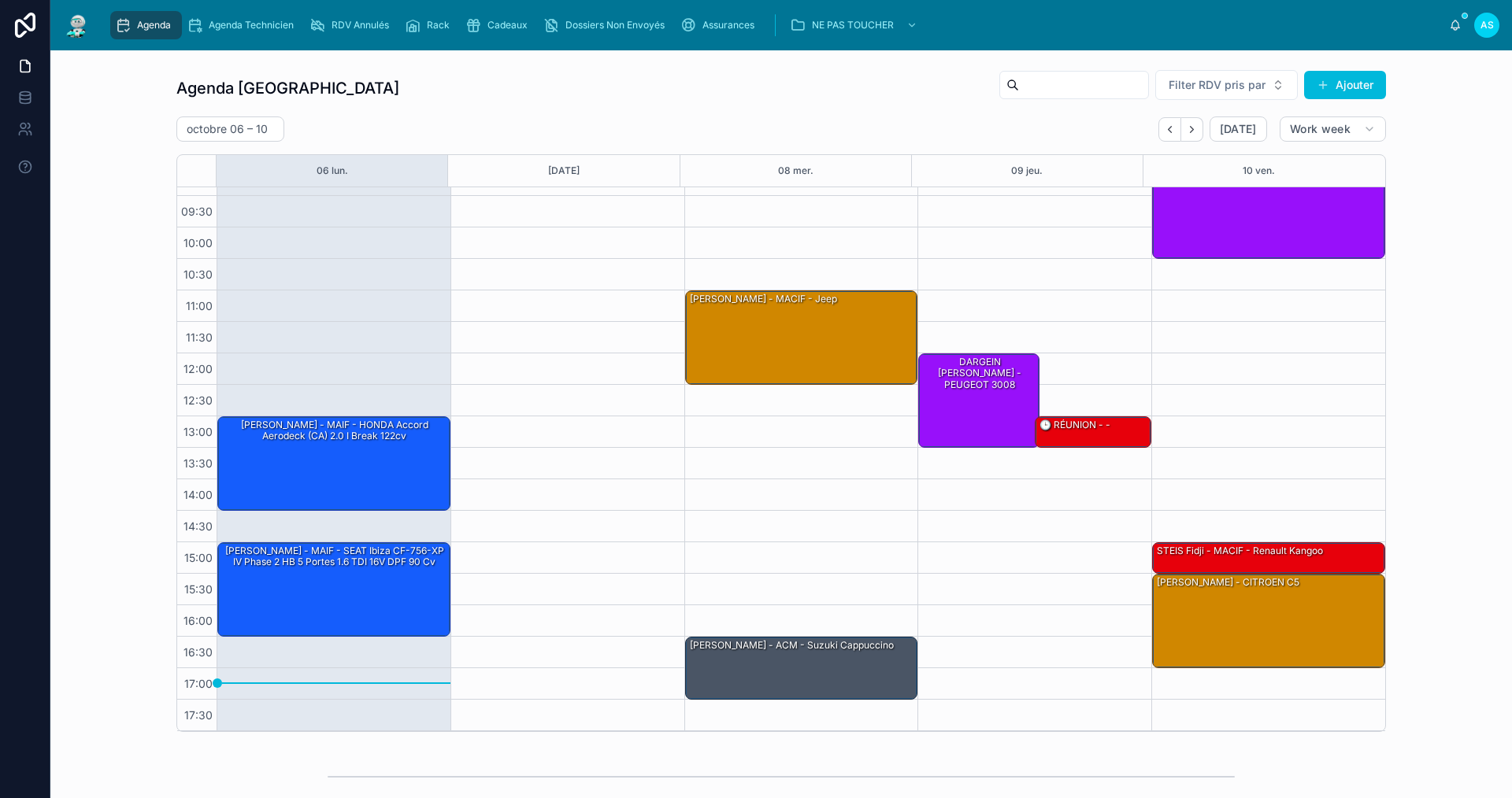
click at [138, 21] on span "Agenda" at bounding box center [154, 26] width 34 height 13
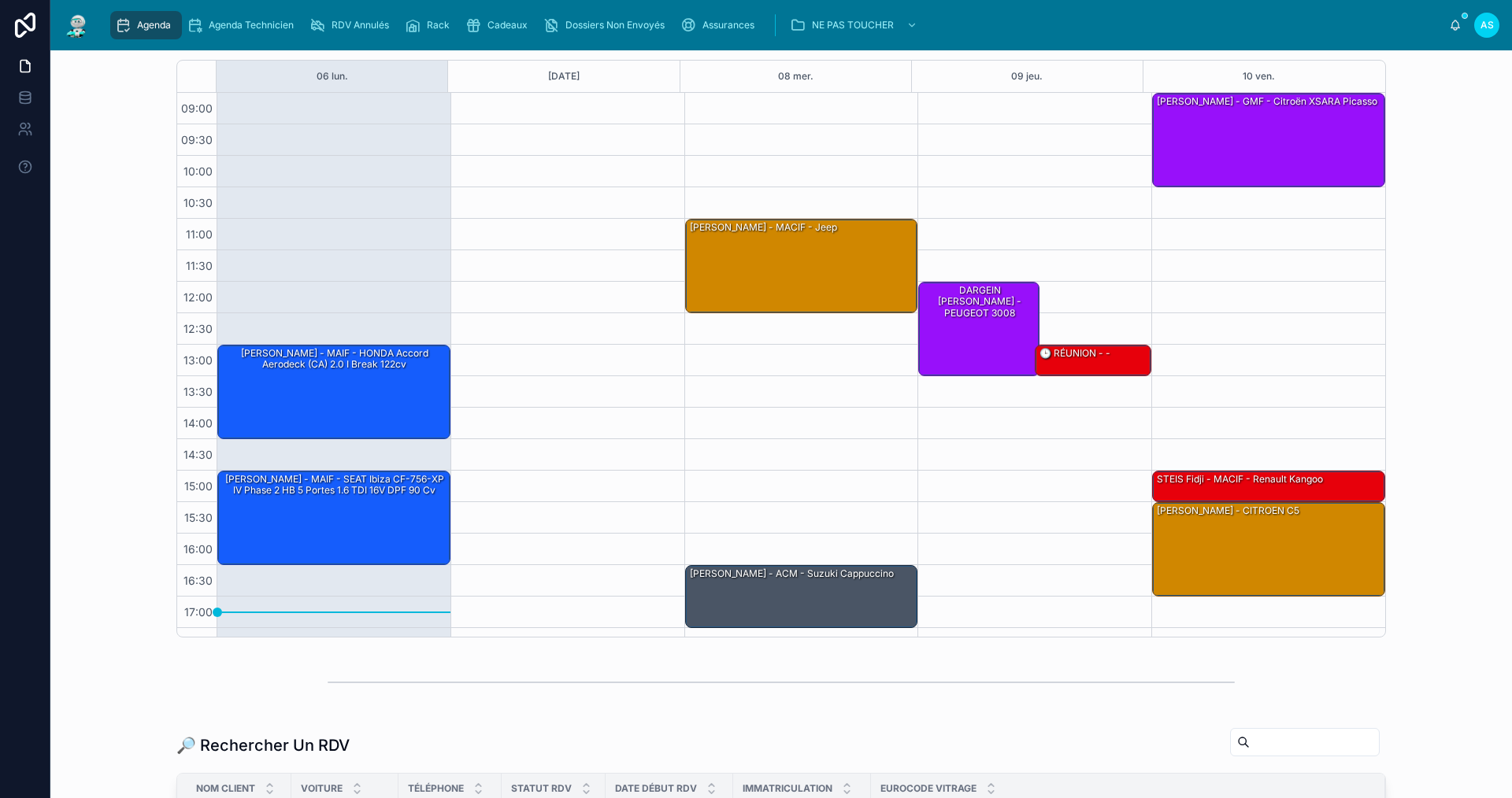
scroll to position [88, 0]
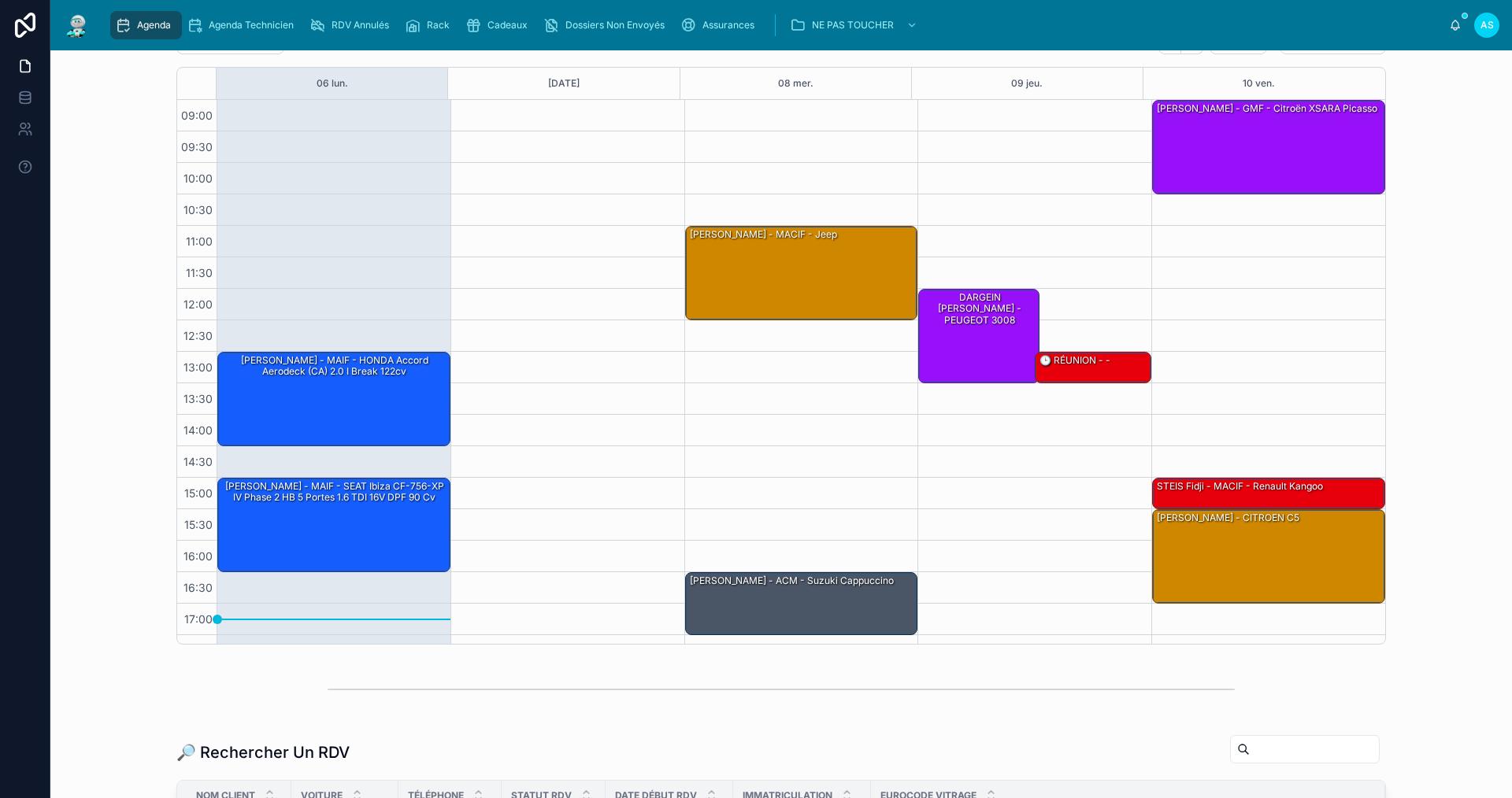
click at [502, 23] on span "Cadeaux" at bounding box center [507, 26] width 40 height 13
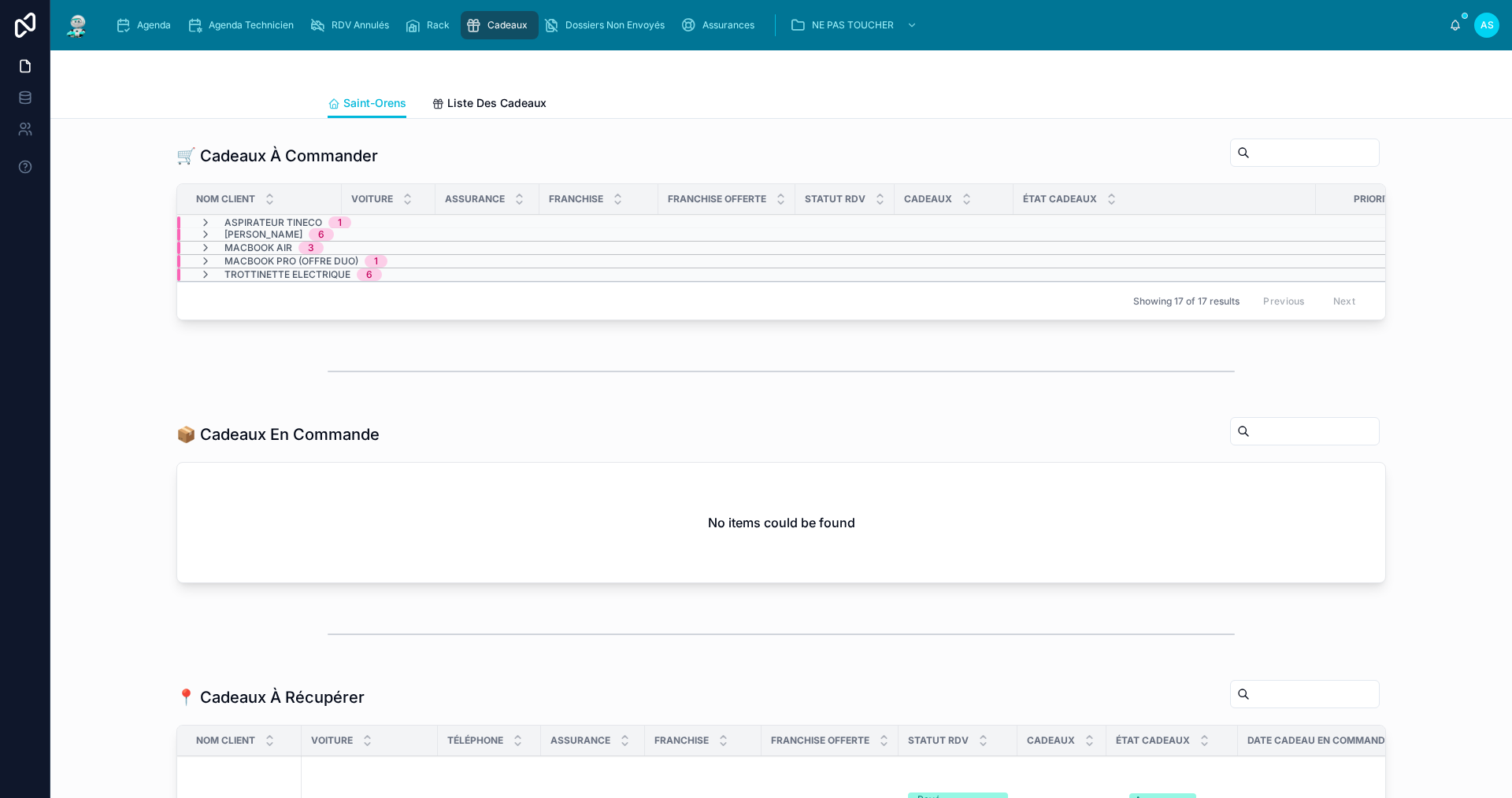
scroll to position [394, 0]
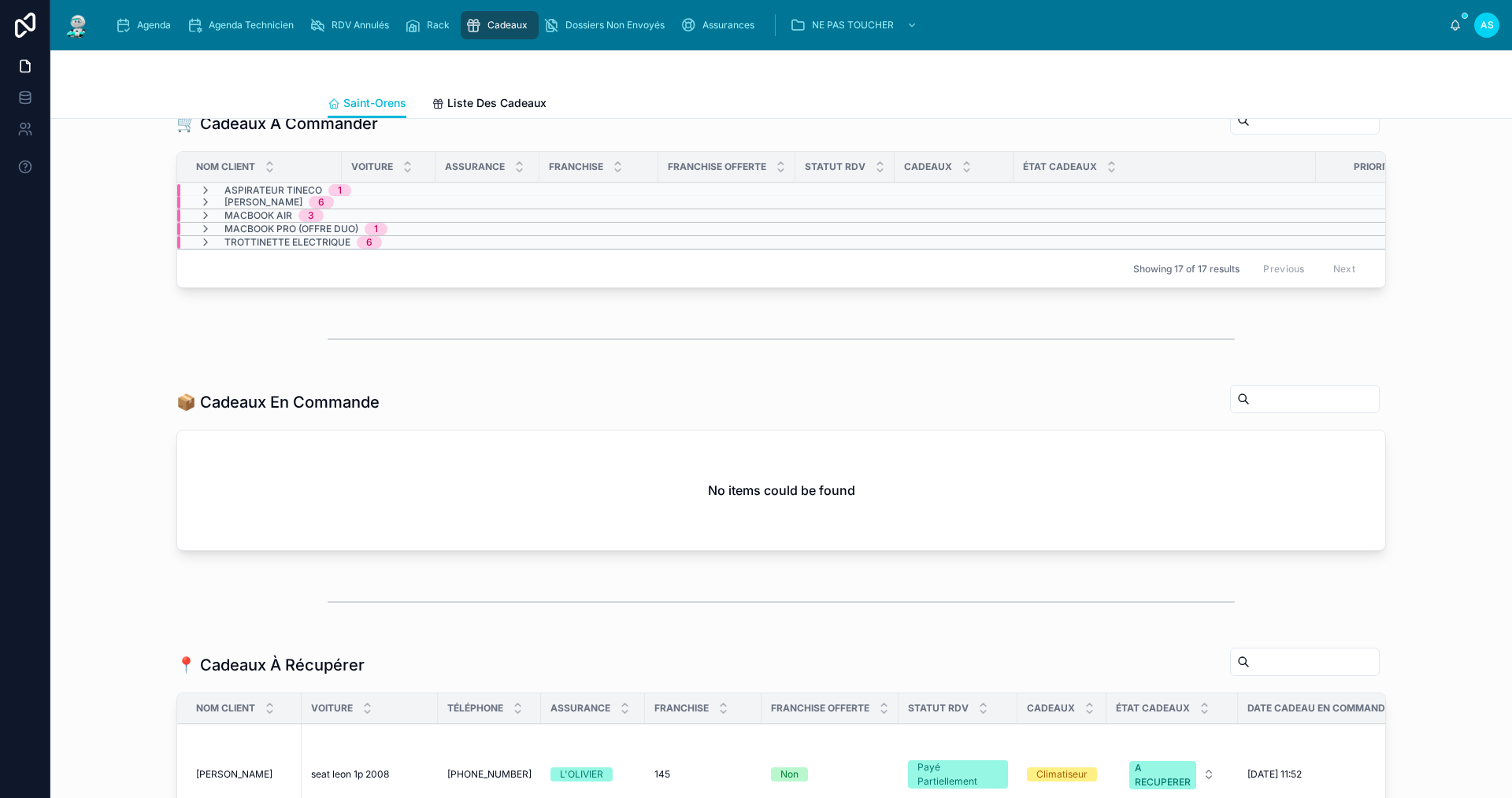
click at [292, 235] on span "MacBook Pro (OFFRE DUO)" at bounding box center [291, 229] width 134 height 13
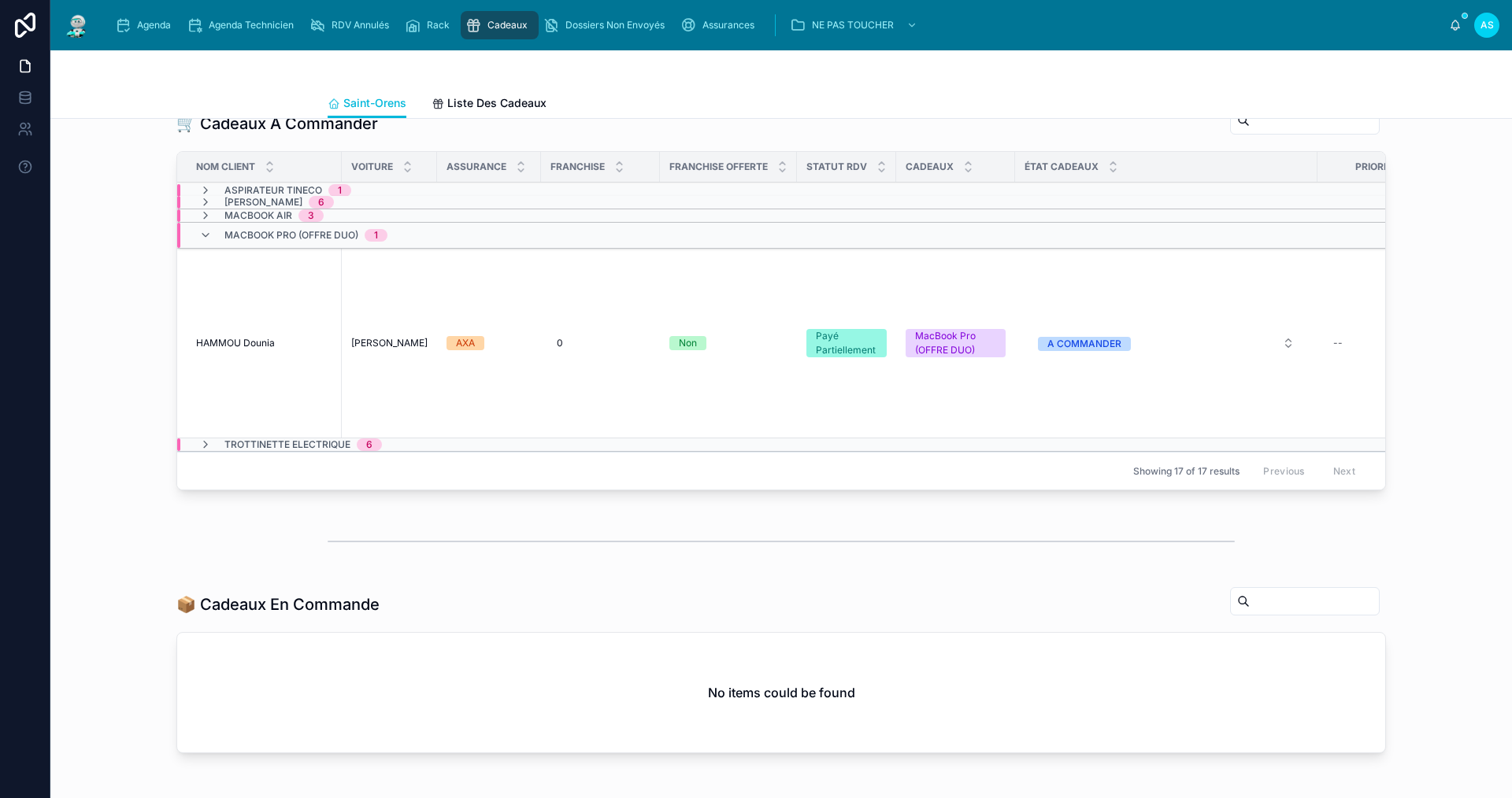
click at [295, 242] on span "MacBook Pro (OFFRE DUO)" at bounding box center [291, 235] width 134 height 13
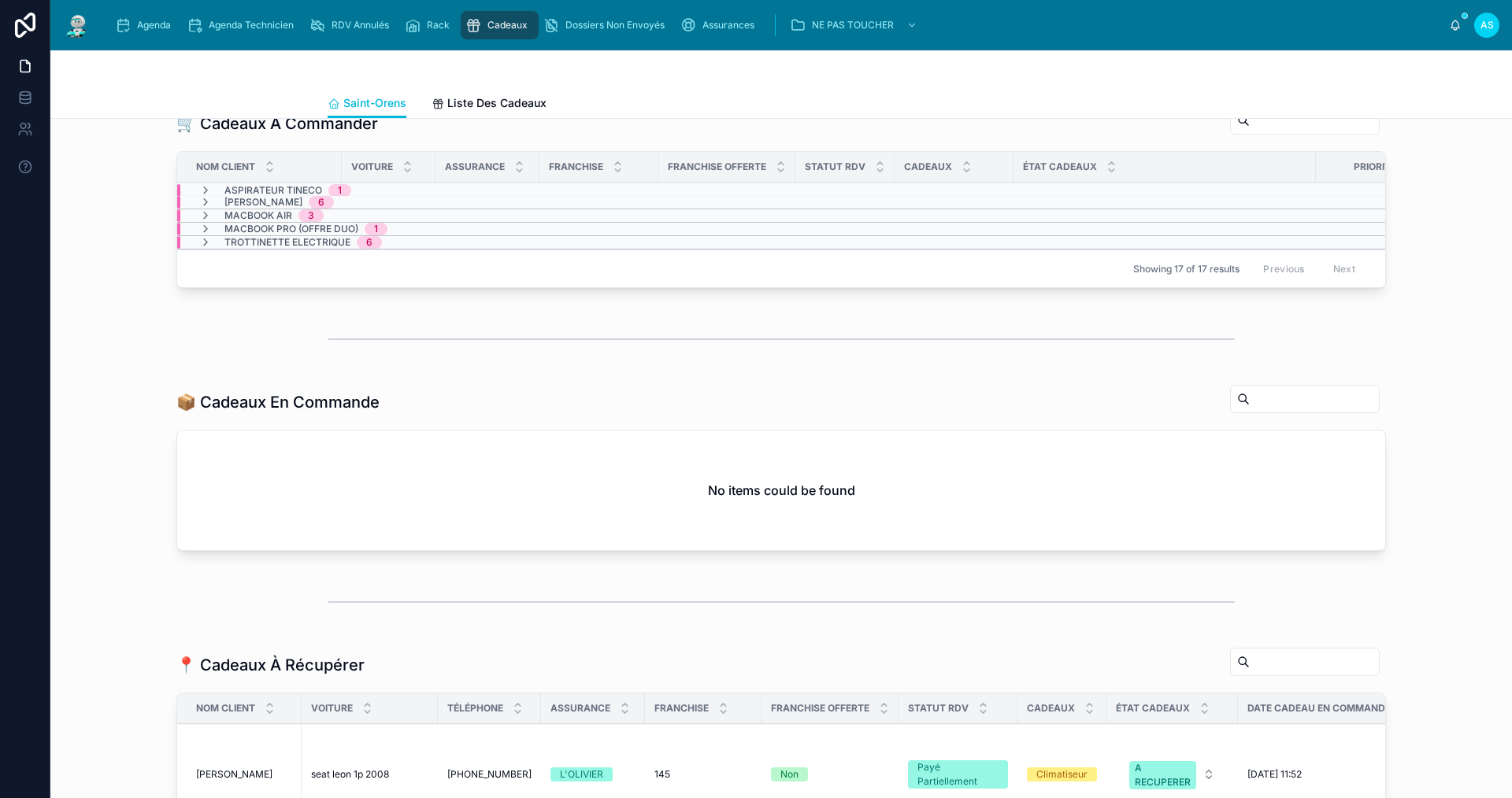
click at [374, 235] on div "1" at bounding box center [375, 229] width 4 height 13
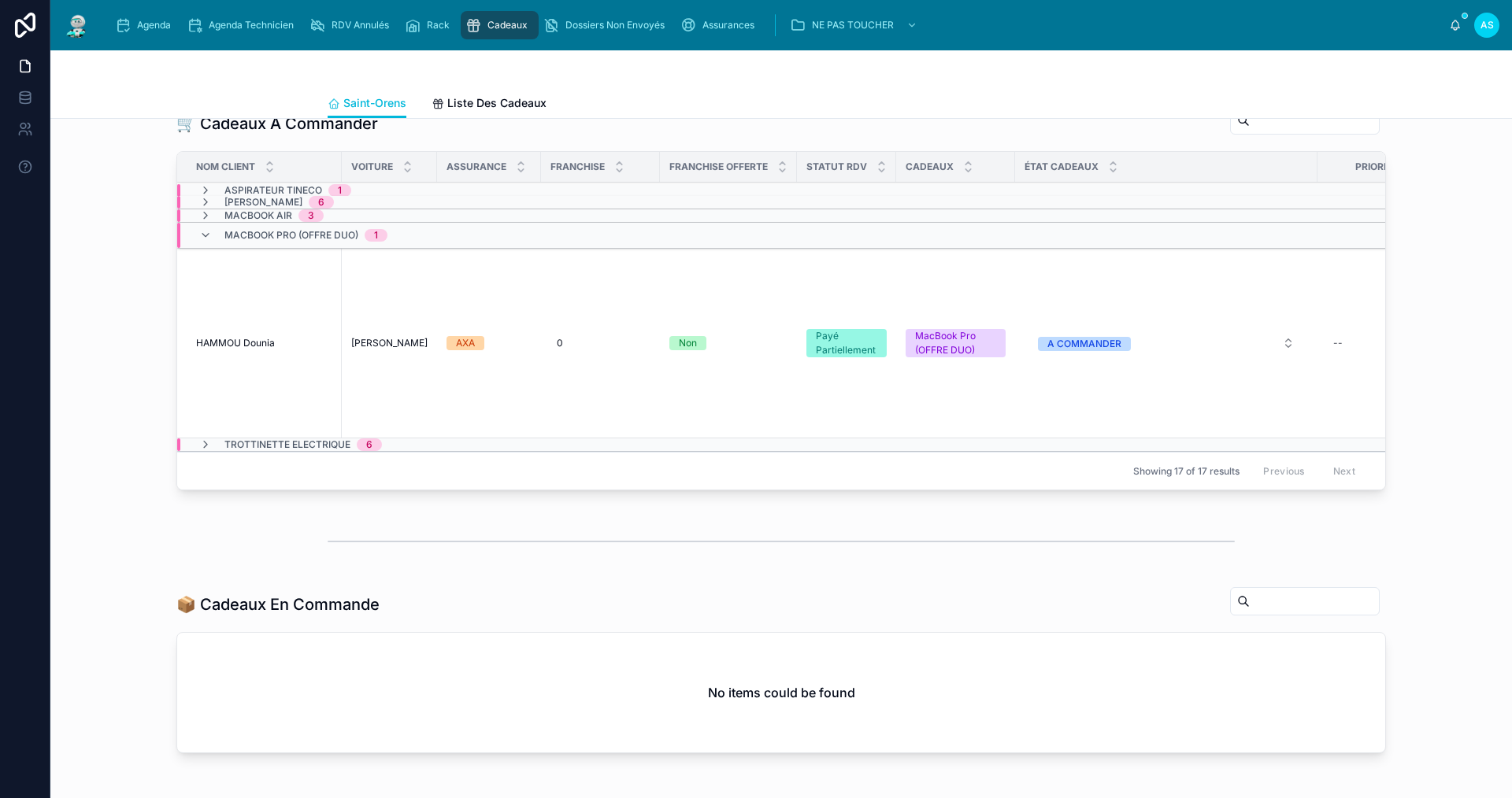
click at [124, 418] on div "🛒 Cadeaux À Commander Nom Client Voiture Assurance Franchise Franchise Offerte …" at bounding box center [781, 301] width 1436 height 404
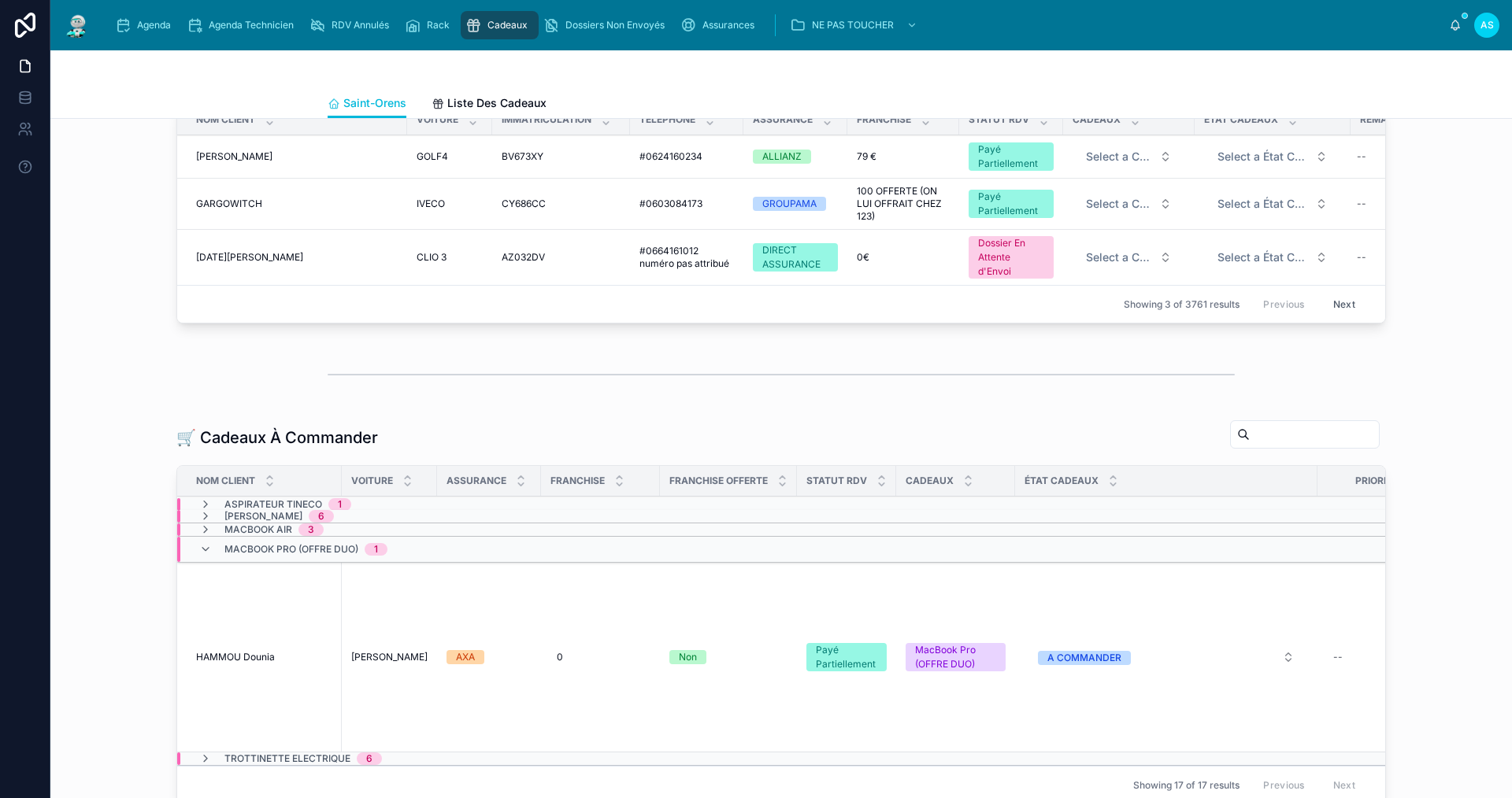
scroll to position [0, 0]
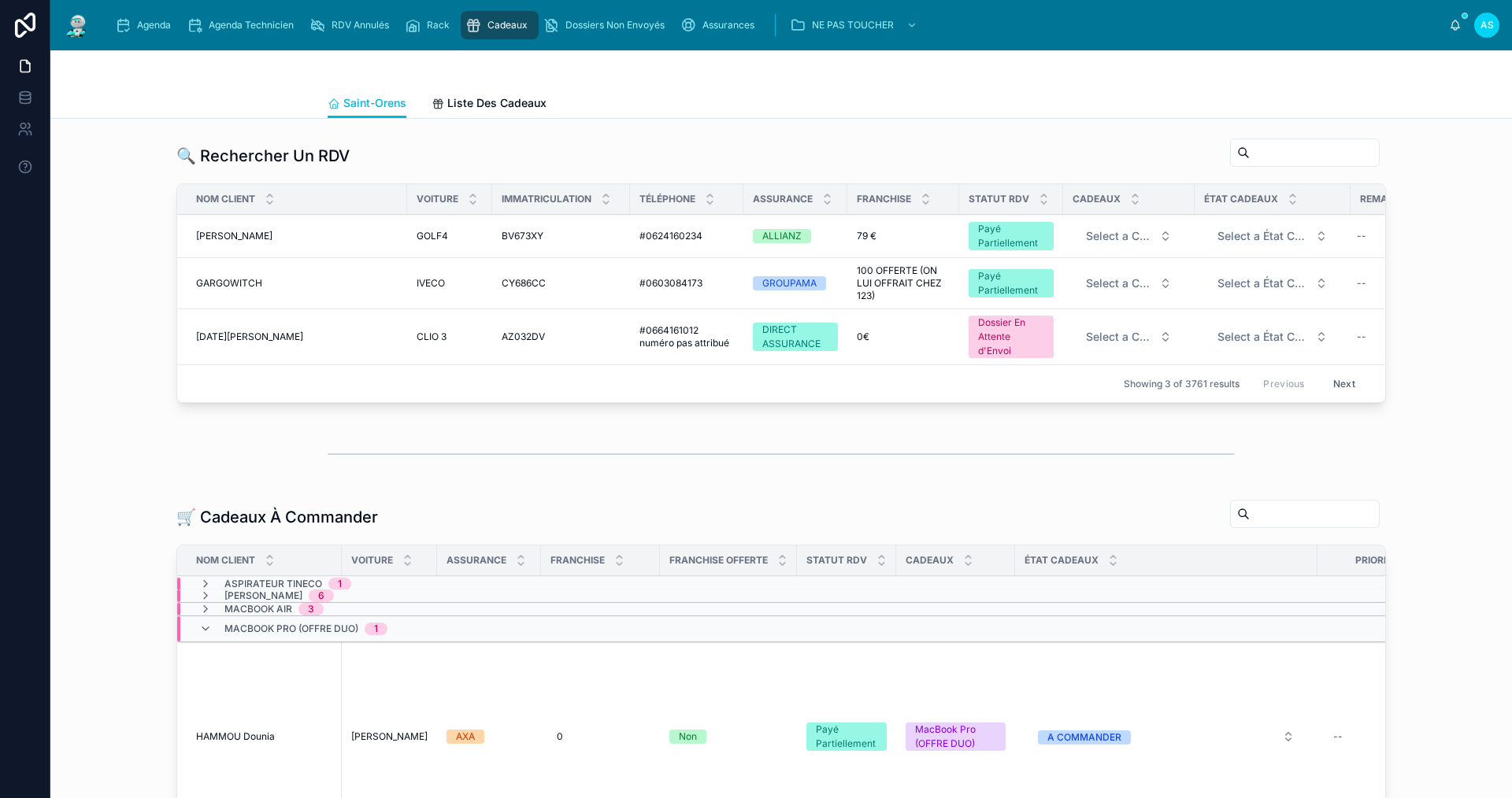
click at [154, 19] on span "Agenda" at bounding box center [154, 26] width 34 height 13
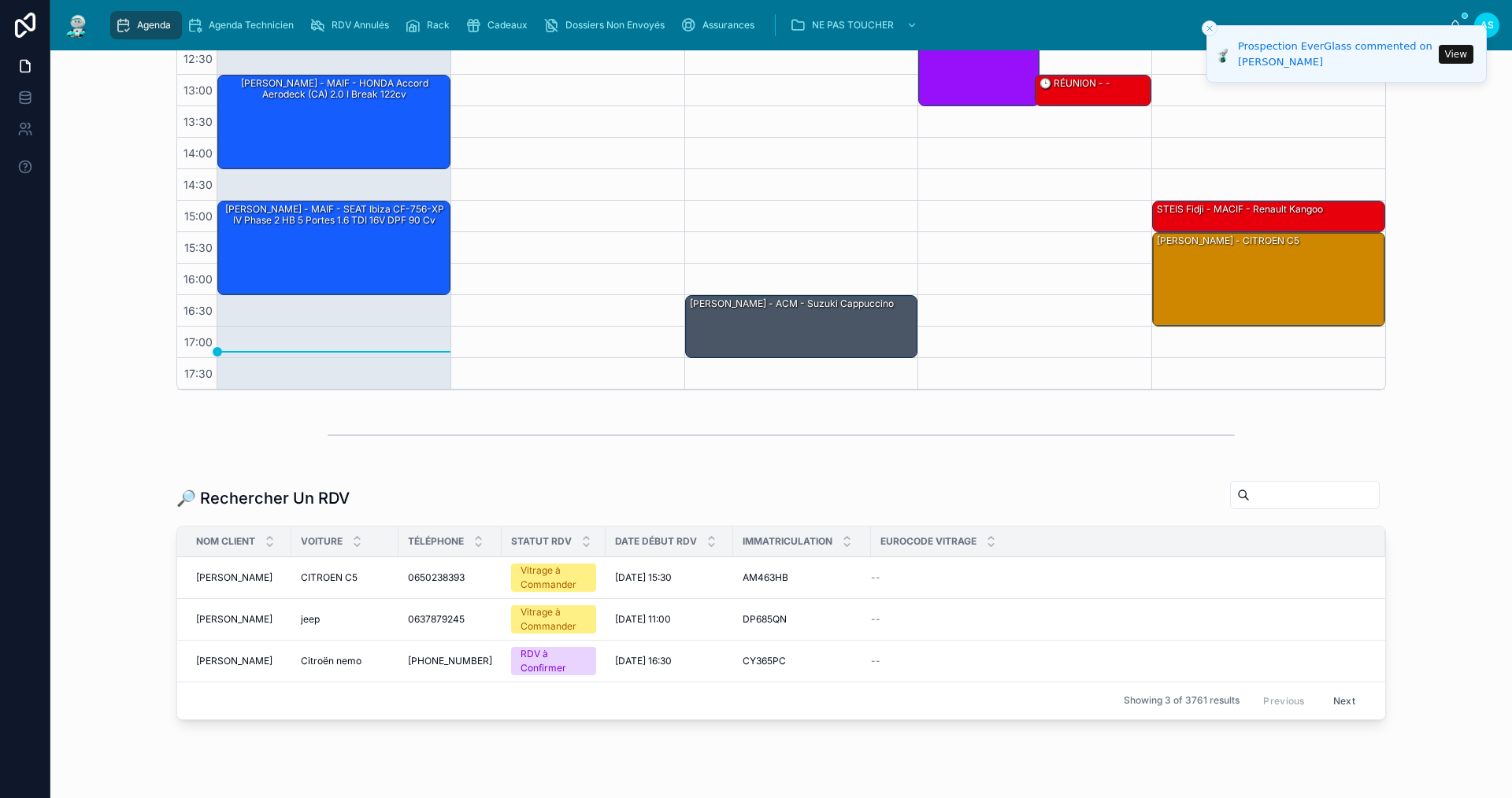
scroll to position [324, 0]
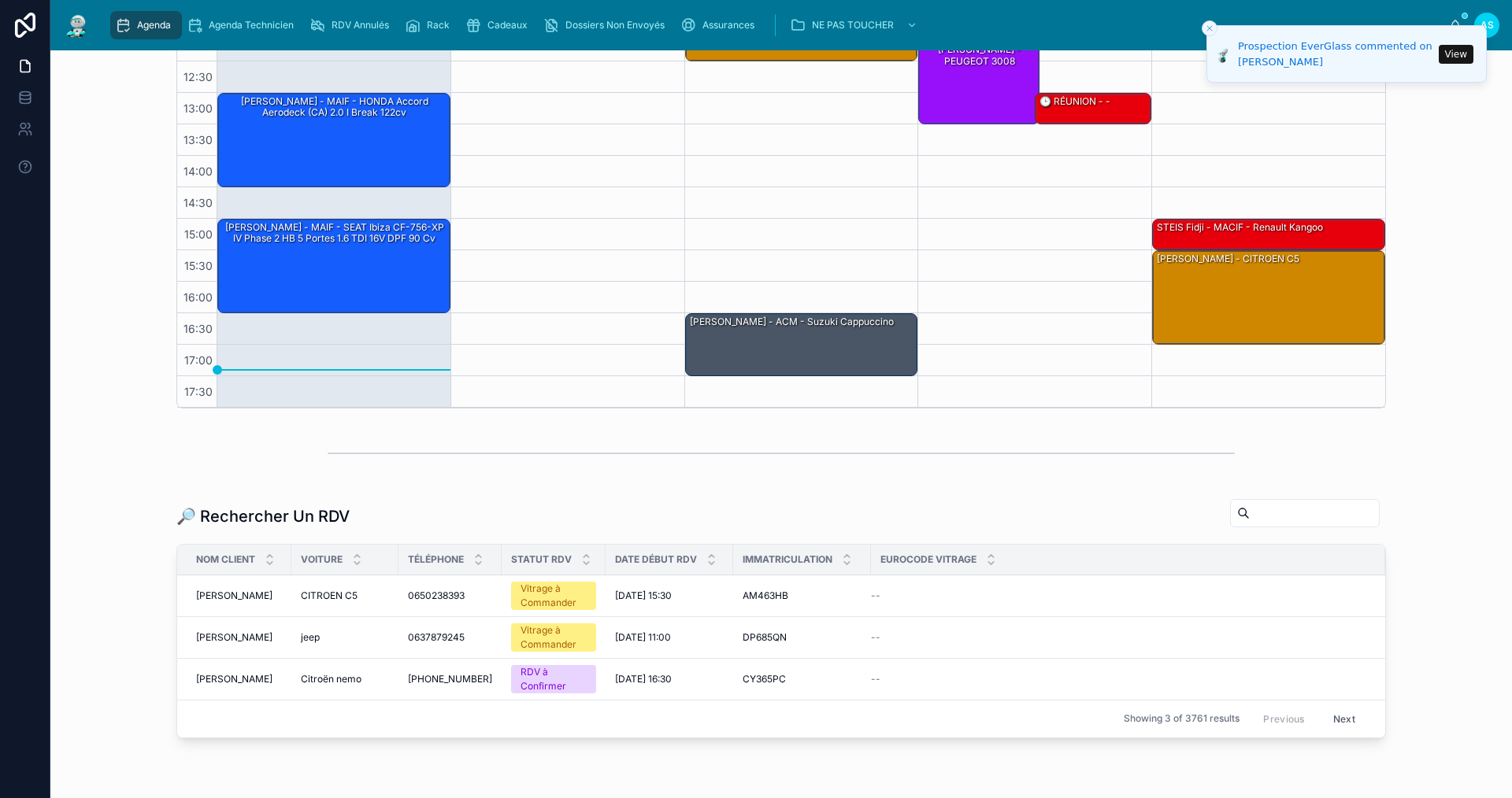
click at [1461, 51] on button "View" at bounding box center [1456, 55] width 35 height 19
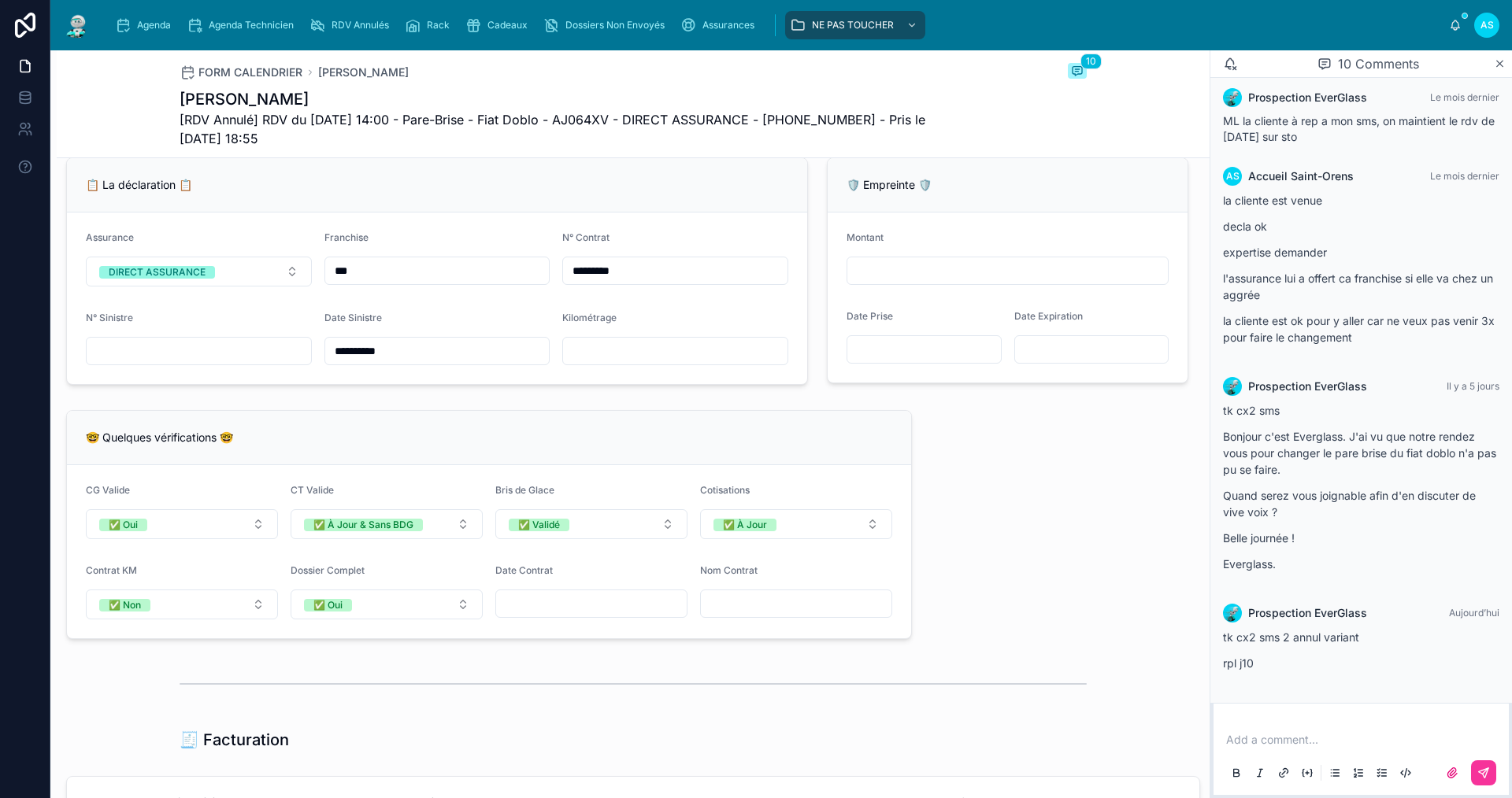
scroll to position [1023, 0]
click at [143, 24] on span "Agenda" at bounding box center [154, 26] width 34 height 13
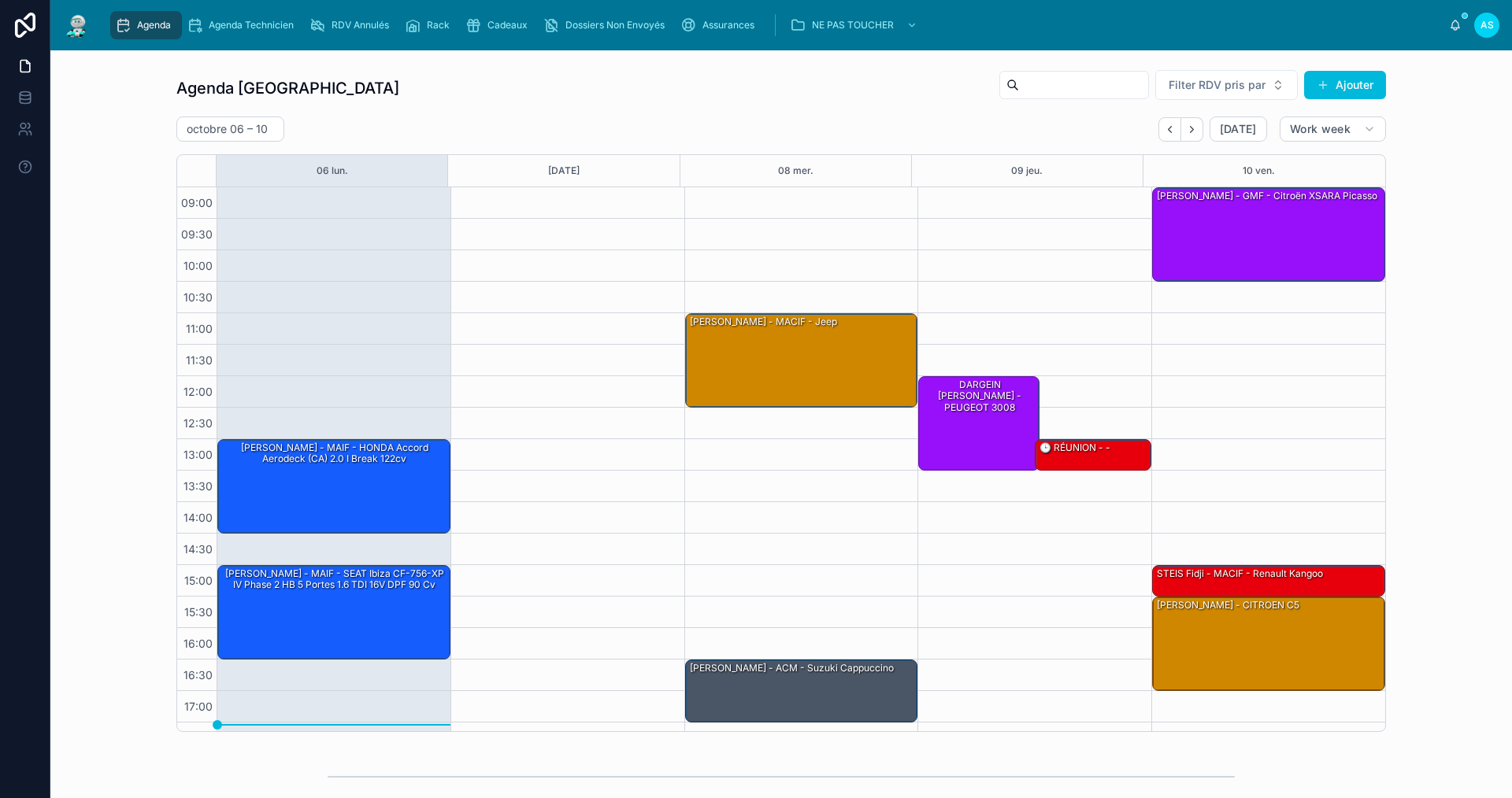
scroll to position [23, 0]
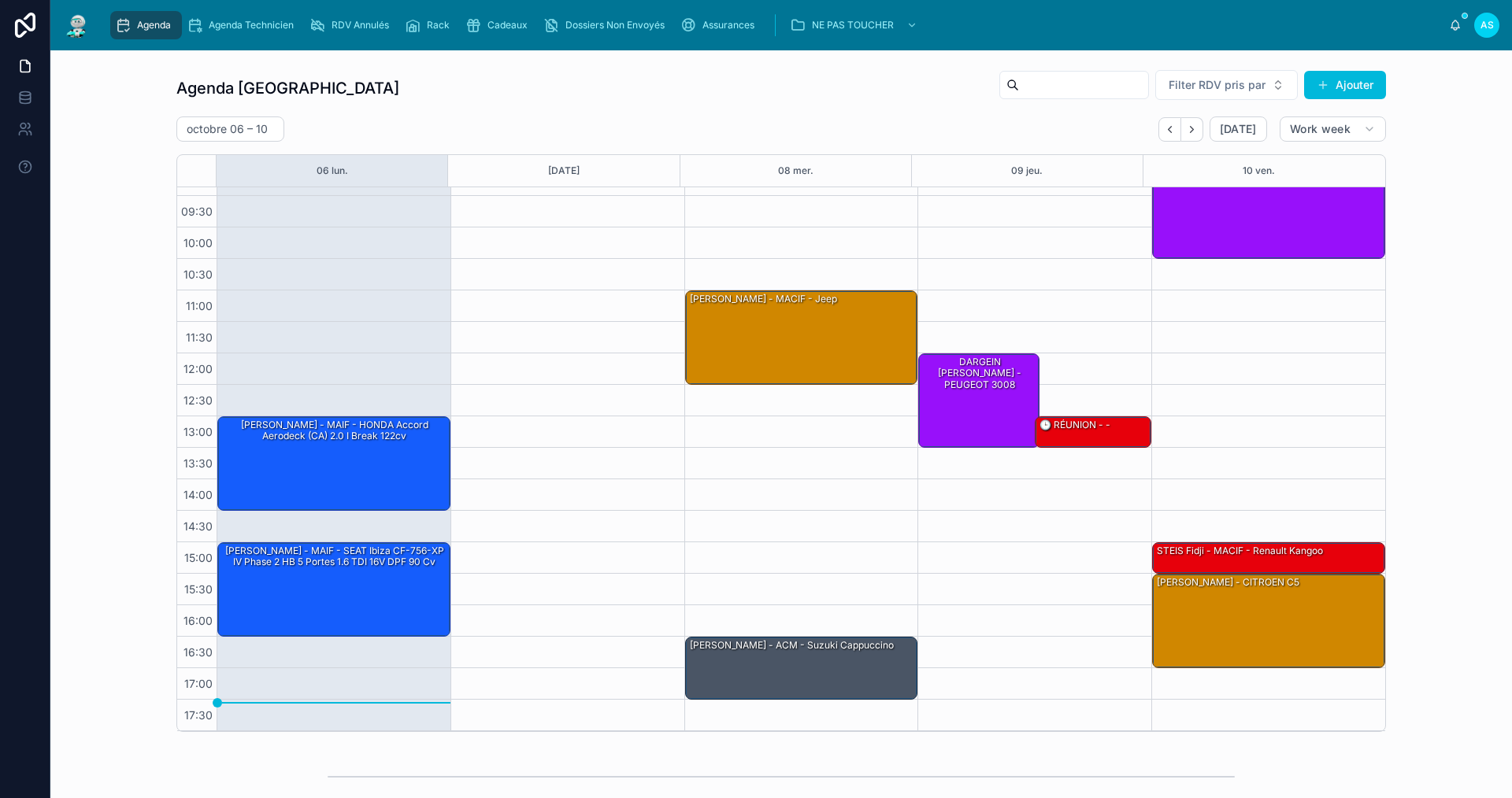
click at [488, 29] on span "Cadeaux" at bounding box center [507, 26] width 40 height 13
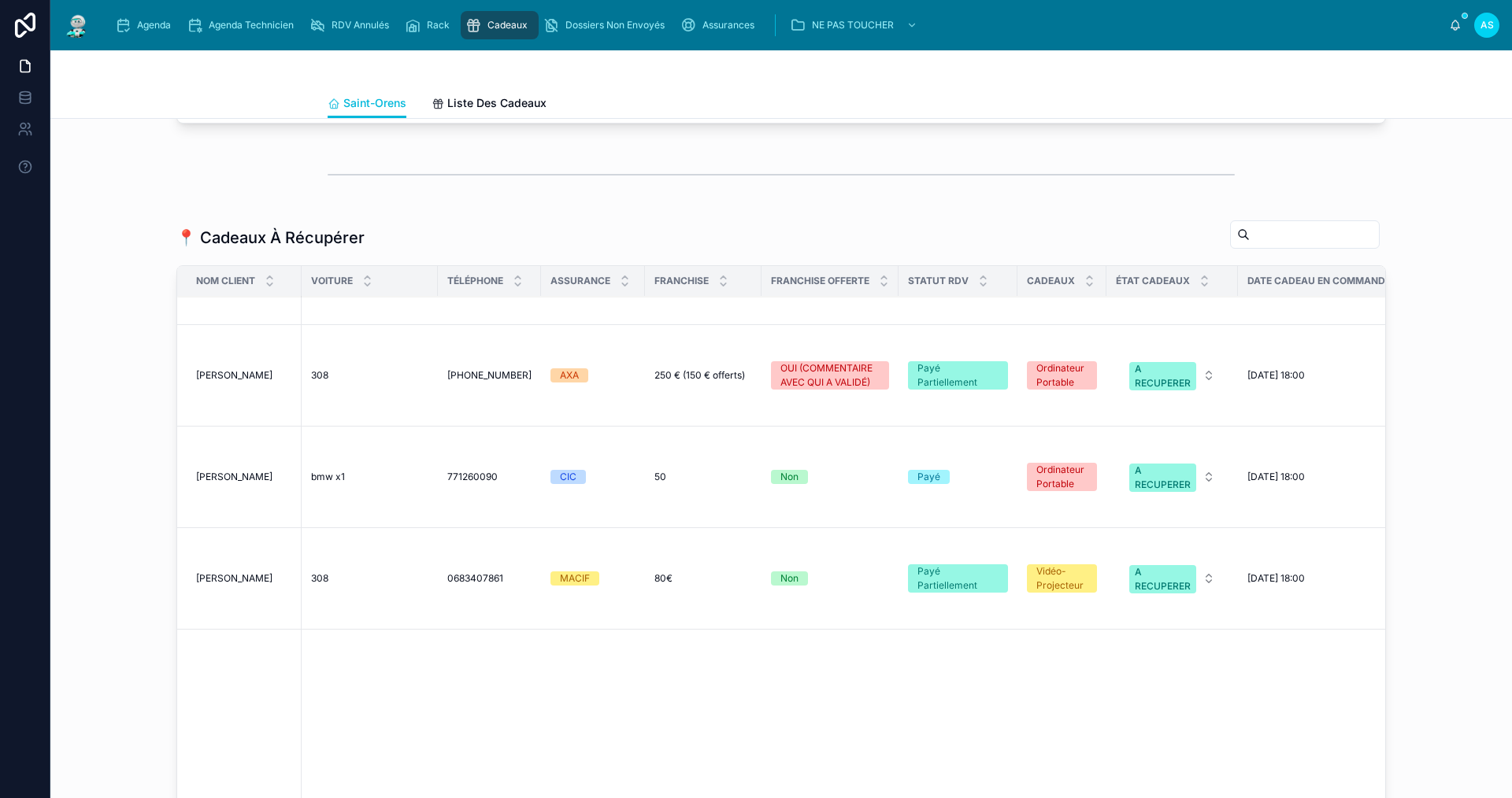
scroll to position [853, 0]
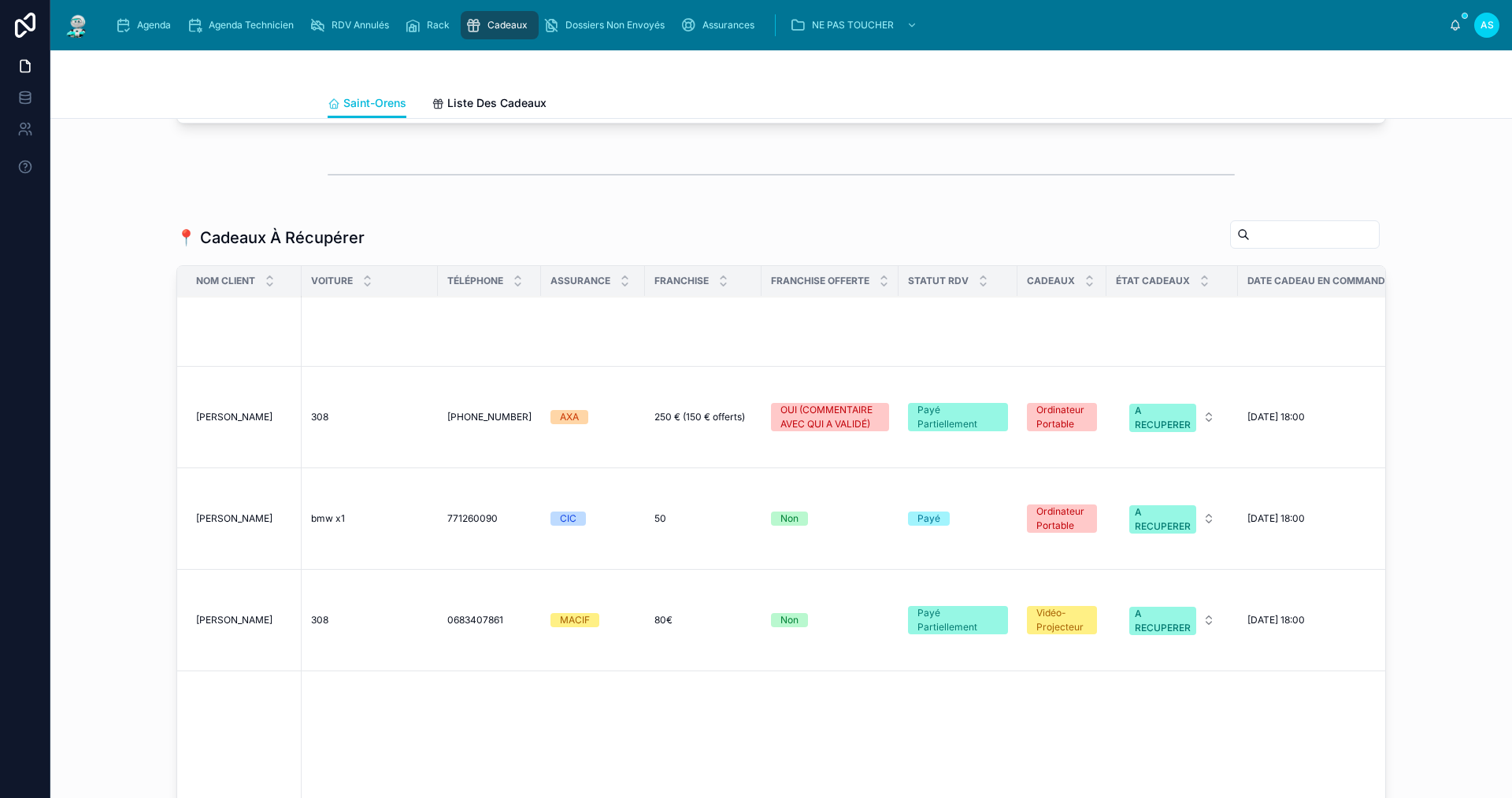
click at [248, 513] on span "[PERSON_NAME]" at bounding box center [234, 519] width 76 height 13
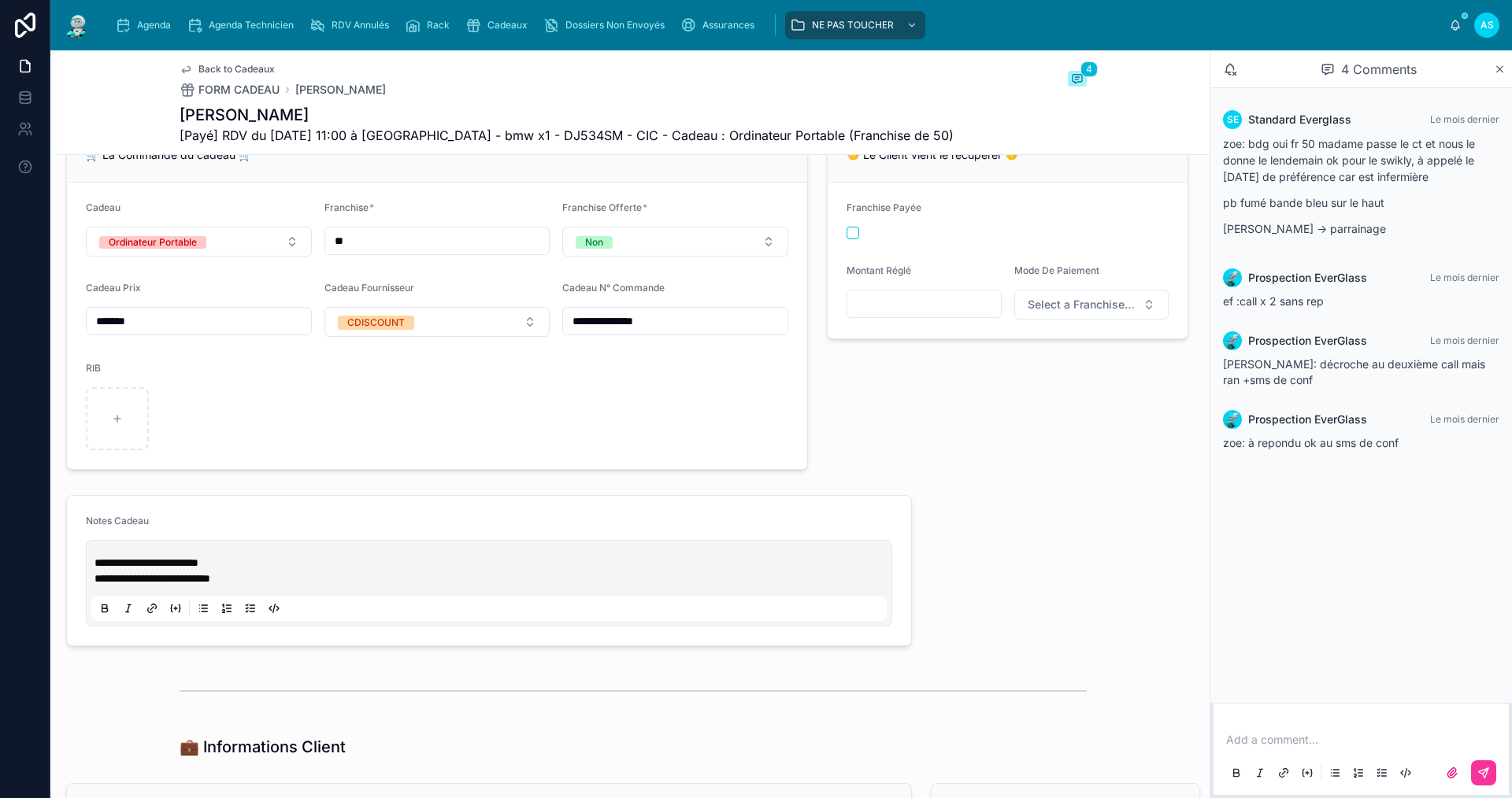
scroll to position [551, 0]
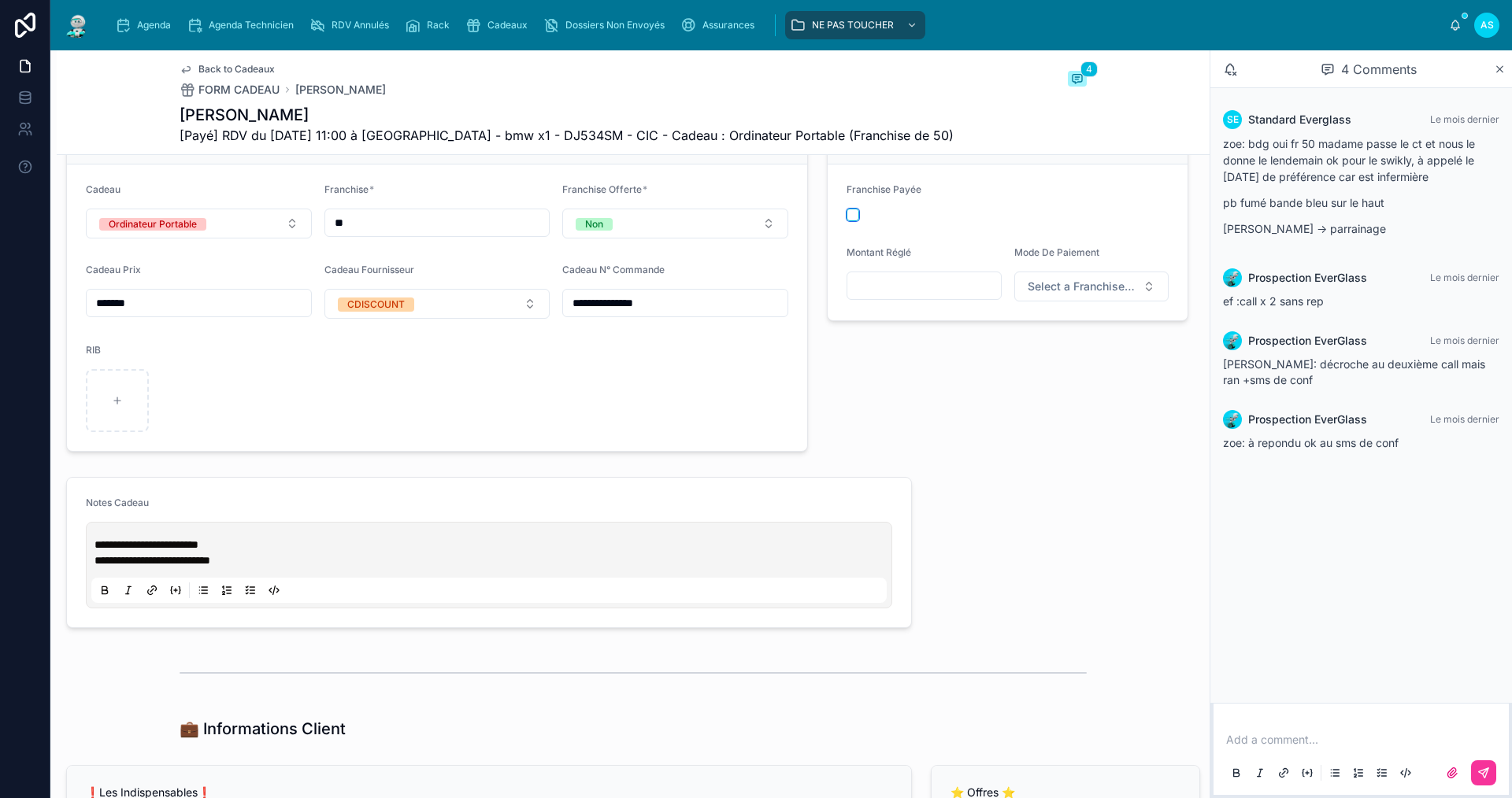
drag, startPoint x: 846, startPoint y: 212, endPoint x: 866, endPoint y: 299, distance: 89.3
click at [846, 211] on button "button" at bounding box center [853, 215] width 13 height 13
click at [875, 291] on input "text" at bounding box center [924, 285] width 154 height 22
type input "******"
click at [1090, 284] on span "Select a Franchise Mode De Paiement" at bounding box center [1082, 287] width 109 height 16
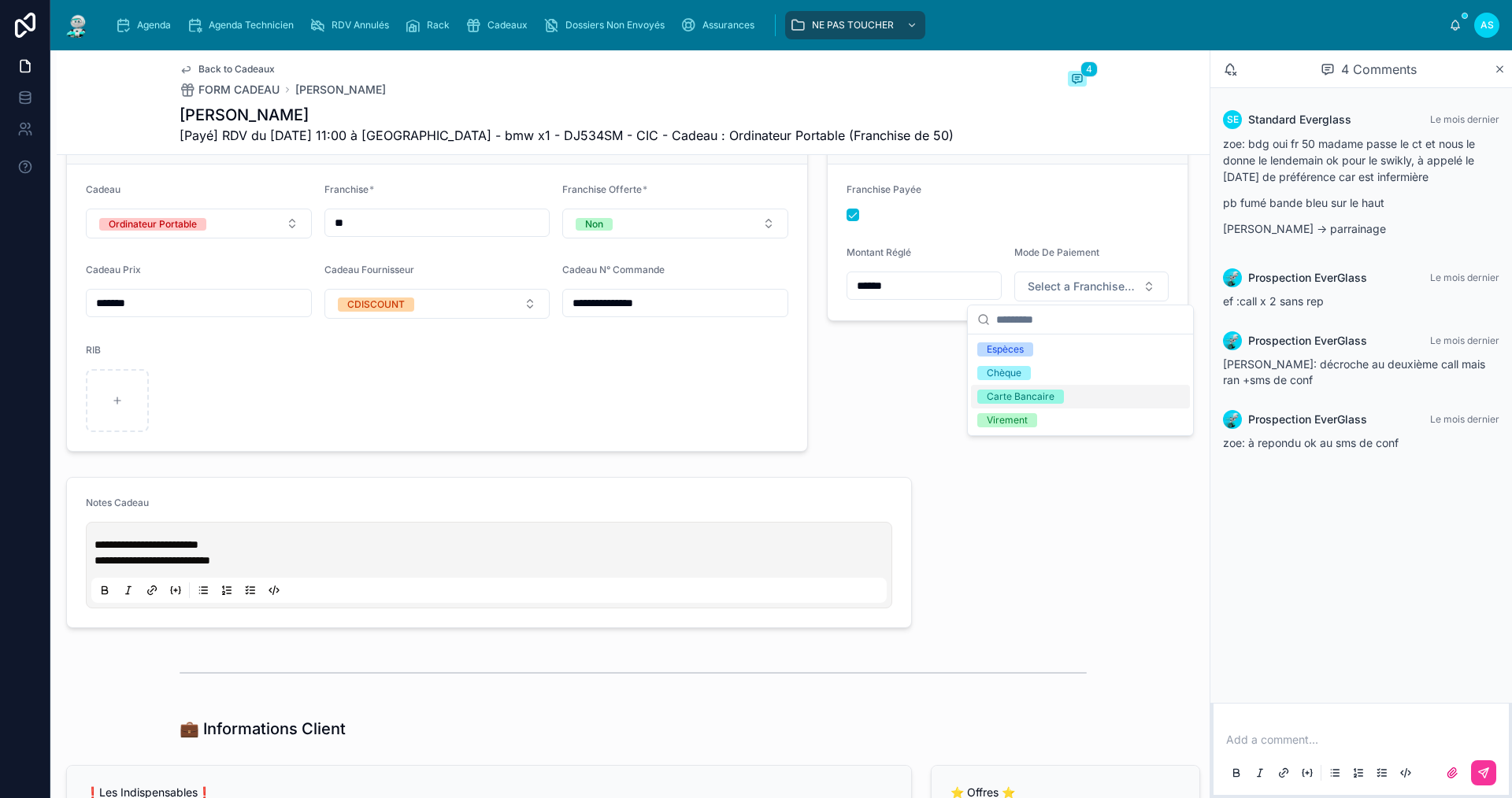
click at [1043, 396] on div "Carte Bancaire" at bounding box center [1020, 397] width 68 height 14
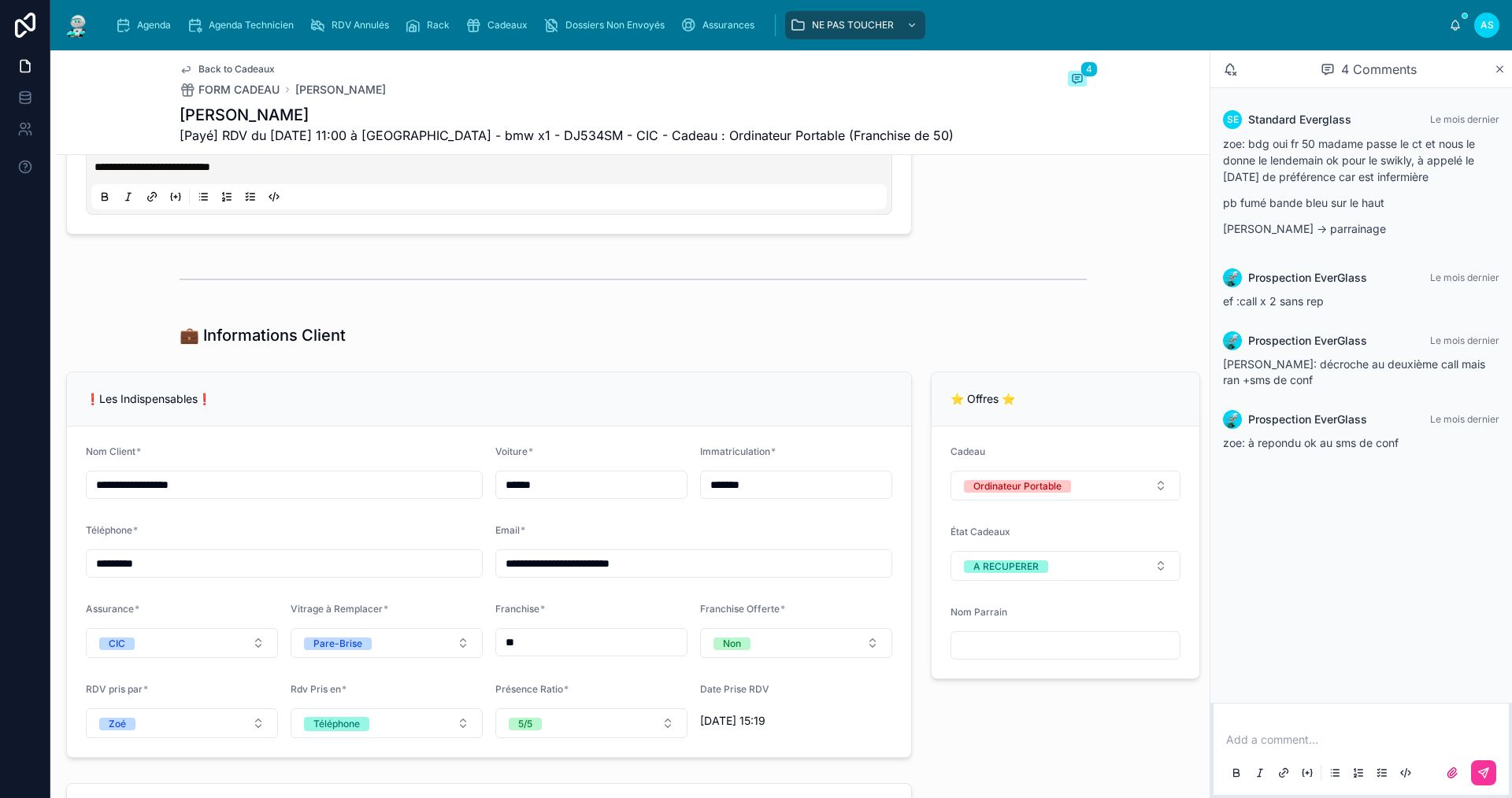
click at [994, 567] on div "A RECUPERER" at bounding box center [1006, 567] width 65 height 13
click at [993, 712] on div "OFFERT" at bounding box center [979, 717] width 36 height 13
click at [154, 30] on span "Agenda" at bounding box center [154, 26] width 34 height 13
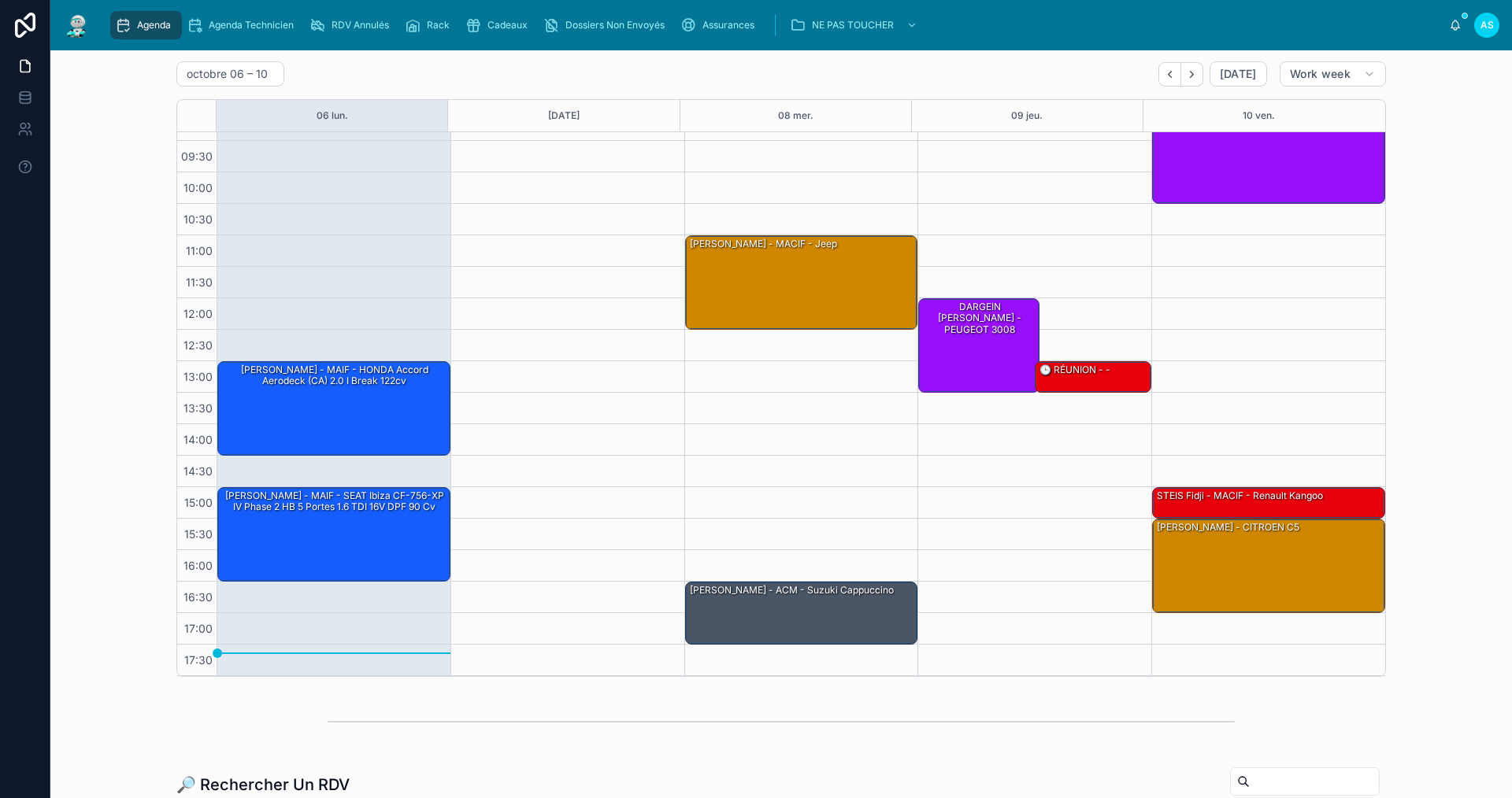
scroll to position [158, 0]
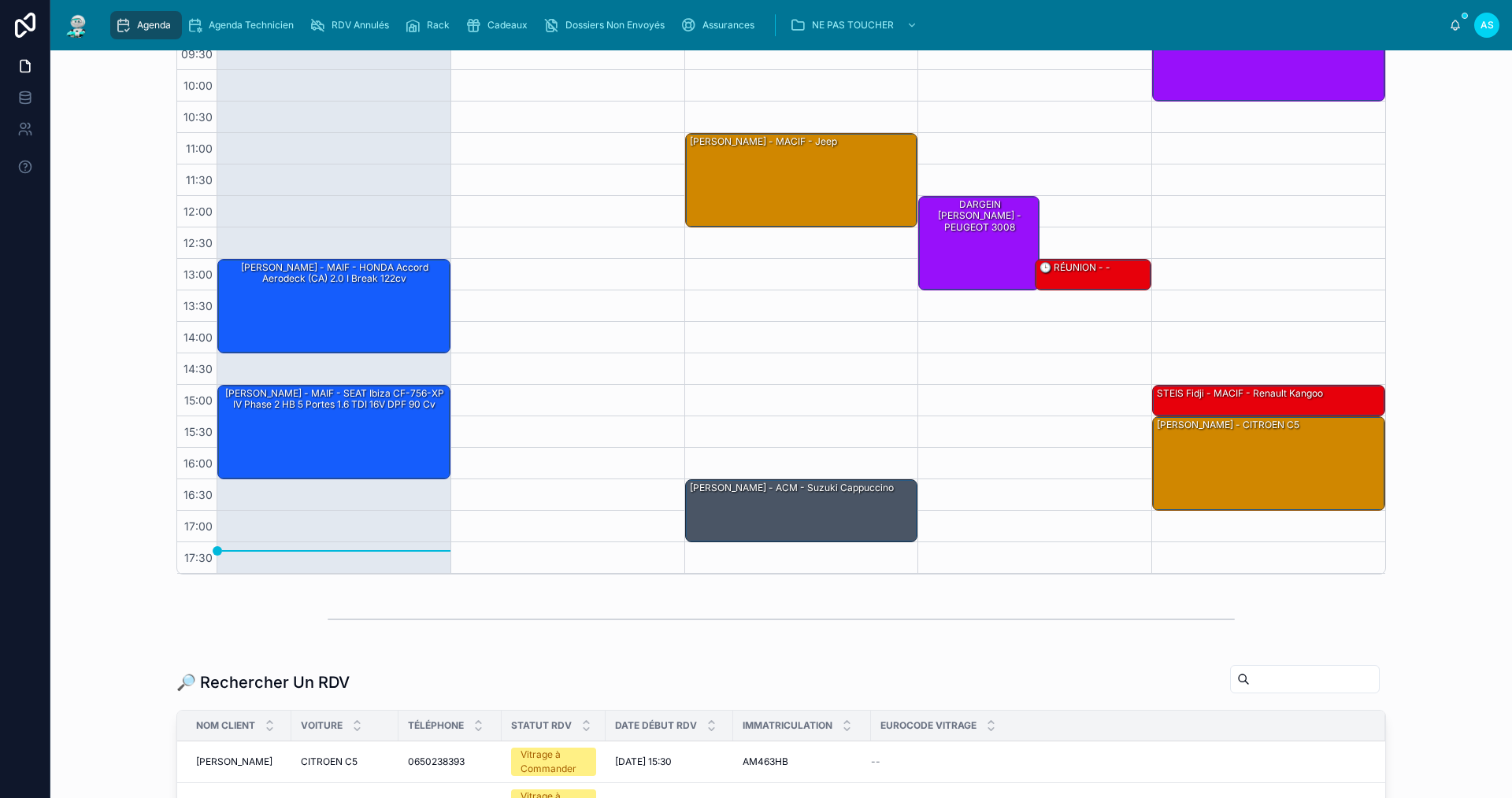
click at [1250, 688] on input "text" at bounding box center [1314, 679] width 129 height 22
type input "********"
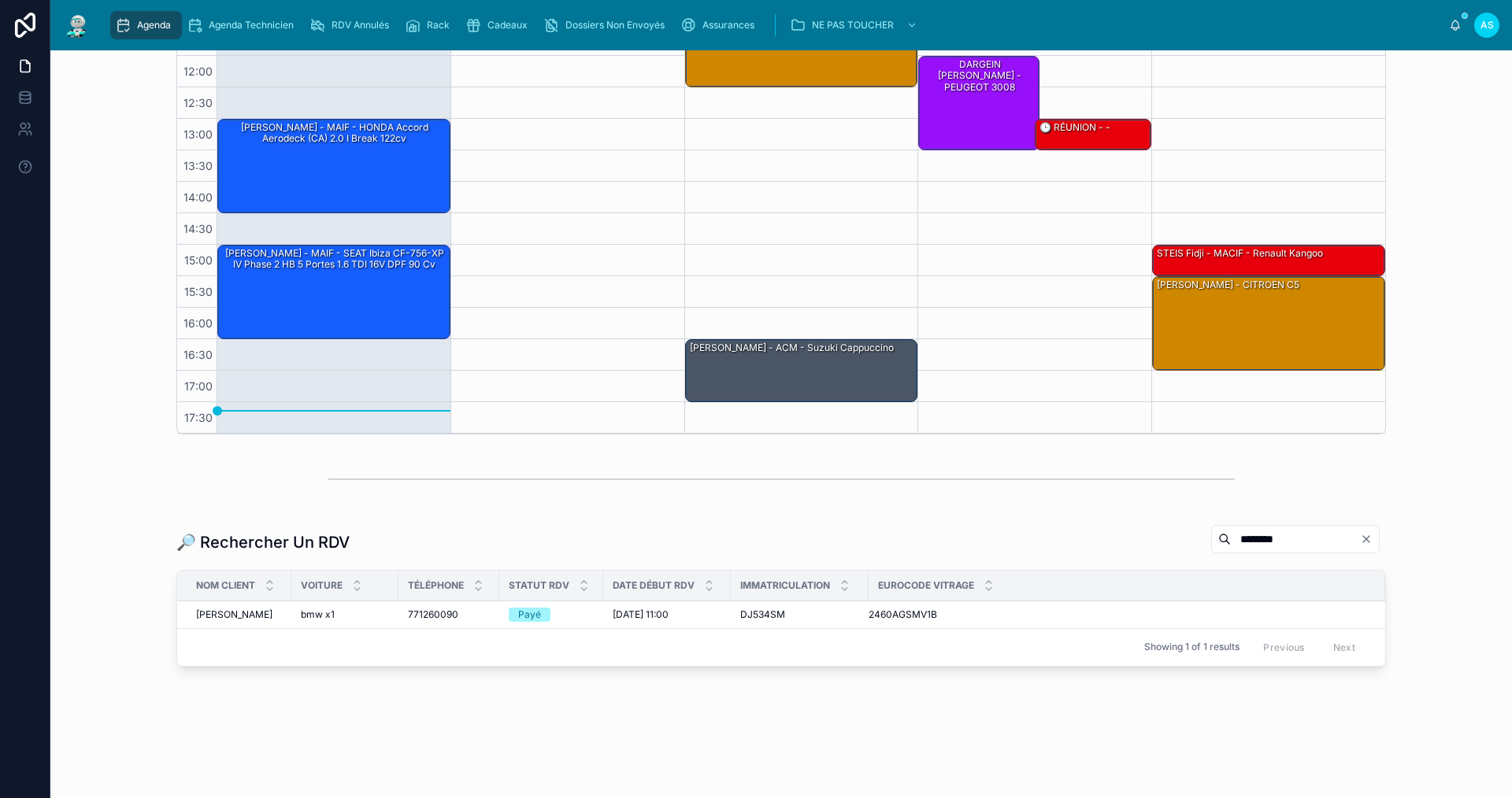
scroll to position [305, 0]
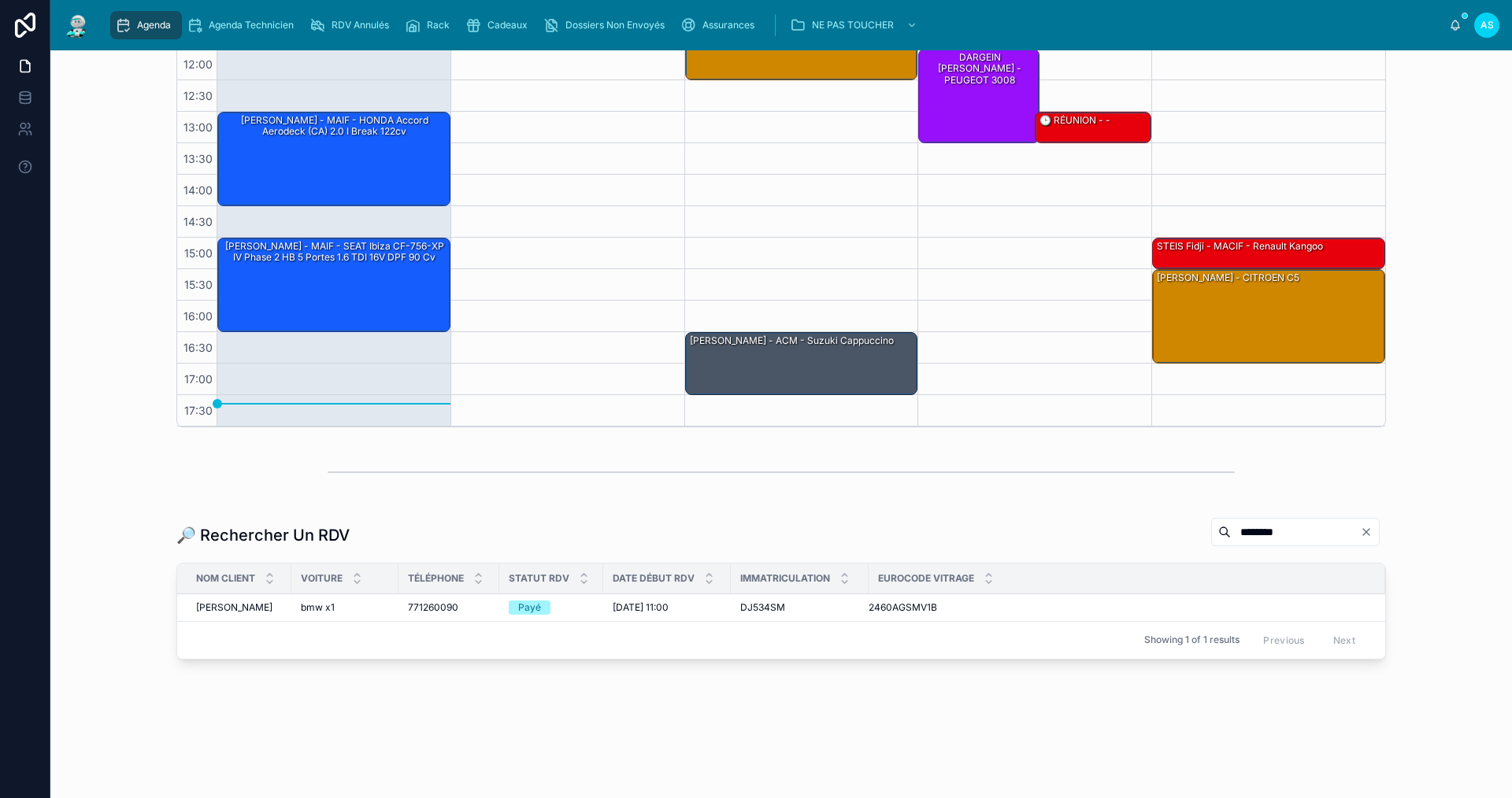
click at [648, 605] on span "[DATE] 11:00" at bounding box center [641, 608] width 56 height 13
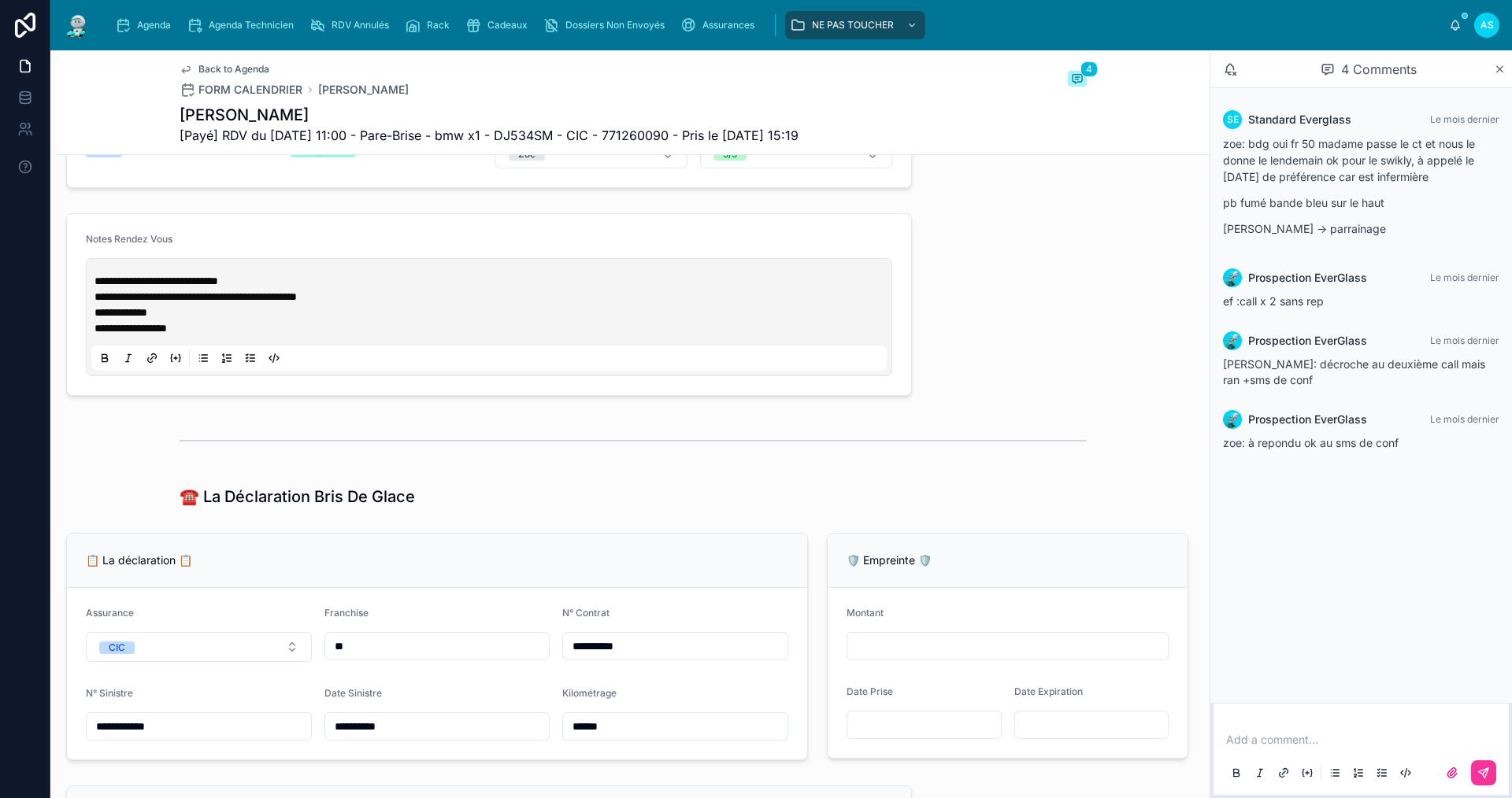
scroll to position [709, 0]
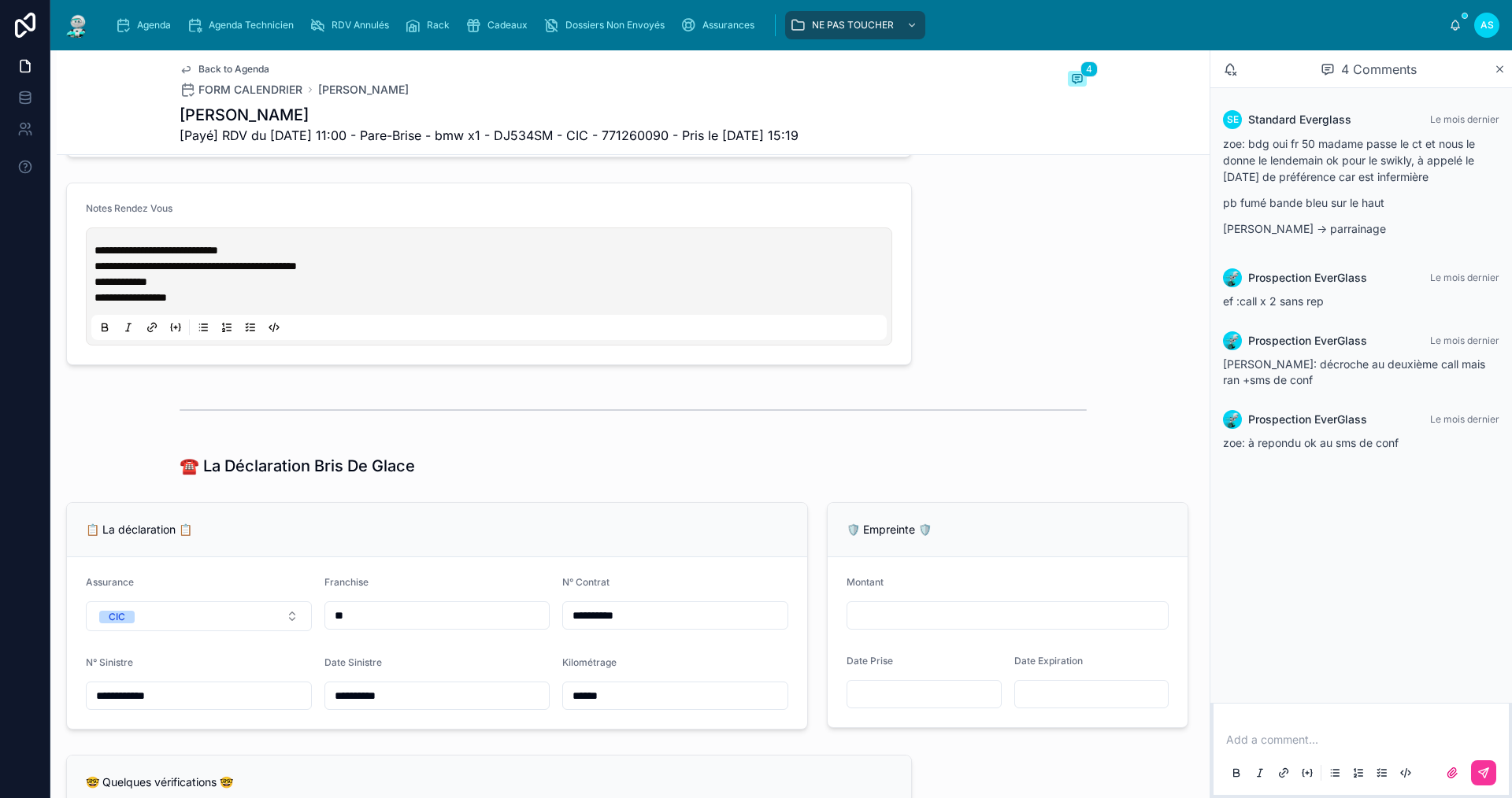
click at [1239, 739] on p at bounding box center [1364, 740] width 277 height 16
click at [1475, 773] on button at bounding box center [1483, 772] width 25 height 25
drag, startPoint x: 569, startPoint y: 137, endPoint x: 510, endPoint y: 142, distance: 59.2
click at [510, 142] on span "[Payé] RDV du [DATE] 11:00 - Pare-Brise - bmw x1 - DJ534SM - CIC - 771260090 - …" at bounding box center [489, 136] width 619 height 19
copy span "DJ534SM"
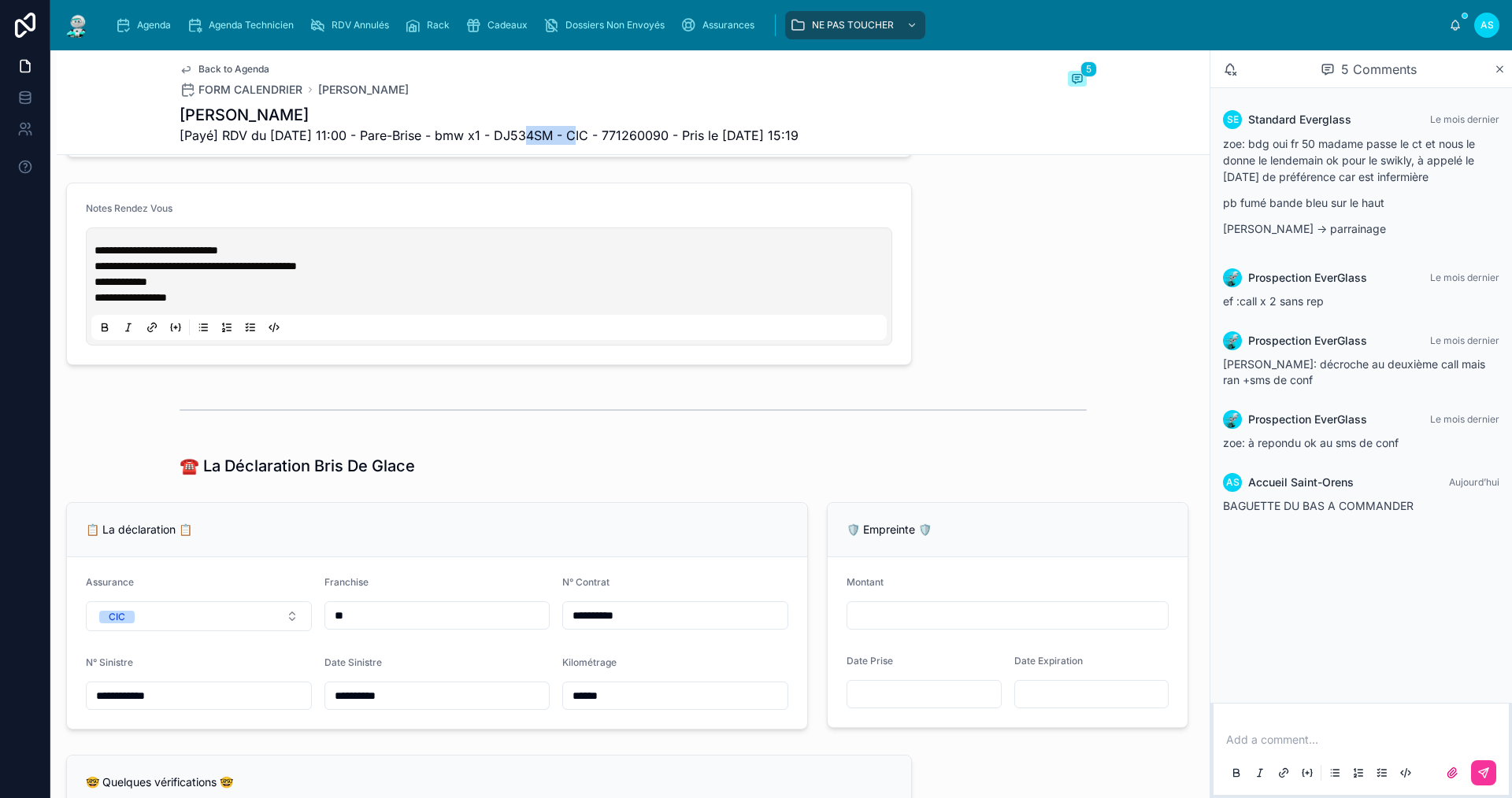
click at [159, 18] on div "Agenda" at bounding box center [145, 25] width 62 height 25
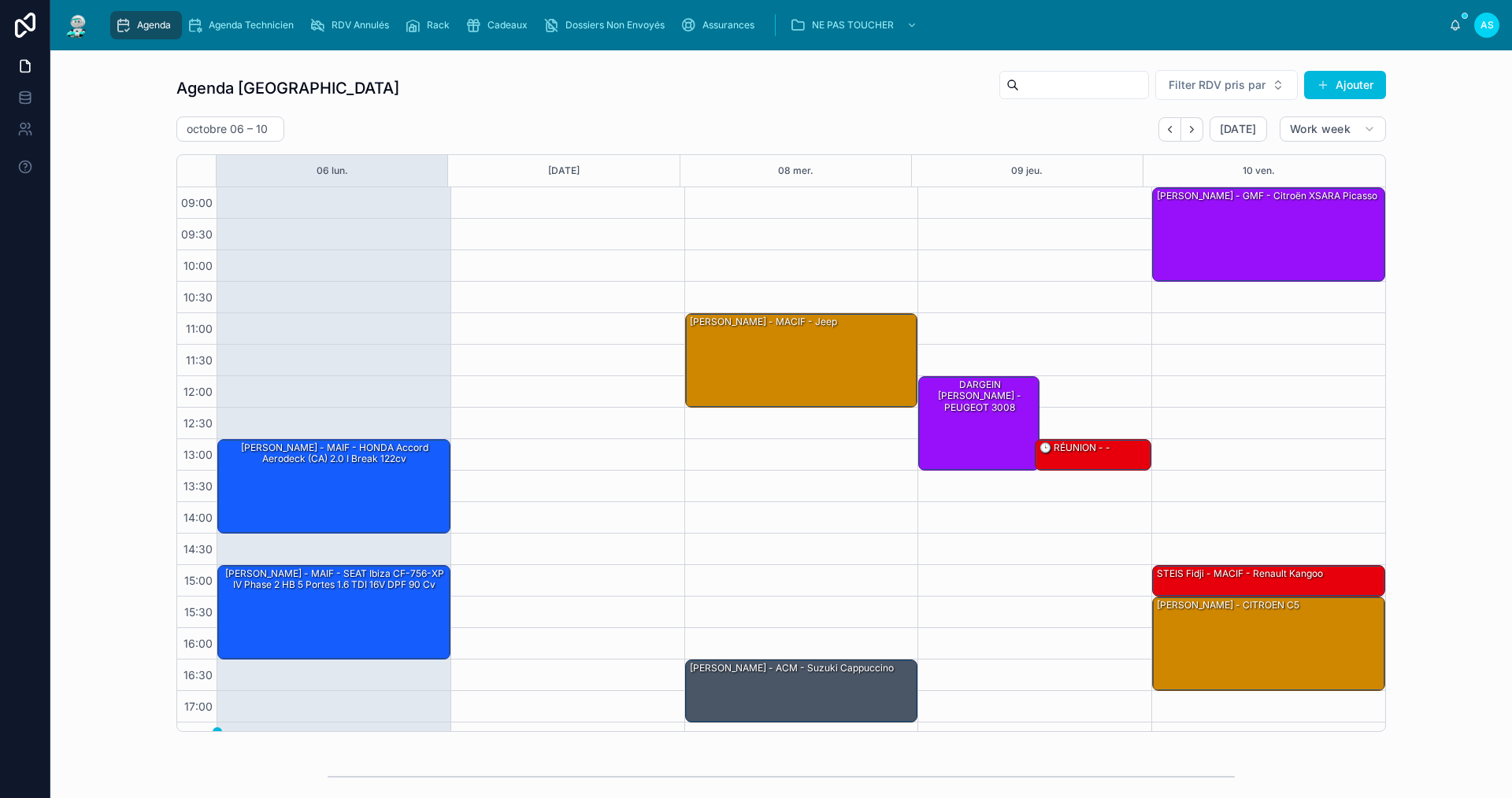
scroll to position [23, 0]
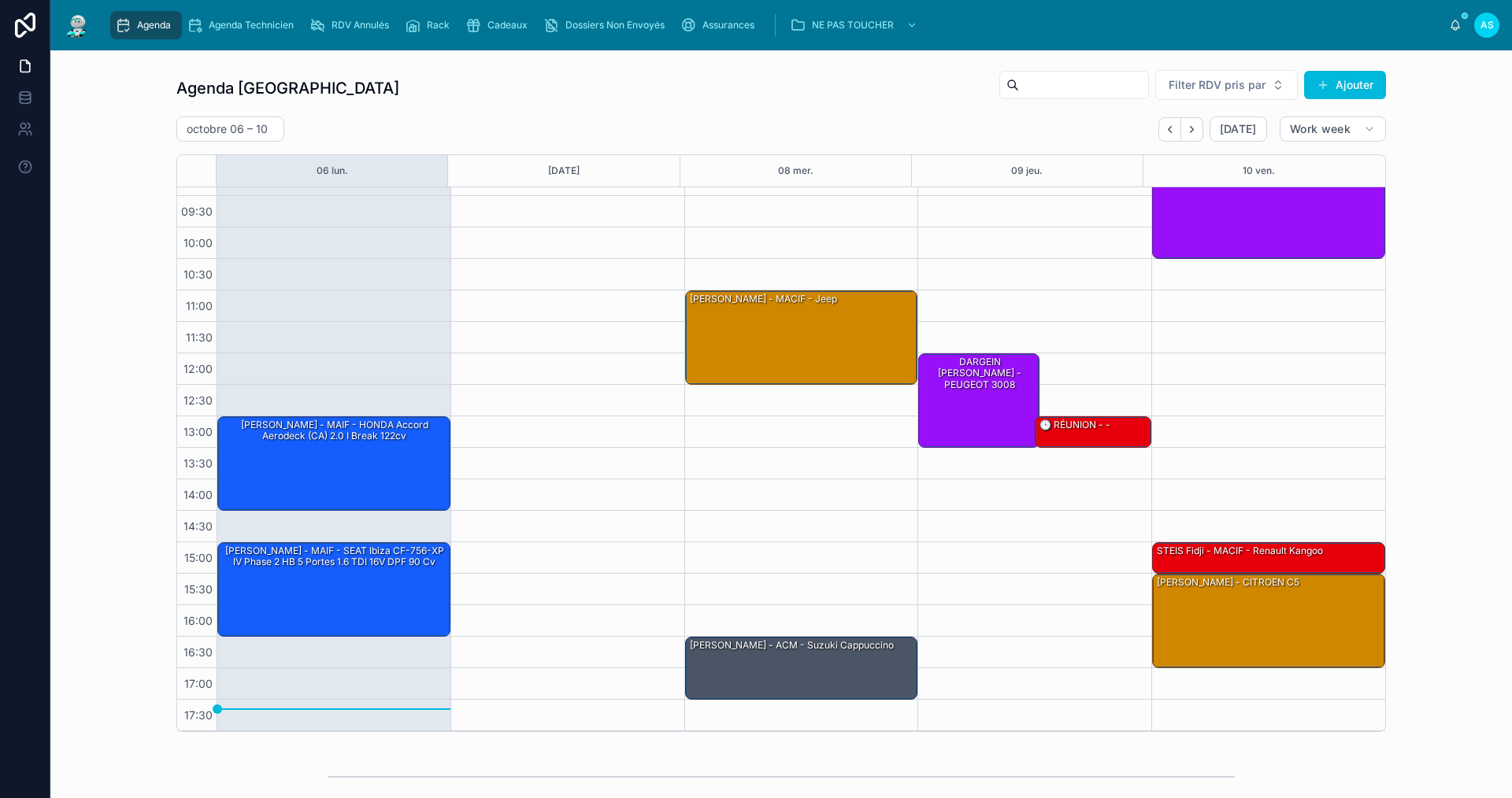
click at [504, 38] on link "Cadeaux" at bounding box center [499, 25] width 78 height 28
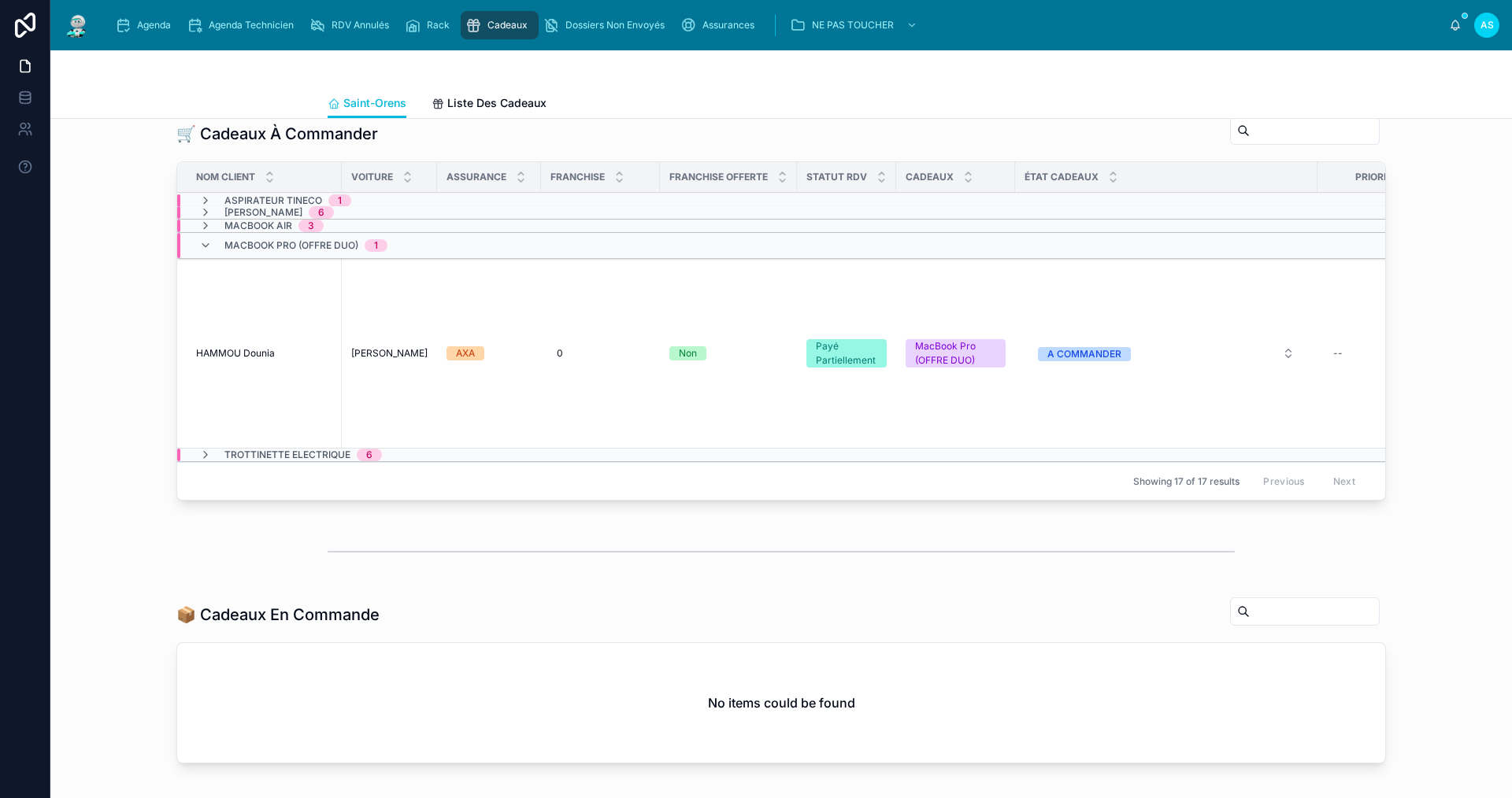
scroll to position [315, 0]
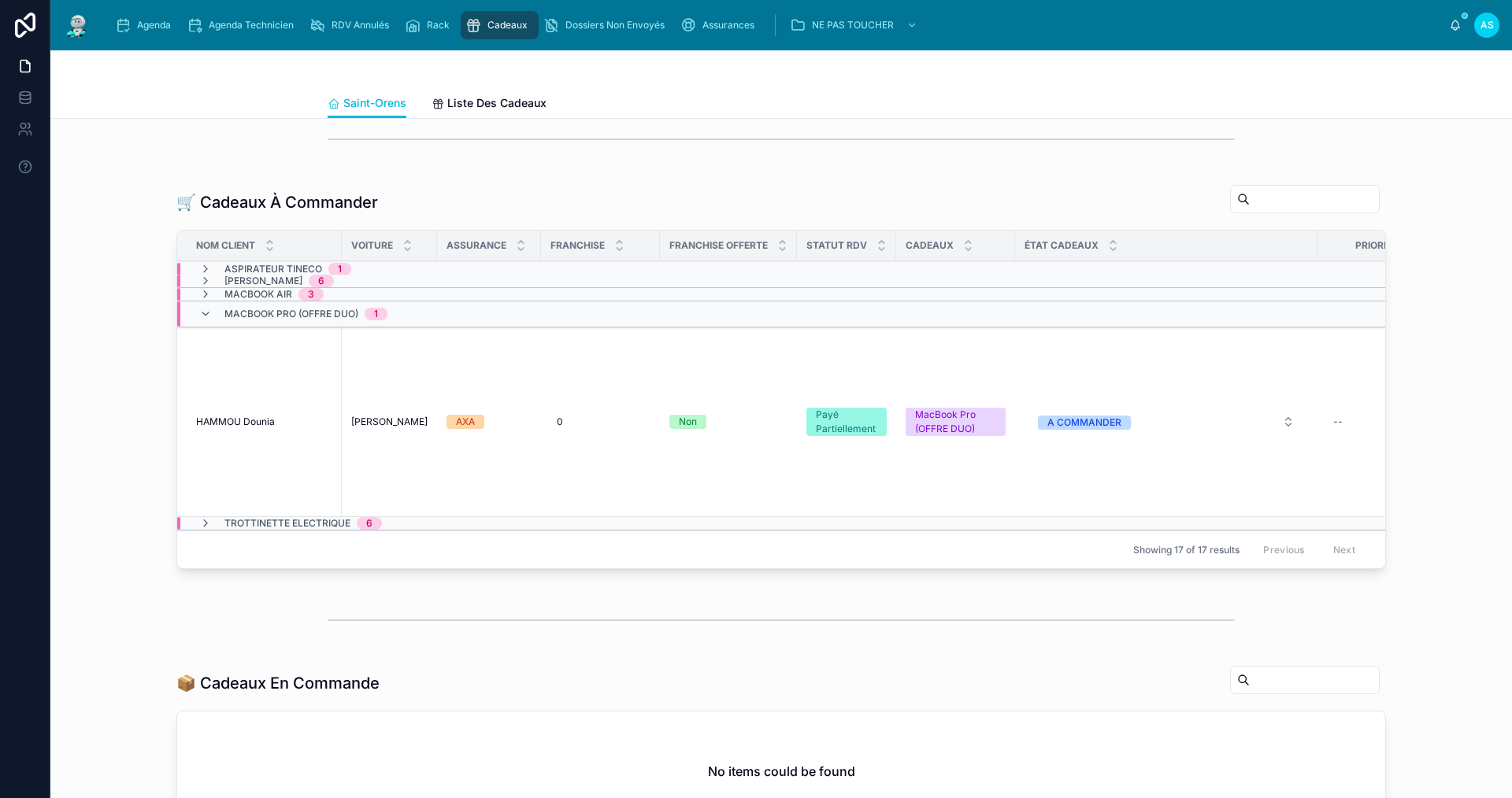
click at [145, 27] on span "Agenda" at bounding box center [154, 26] width 34 height 13
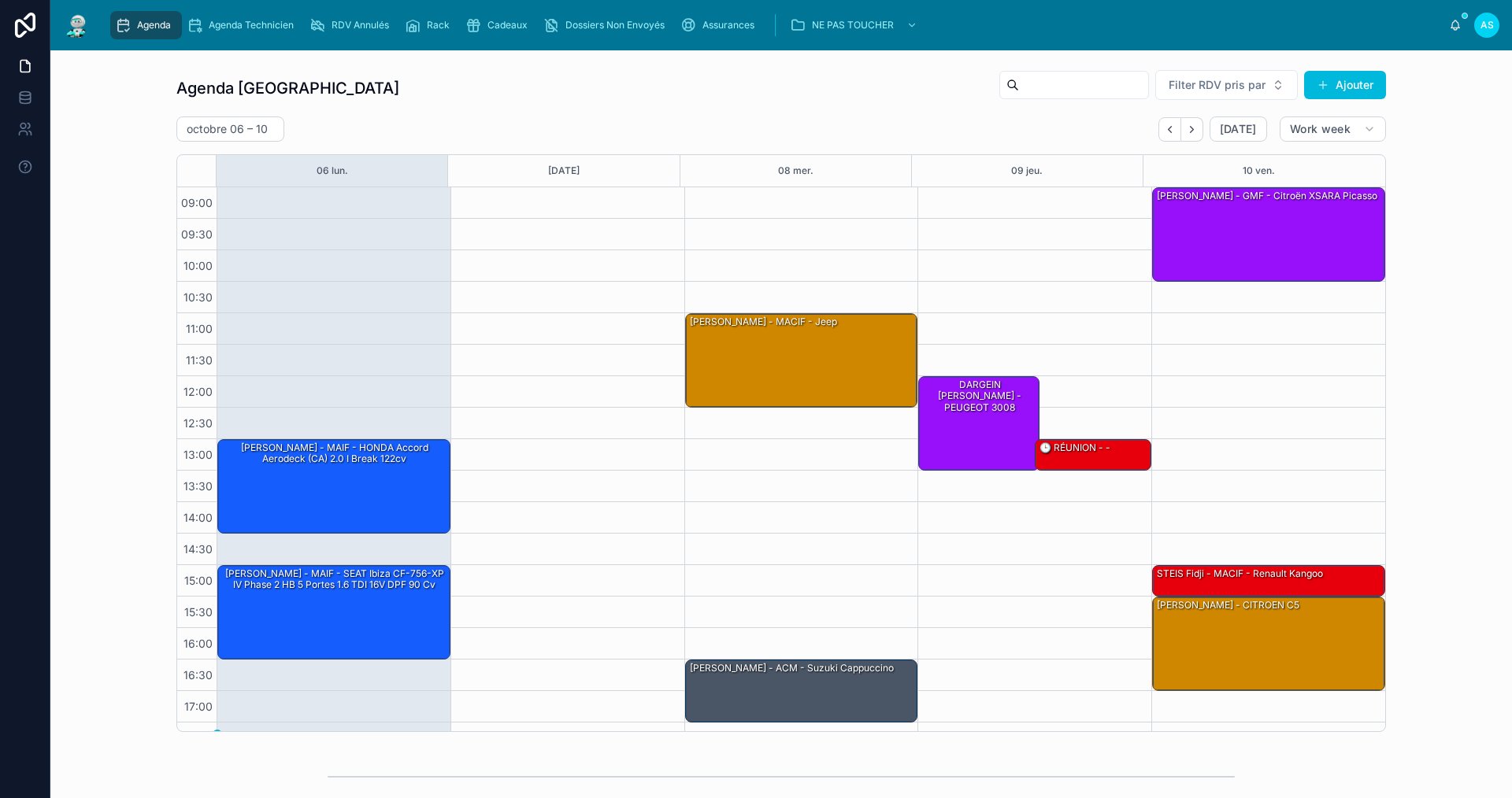
scroll to position [23, 0]
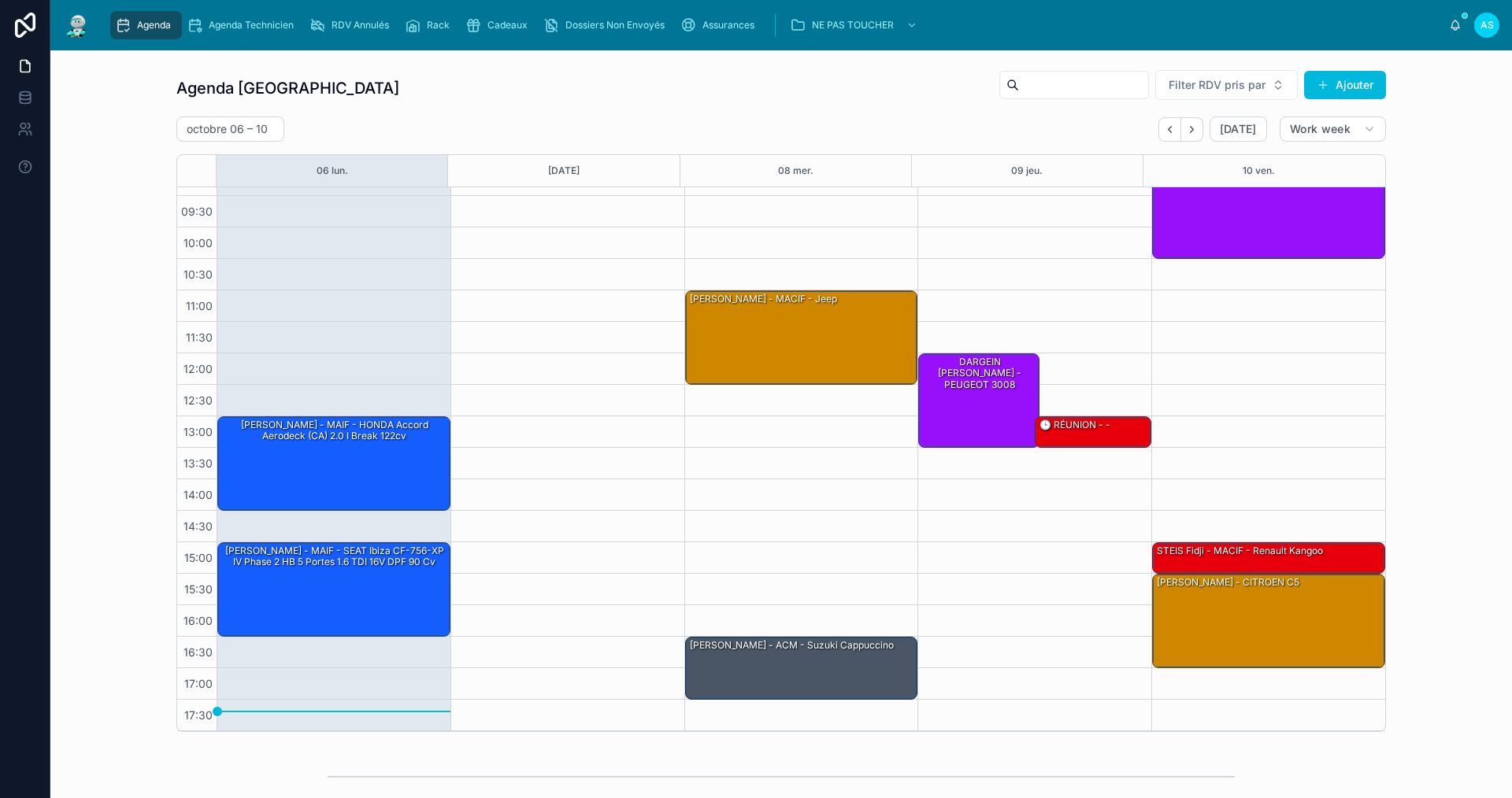
click at [492, 22] on span "Cadeaux" at bounding box center [507, 26] width 40 height 13
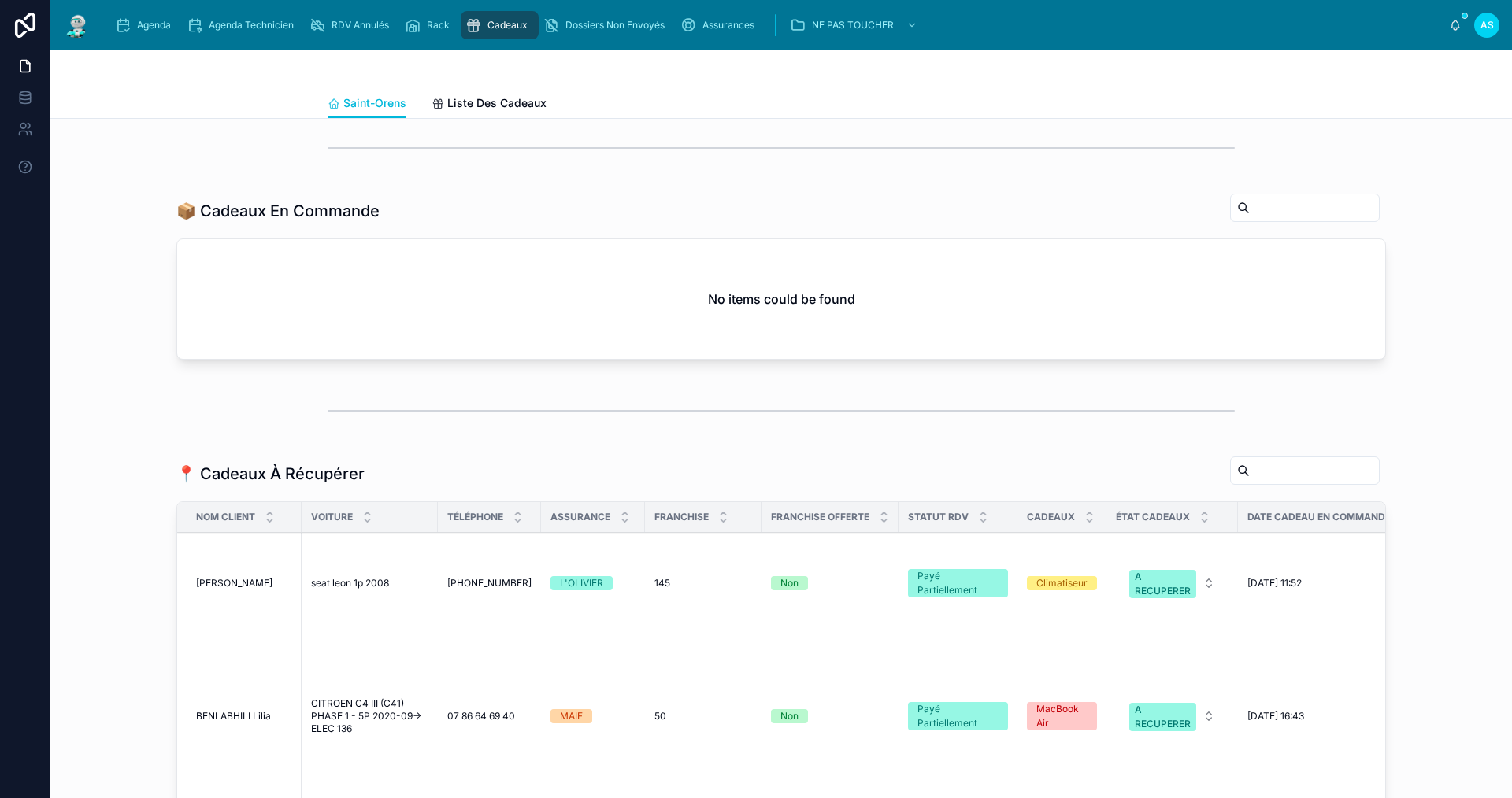
scroll to position [1023, 0]
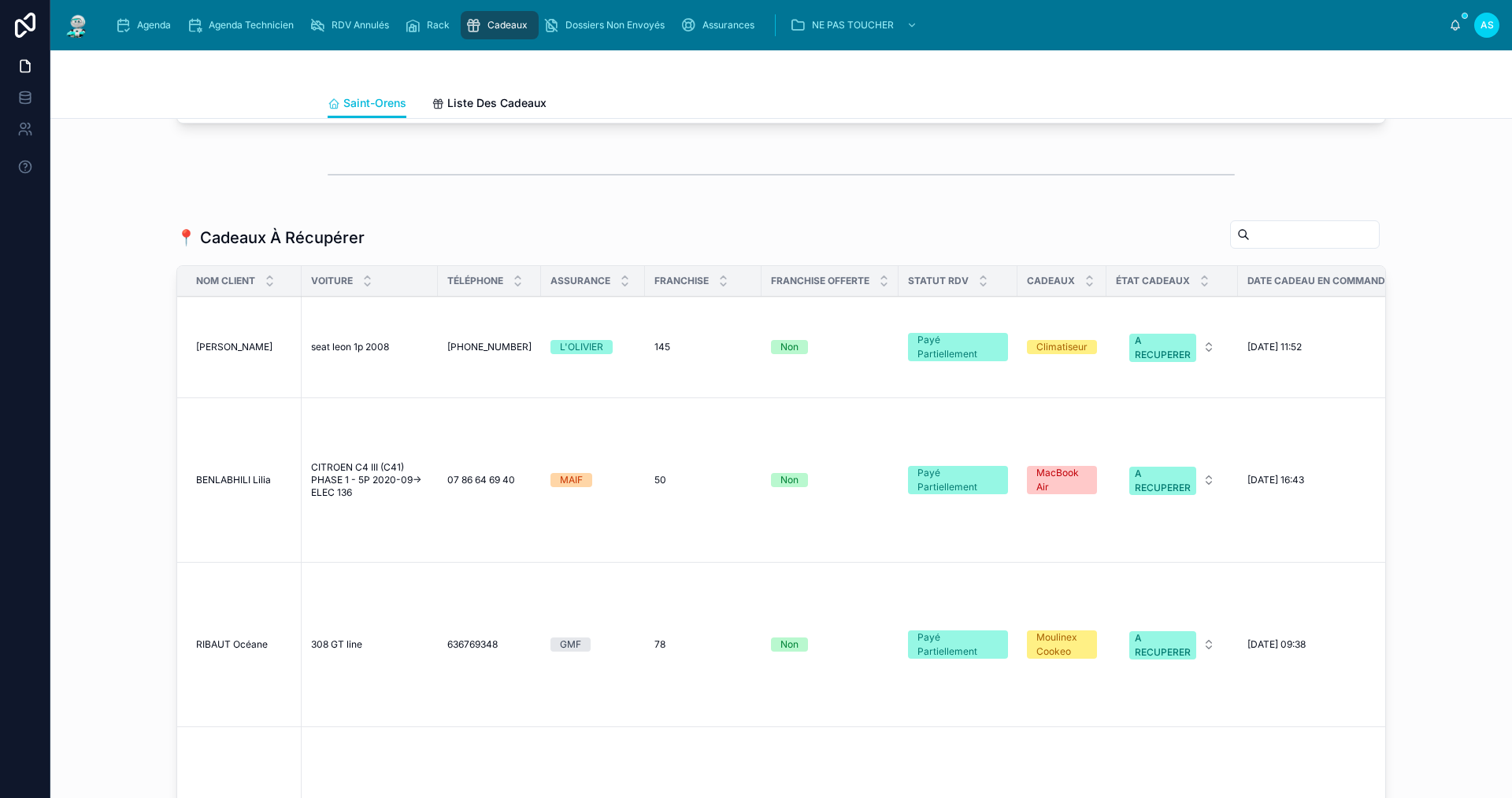
click at [237, 329] on td "[PERSON_NAME]" at bounding box center [239, 347] width 125 height 101
click at [239, 346] on td "[PERSON_NAME]" at bounding box center [239, 347] width 125 height 101
click at [230, 342] on span "[PERSON_NAME]" at bounding box center [234, 347] width 76 height 13
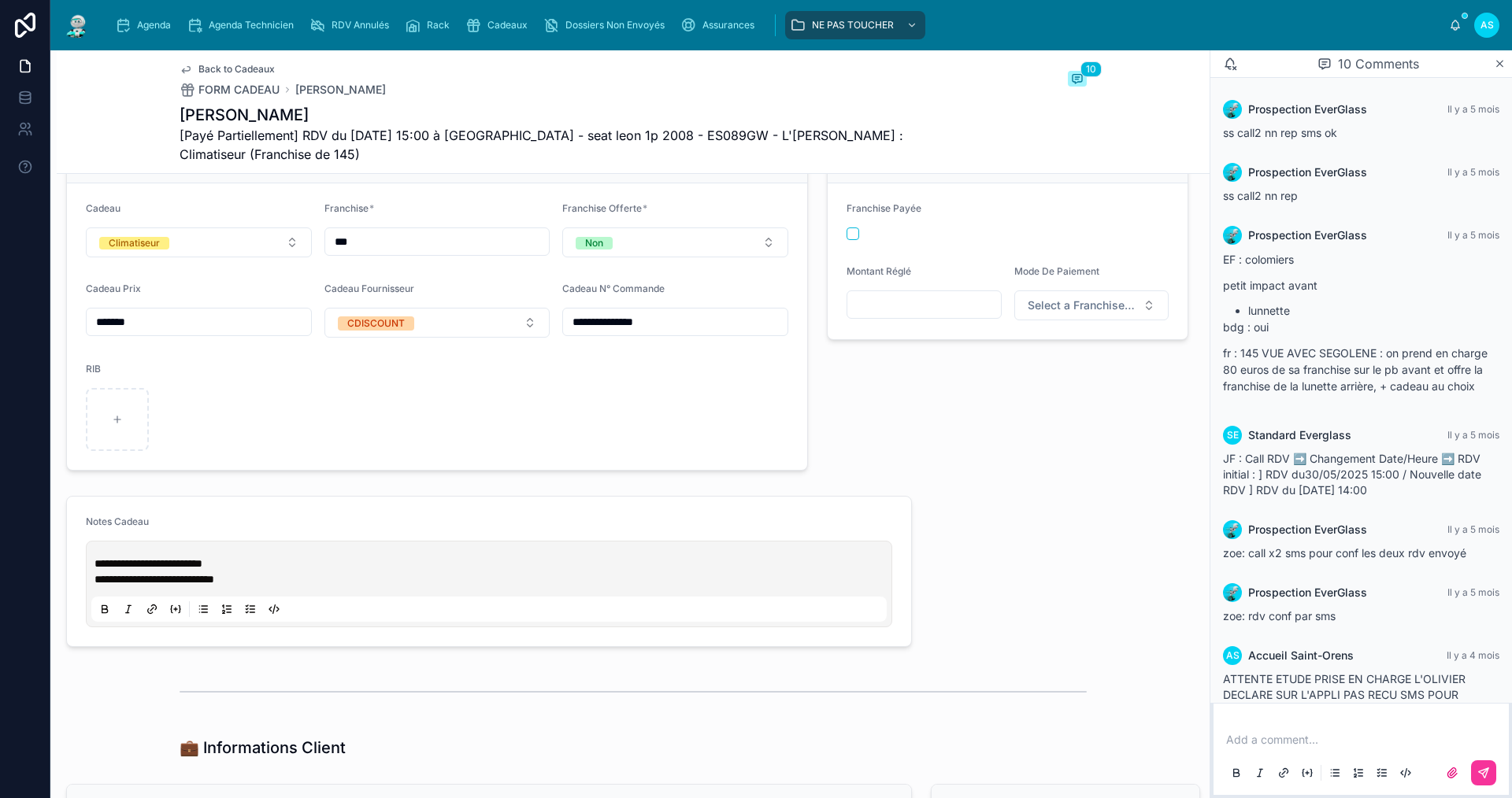
scroll to position [385, 0]
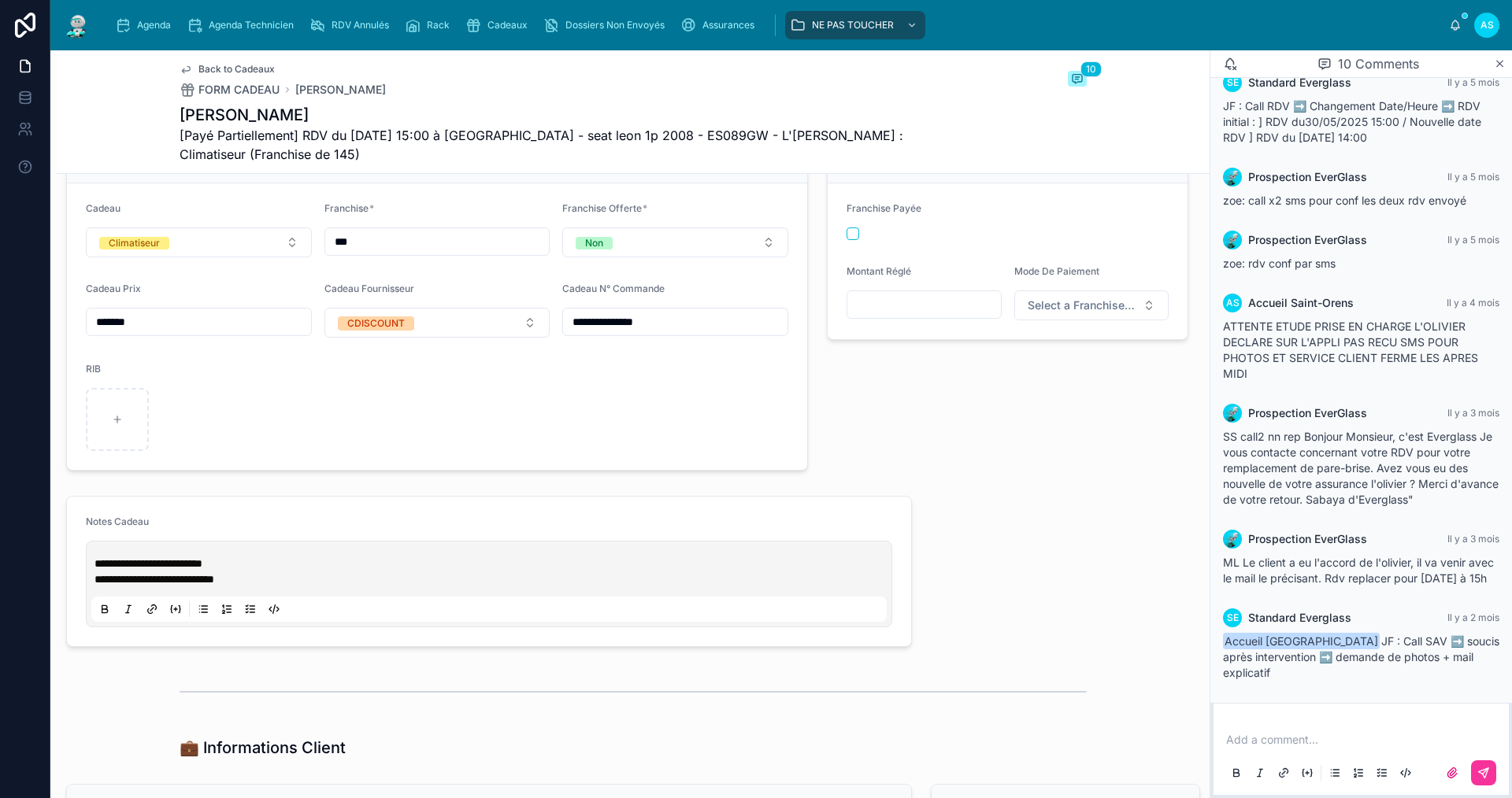
click at [124, 31] on icon "scrollable content" at bounding box center [123, 26] width 16 height 16
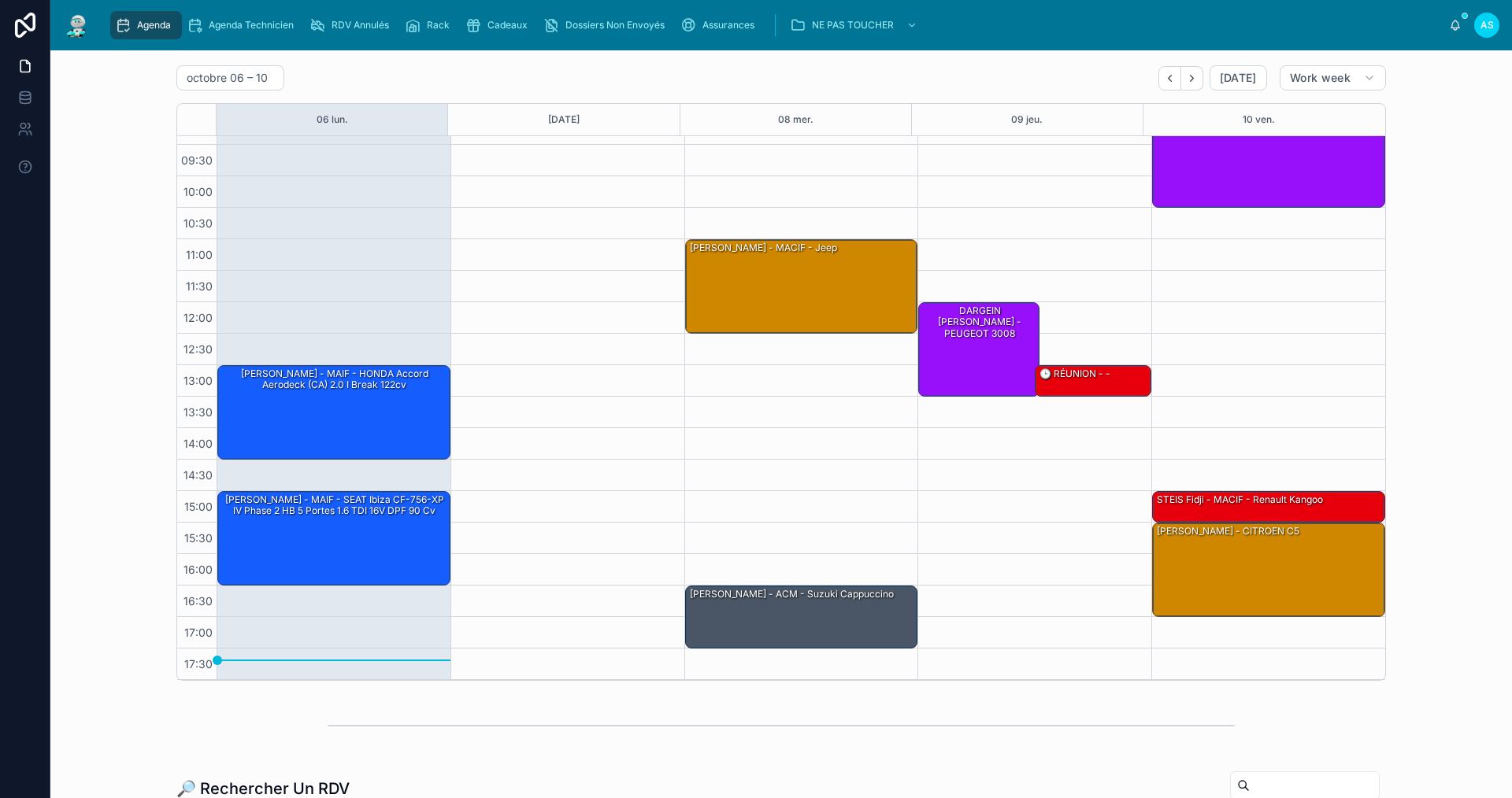
scroll to position [79, 0]
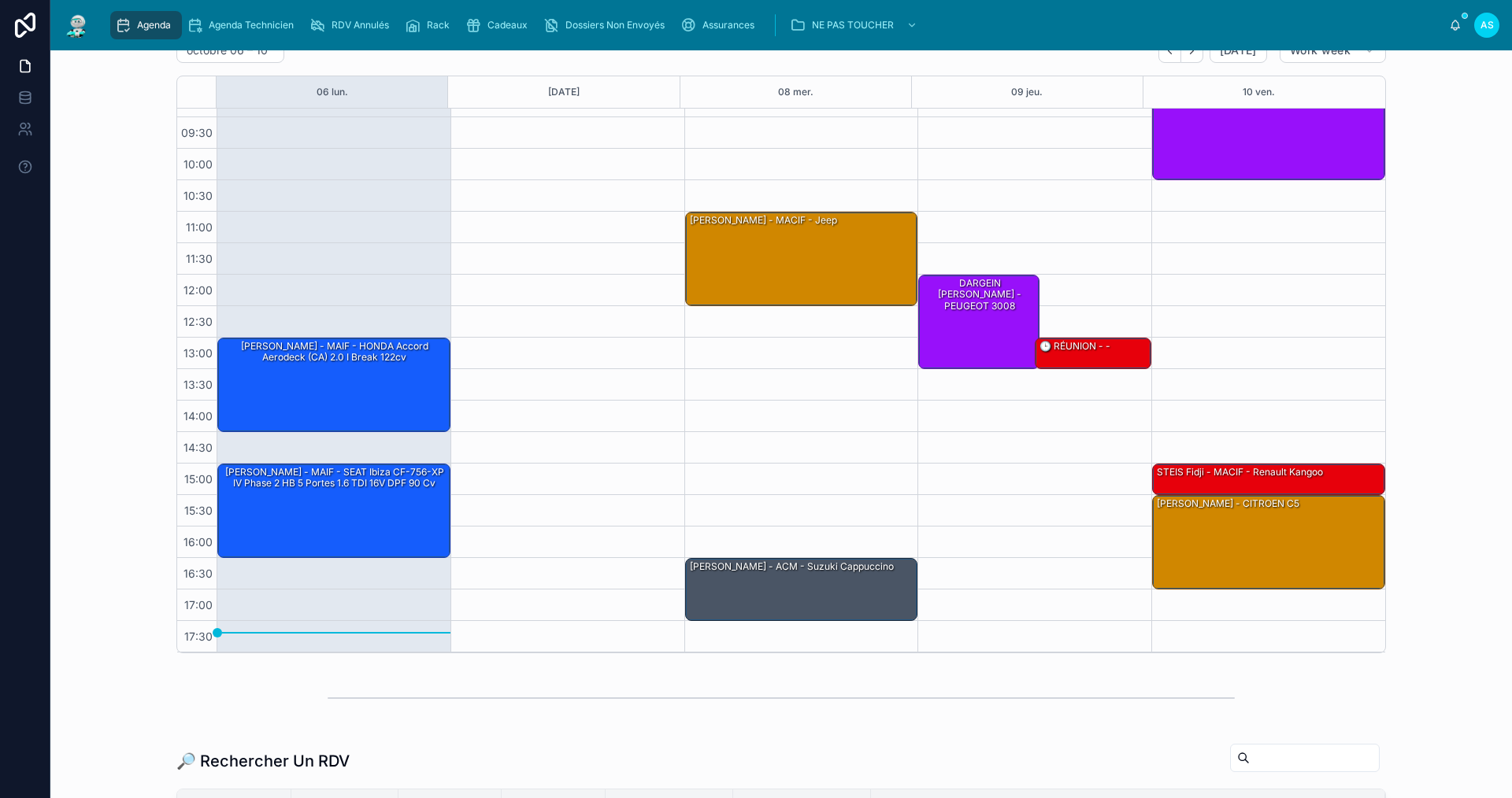
click at [498, 23] on span "Cadeaux" at bounding box center [507, 26] width 40 height 13
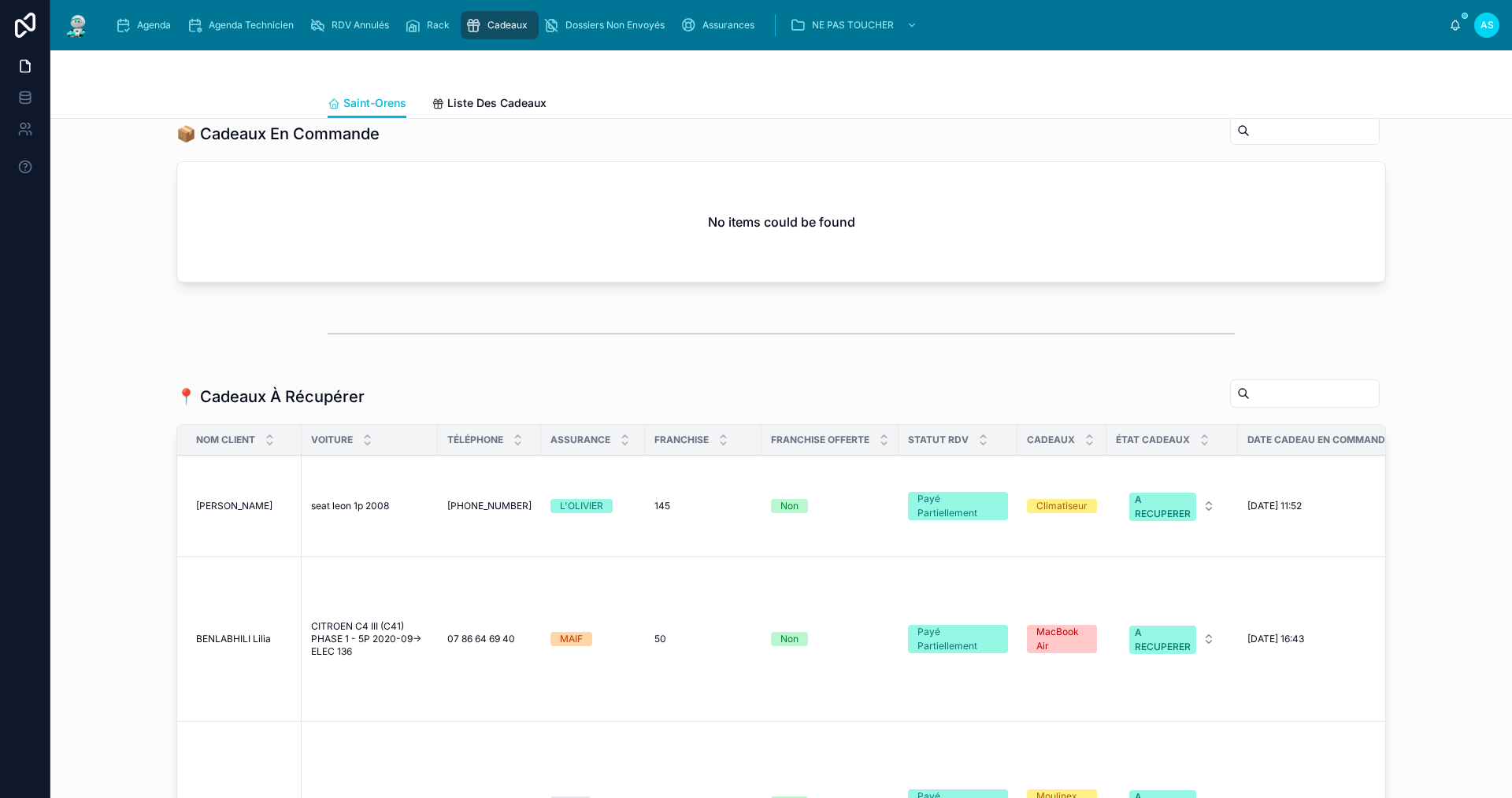
scroll to position [866, 0]
click at [212, 632] on span "BENLABHILI Lilia" at bounding box center [233, 638] width 75 height 13
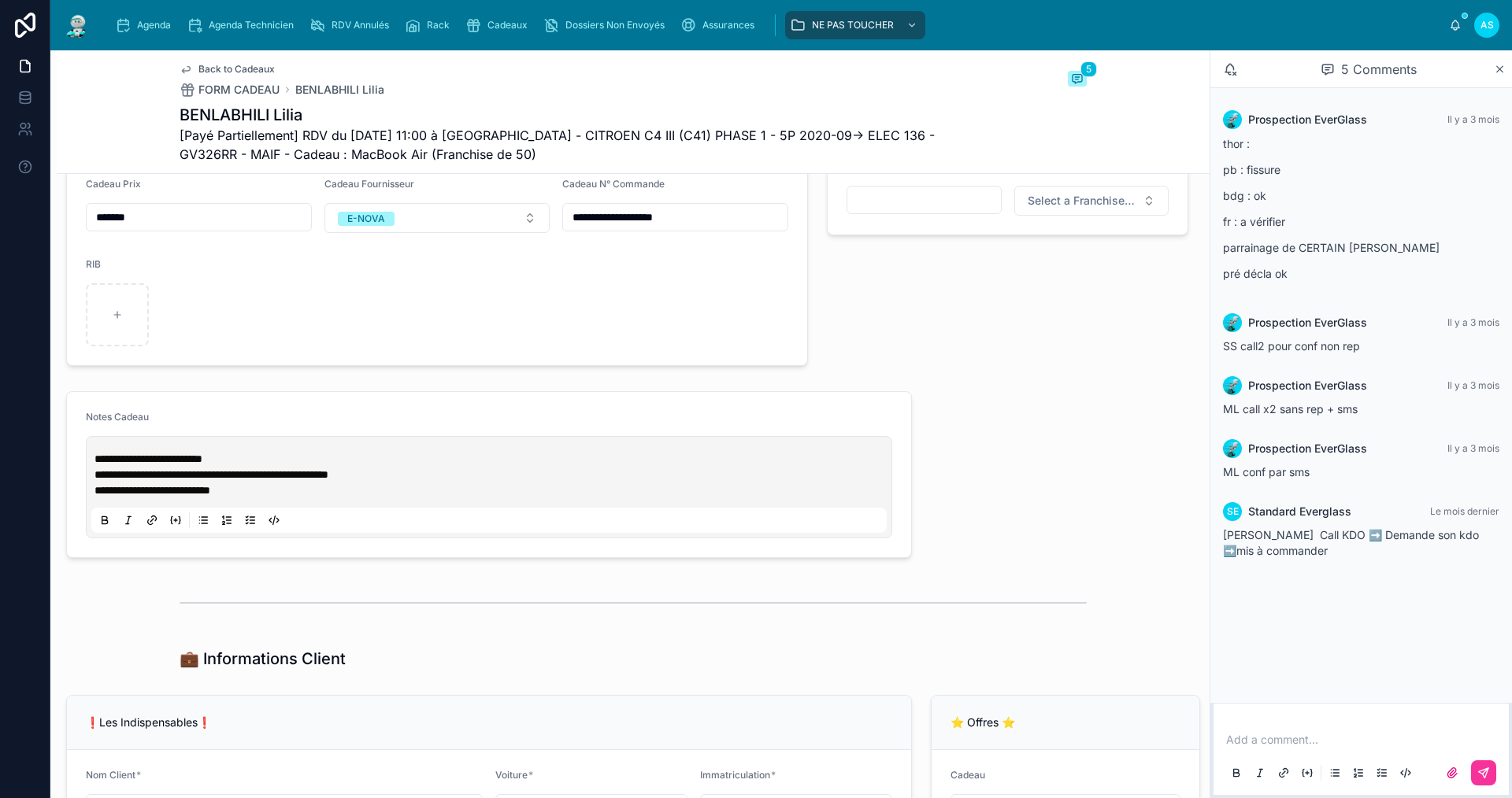
scroll to position [630, 0]
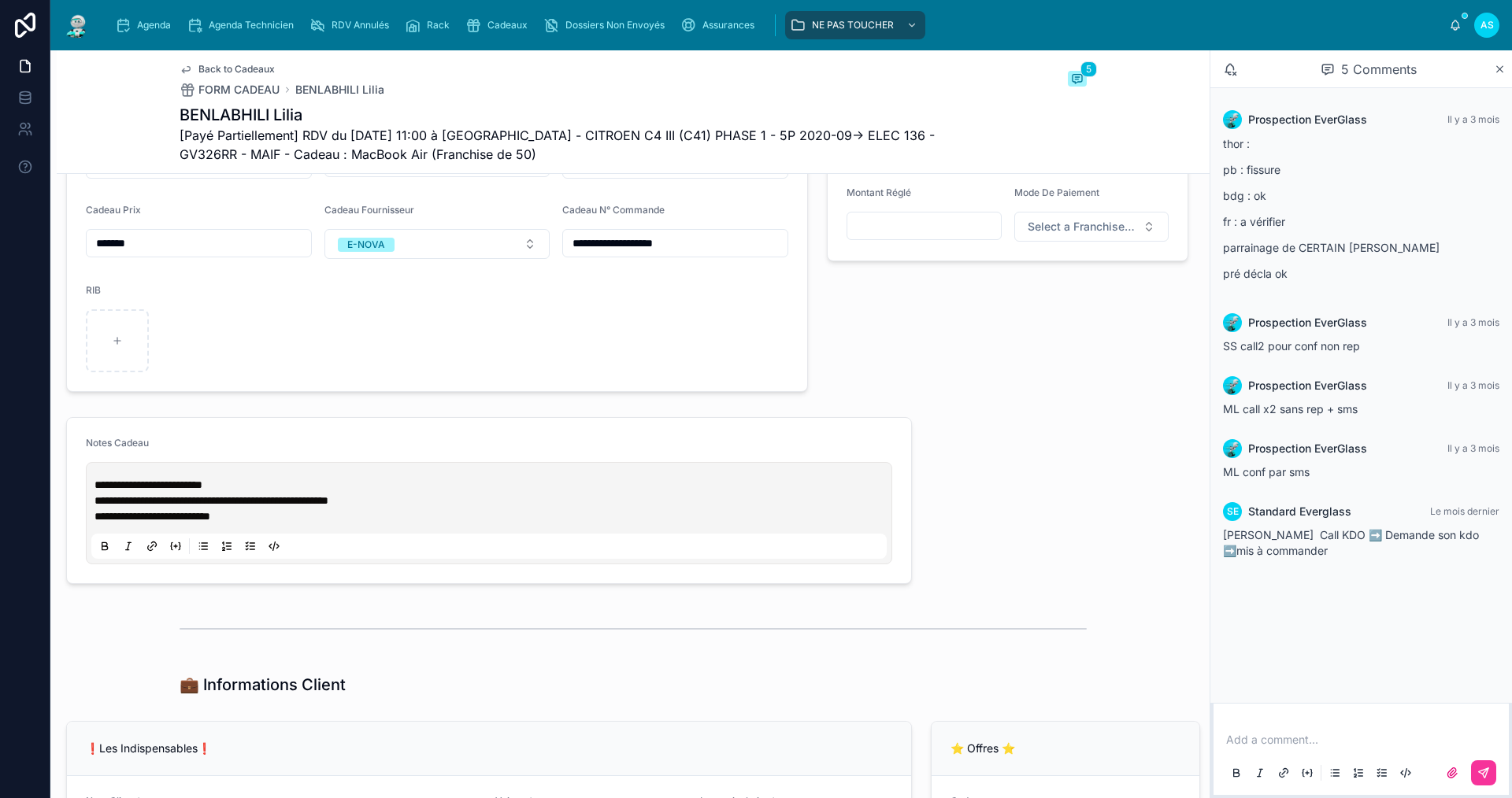
click at [150, 21] on span "Agenda" at bounding box center [154, 26] width 34 height 13
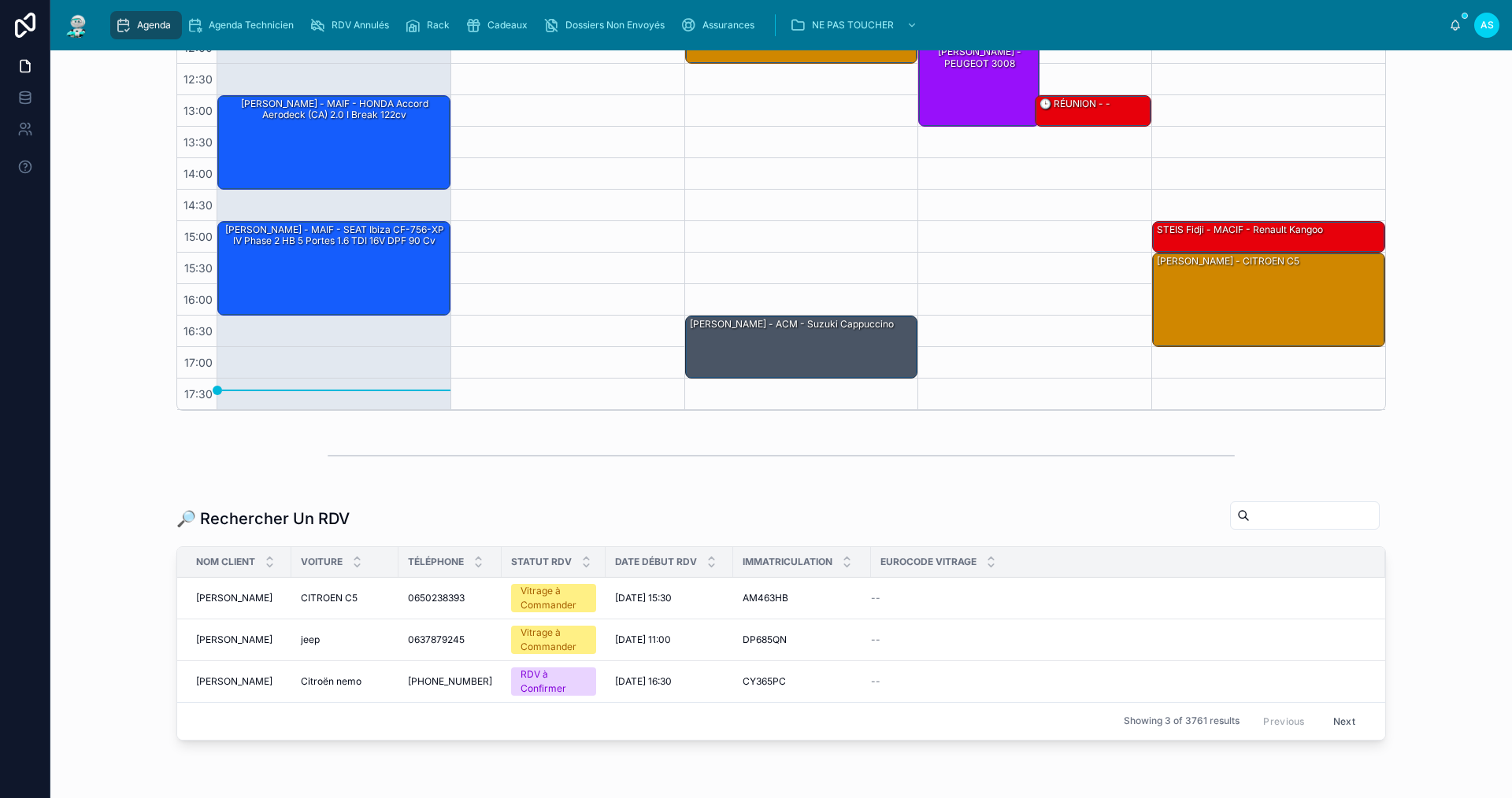
scroll to position [403, 0]
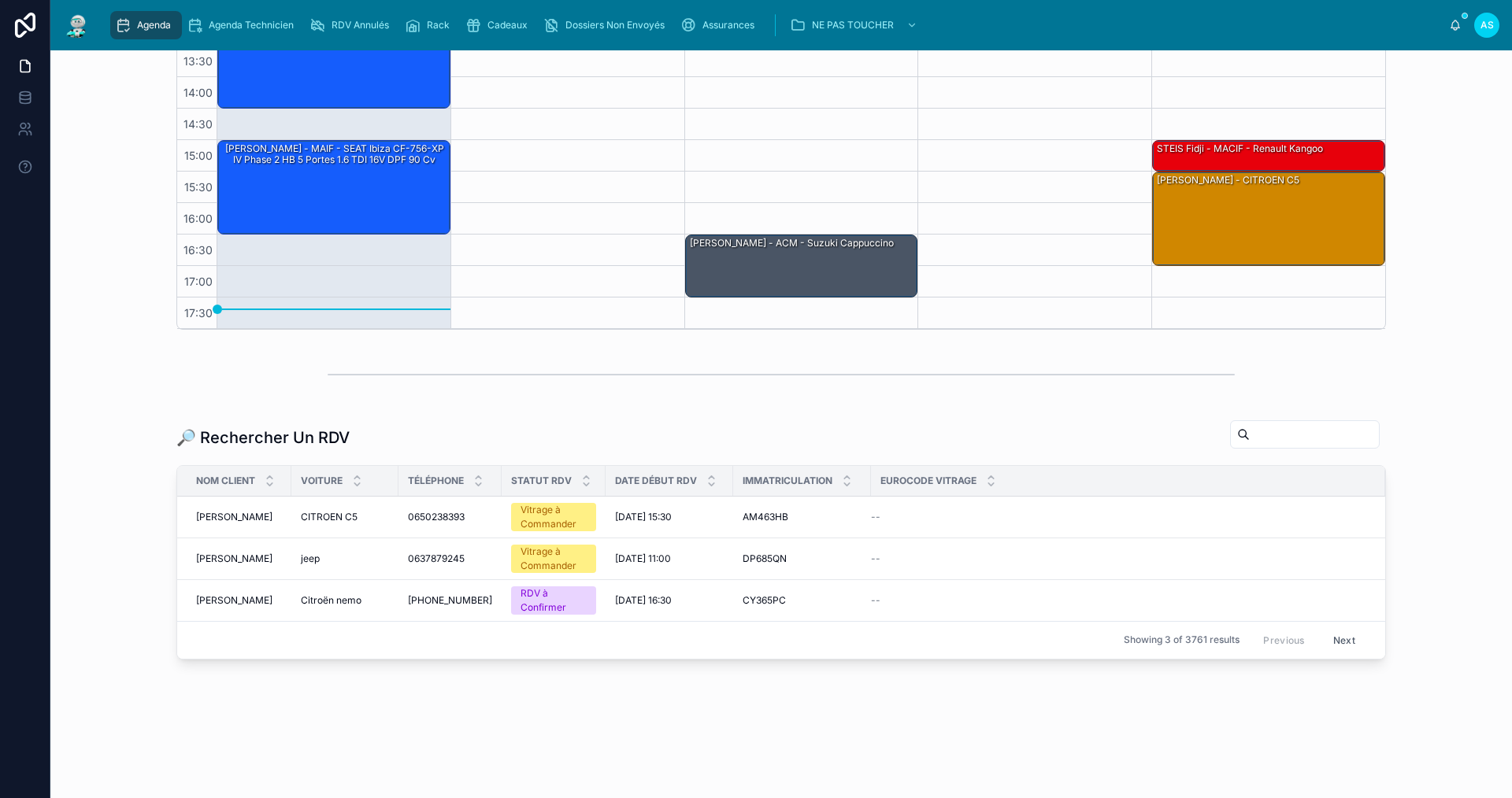
click at [1111, 426] on div "🔎 Rechercher Un RDV" at bounding box center [781, 437] width 1210 height 36
